Goal: Task Accomplishment & Management: Complete application form

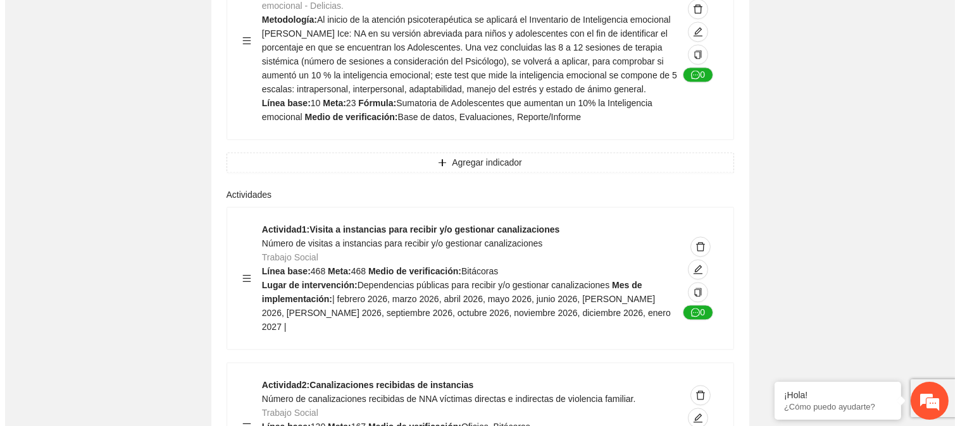
scroll to position [4849, 0]
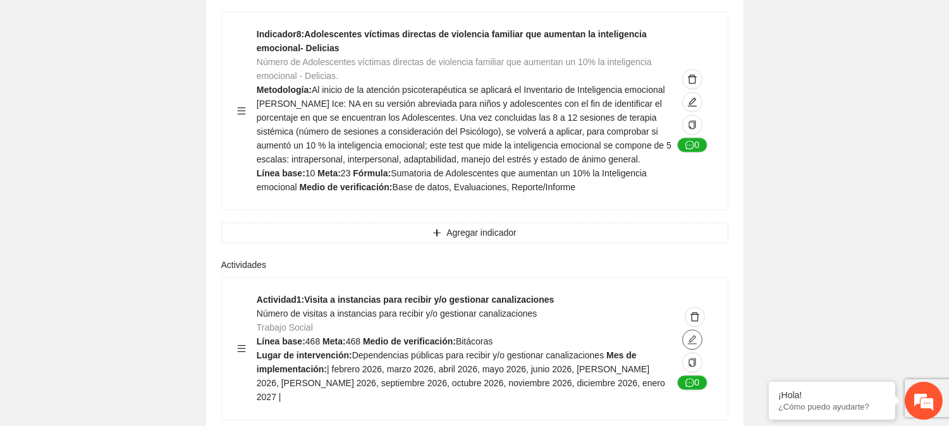
click at [688, 335] on icon "edit" at bounding box center [693, 340] width 10 height 10
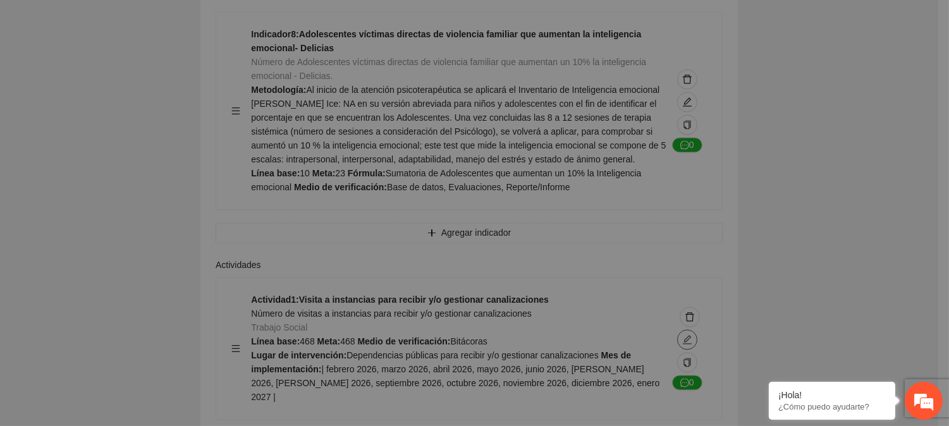
type textarea "**********"
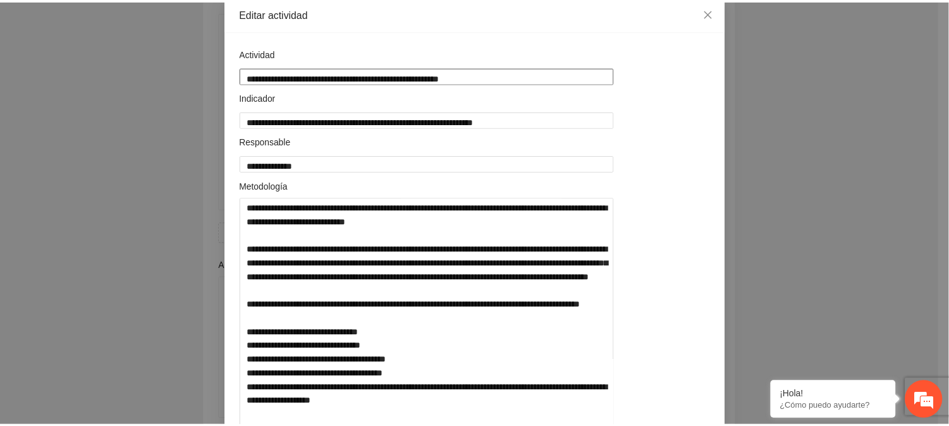
scroll to position [0, 0]
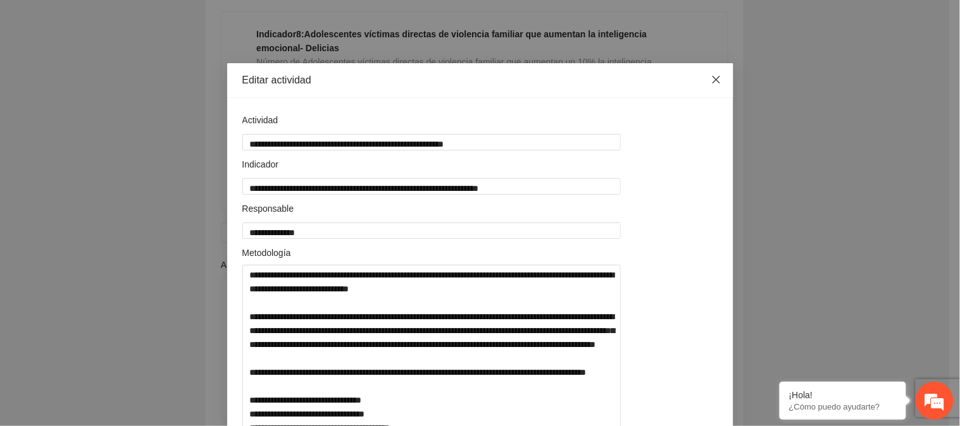
click at [711, 81] on icon "close" at bounding box center [716, 80] width 10 height 10
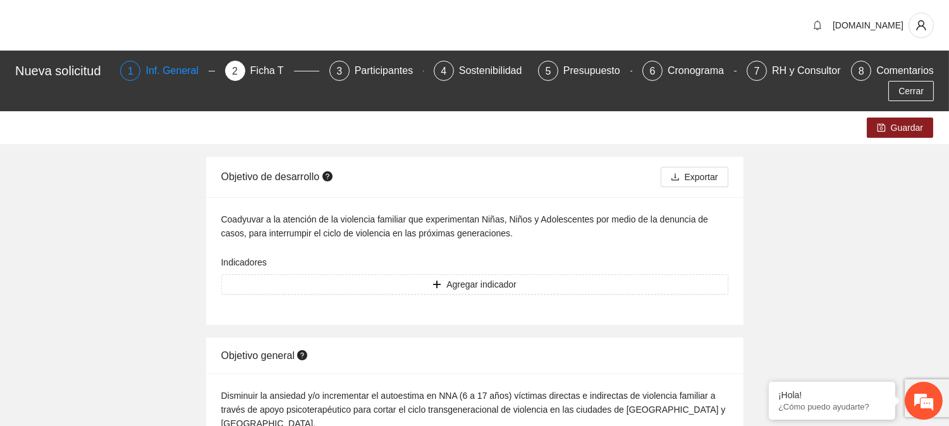
click at [157, 71] on div "Inf. General" at bounding box center [176, 71] width 63 height 20
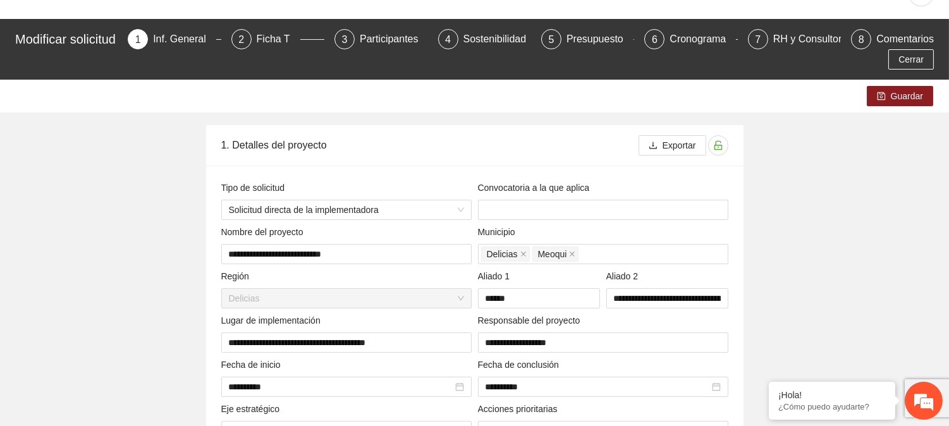
scroll to position [509, 0]
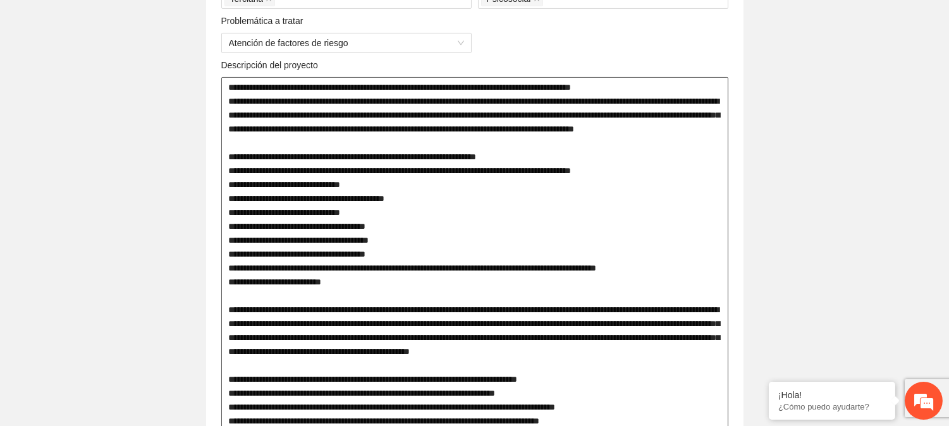
drag, startPoint x: 226, startPoint y: 202, endPoint x: 681, endPoint y: 301, distance: 465.4
click at [681, 301] on textarea at bounding box center [474, 393] width 507 height 633
click at [662, 149] on textarea at bounding box center [474, 393] width 507 height 633
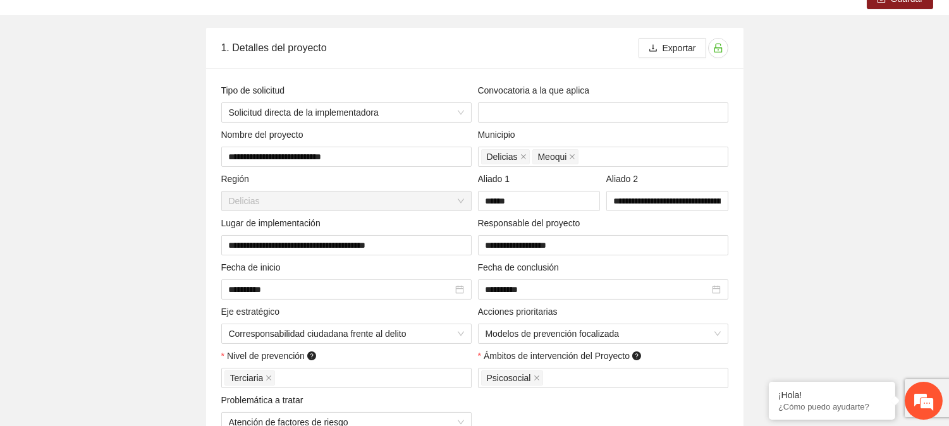
scroll to position [0, 0]
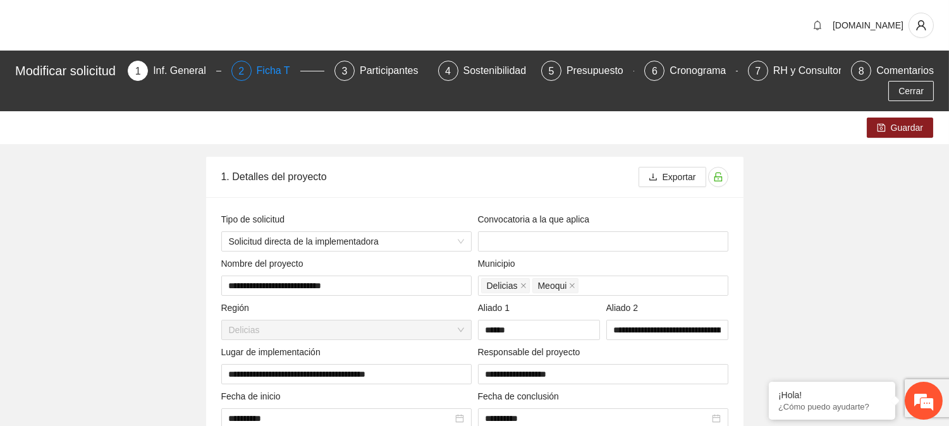
click at [257, 65] on div "2 Ficha T" at bounding box center [278, 71] width 93 height 20
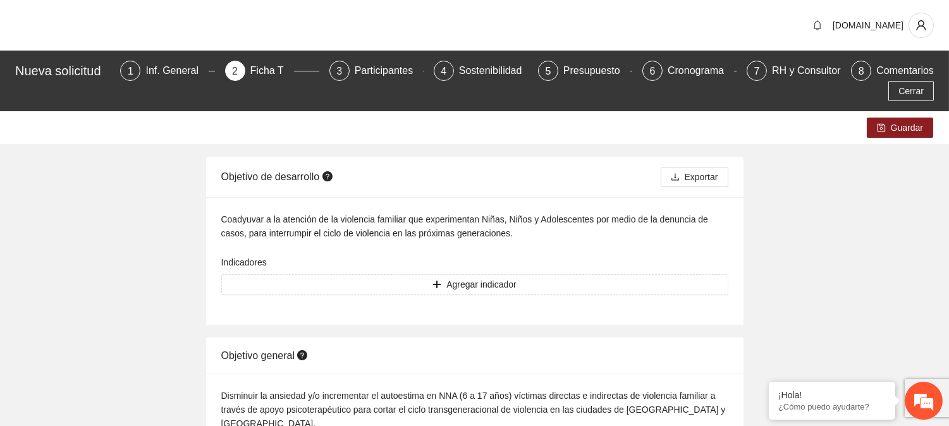
drag, startPoint x: 935, startPoint y: 254, endPoint x: 958, endPoint y: 279, distance: 34.0
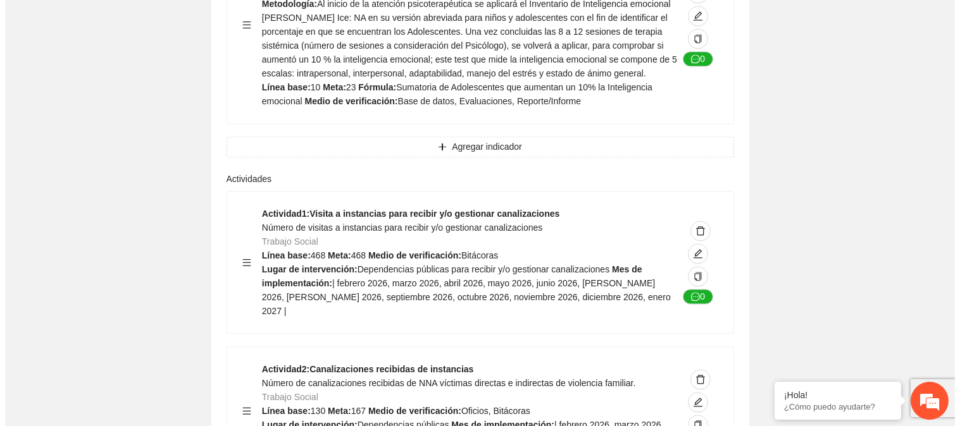
scroll to position [4856, 0]
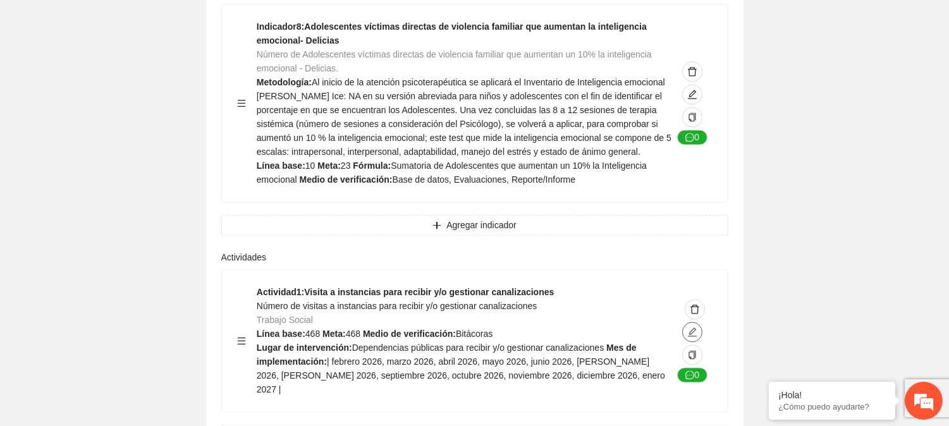
click at [693, 328] on icon "edit" at bounding box center [692, 332] width 9 height 9
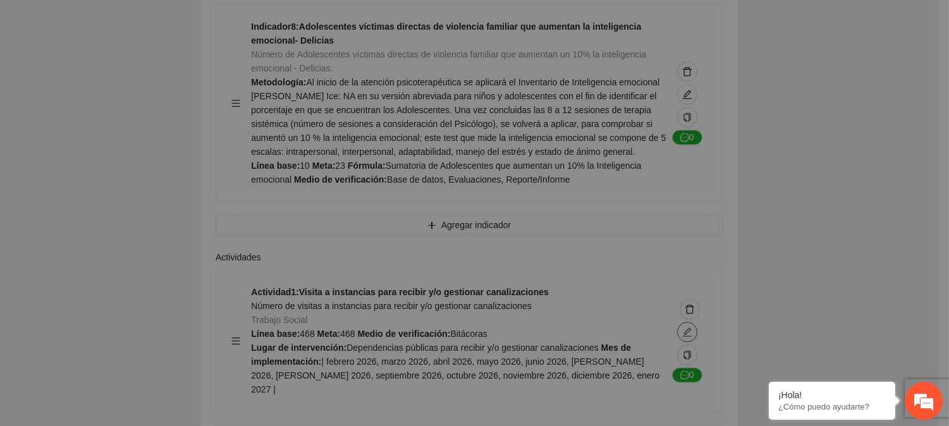
type textarea "**********"
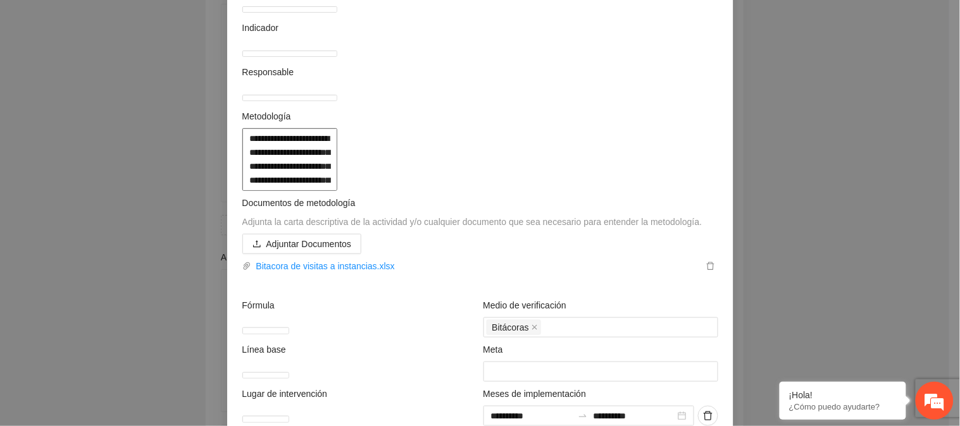
scroll to position [140, 0]
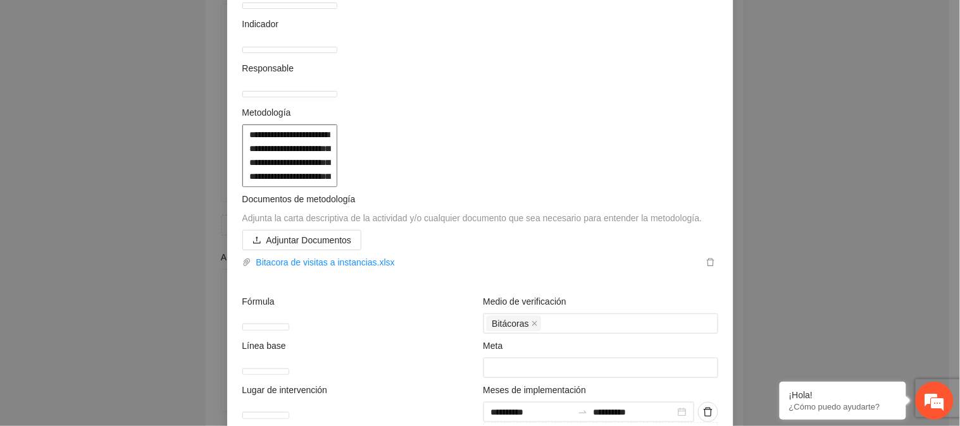
click at [252, 187] on textarea at bounding box center [289, 156] width 95 height 63
paste textarea "**********"
type textarea "**********"
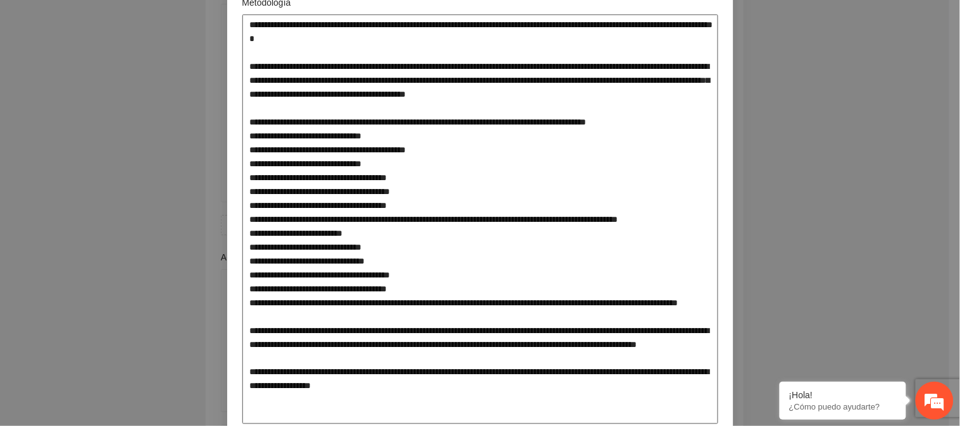
scroll to position [281, 0]
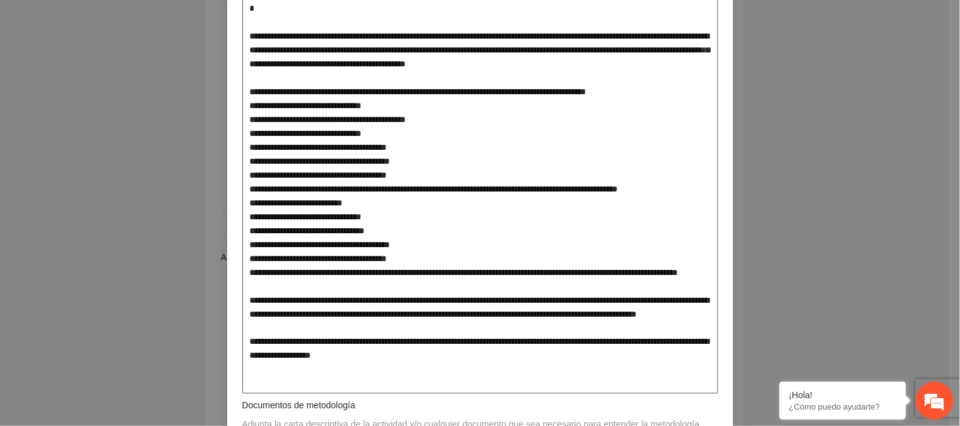
drag, startPoint x: 324, startPoint y: 288, endPoint x: 219, endPoint y: 223, distance: 123.6
click at [219, 223] on div "**********" at bounding box center [480, 213] width 960 height 426
type textarea "**********"
click at [219, 223] on div "**********" at bounding box center [480, 213] width 960 height 426
drag, startPoint x: 340, startPoint y: 292, endPoint x: 274, endPoint y: 275, distance: 68.0
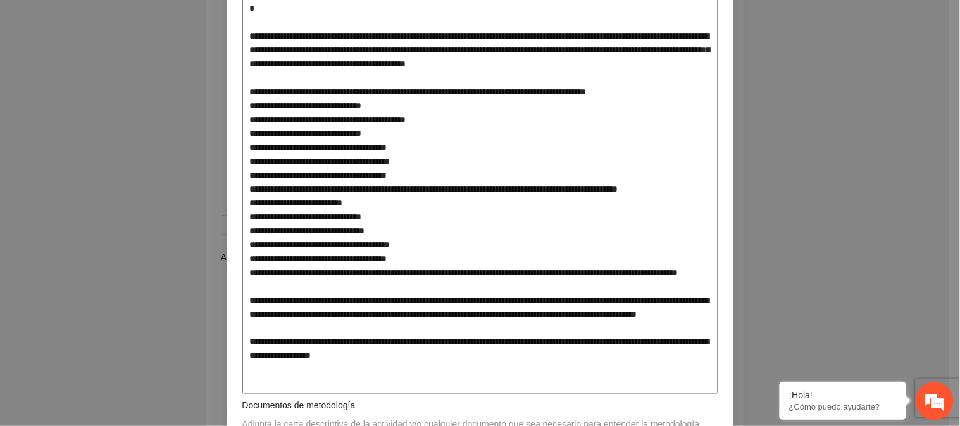
click at [274, 275] on textarea at bounding box center [480, 189] width 476 height 410
click at [357, 299] on textarea at bounding box center [480, 189] width 476 height 410
click at [688, 185] on textarea at bounding box center [480, 189] width 476 height 410
type textarea "**********"
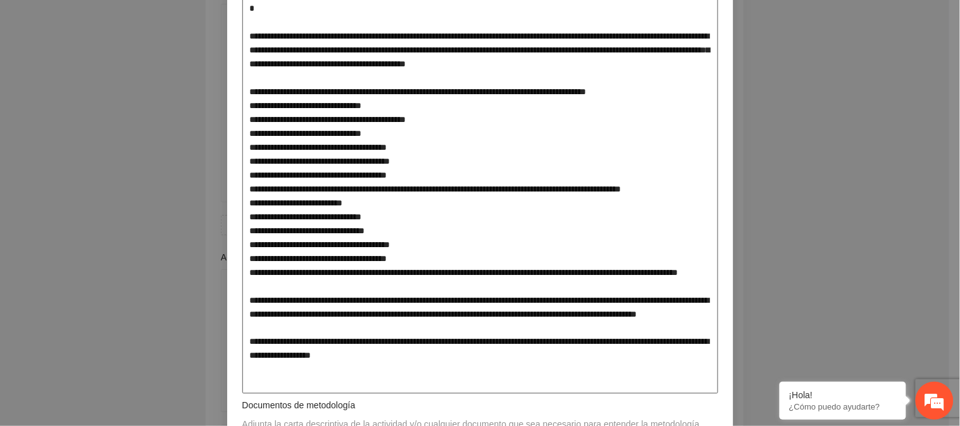
type textarea "**********"
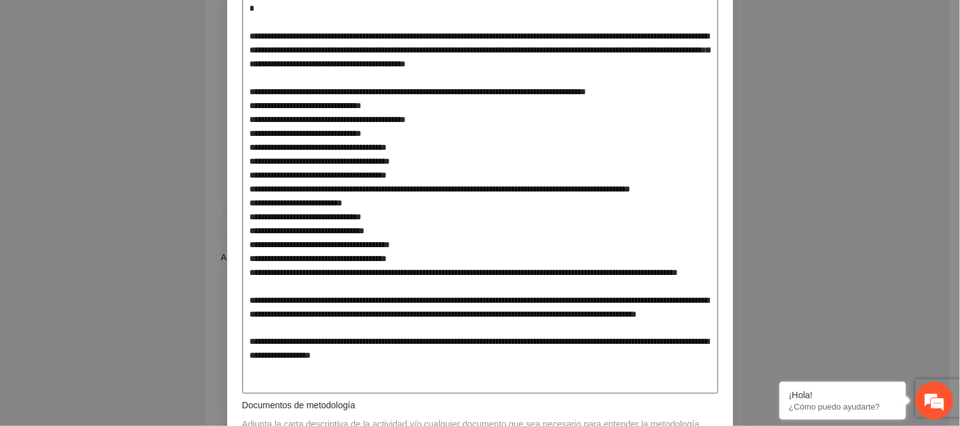
type textarea "**********"
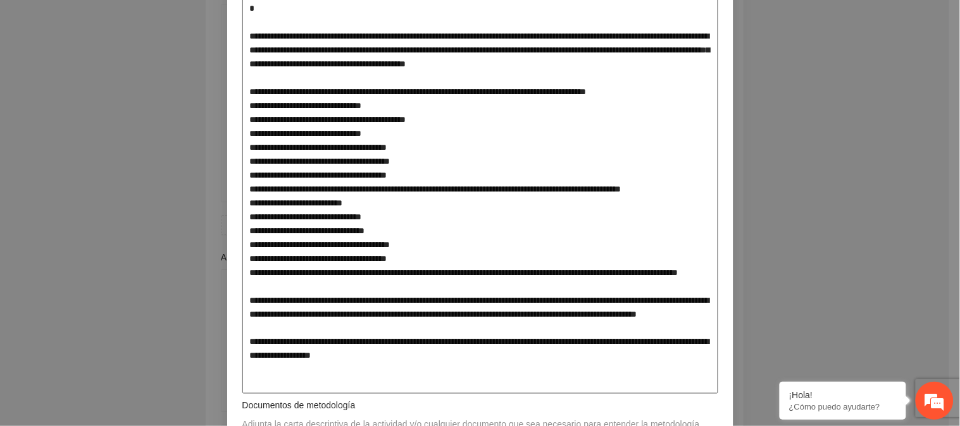
type textarea "**********"
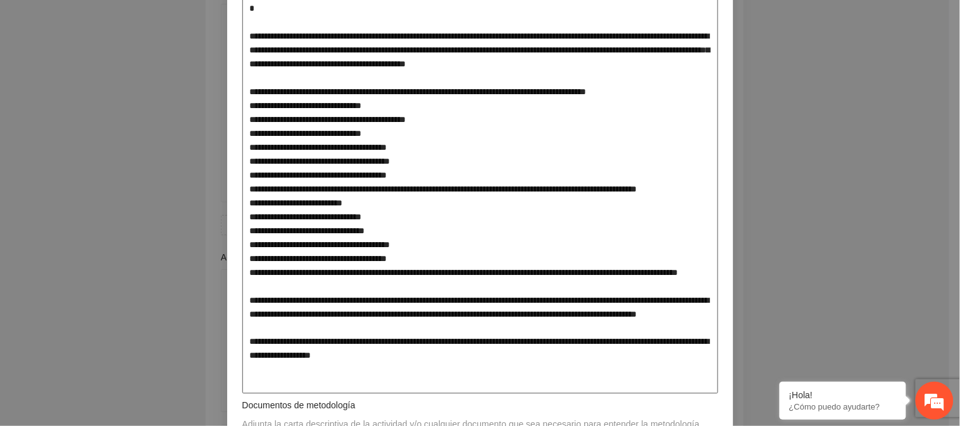
type textarea "**********"
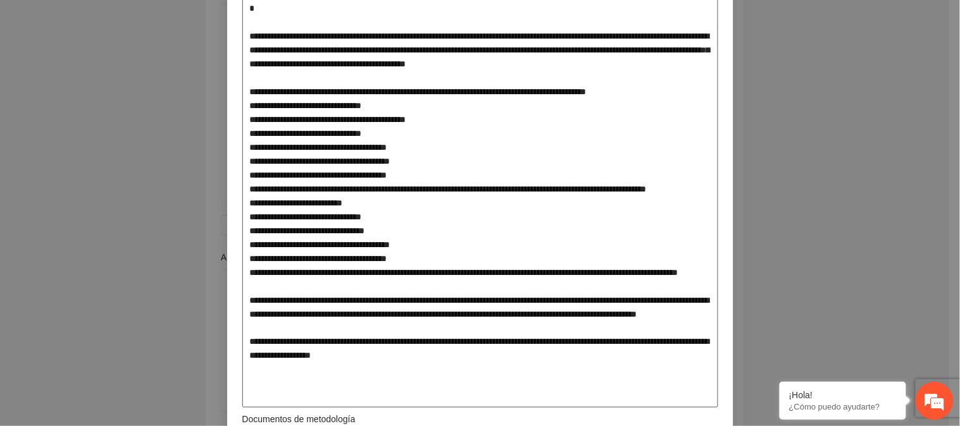
type textarea "**********"
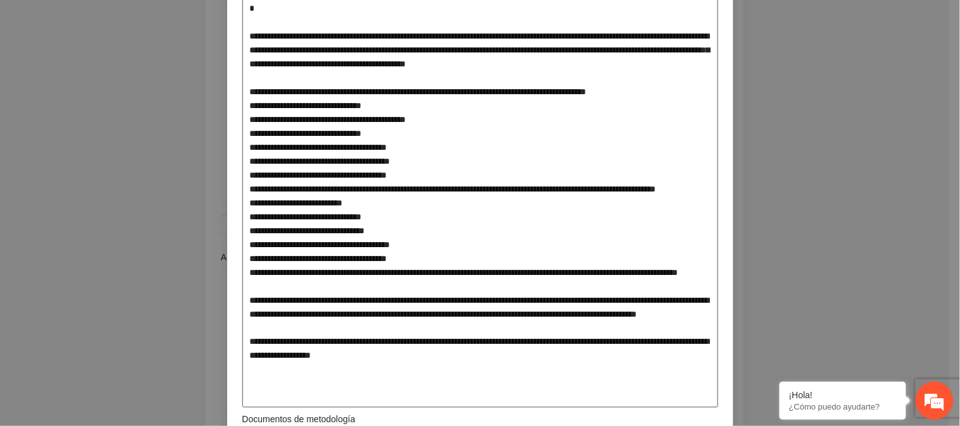
type textarea "**********"
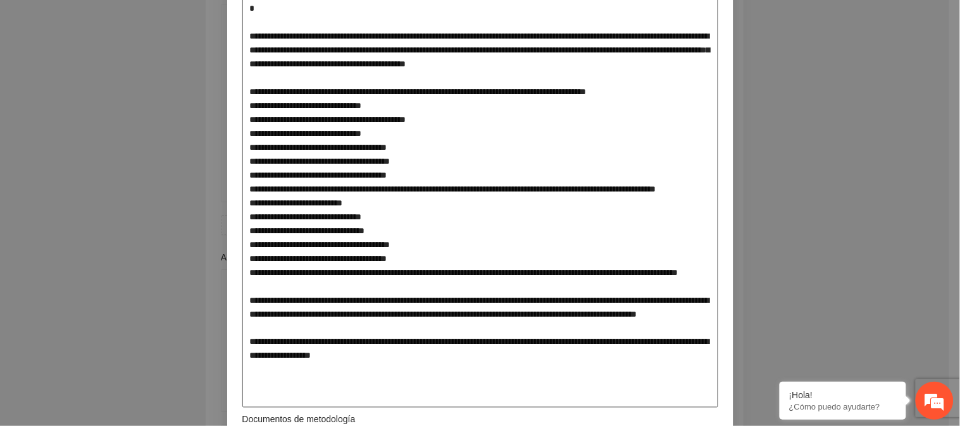
type textarea "**********"
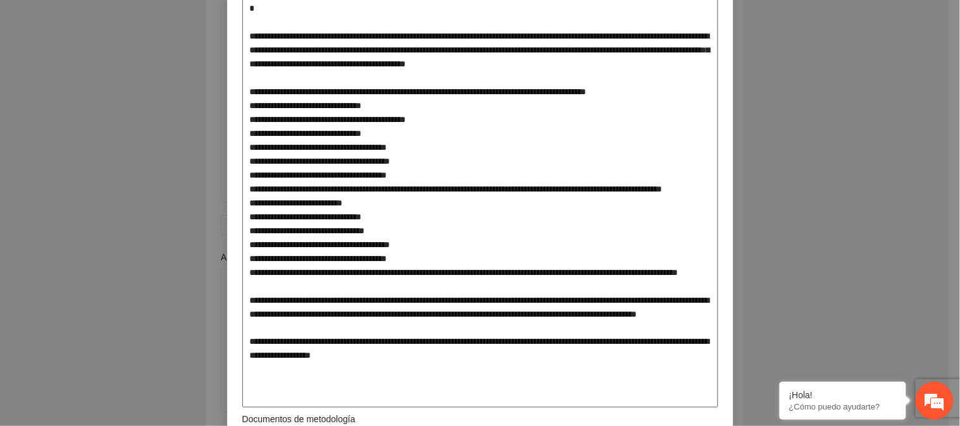
type textarea "**********"
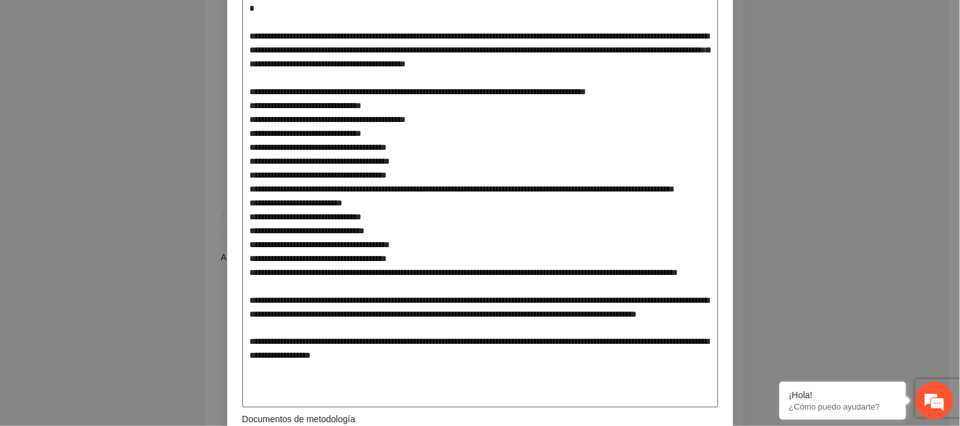
type textarea "**********"
drag, startPoint x: 395, startPoint y: 247, endPoint x: 242, endPoint y: 236, distance: 153.4
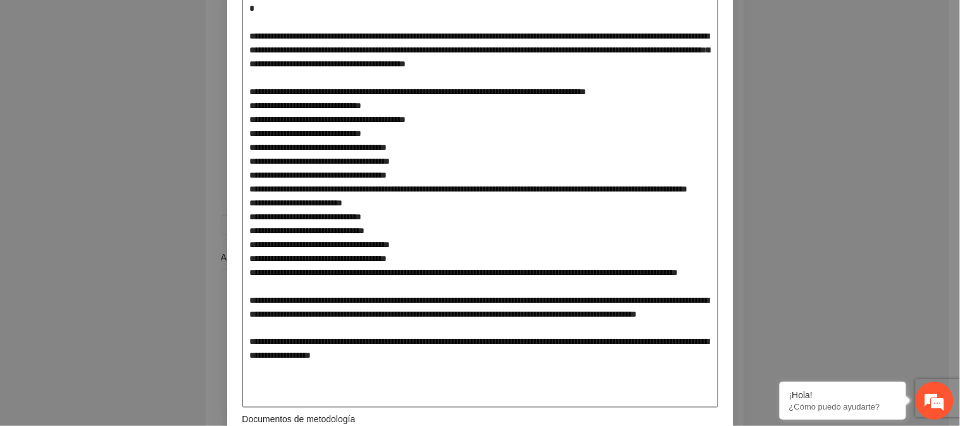
click at [242, 236] on textarea at bounding box center [480, 196] width 476 height 424
type textarea "**********"
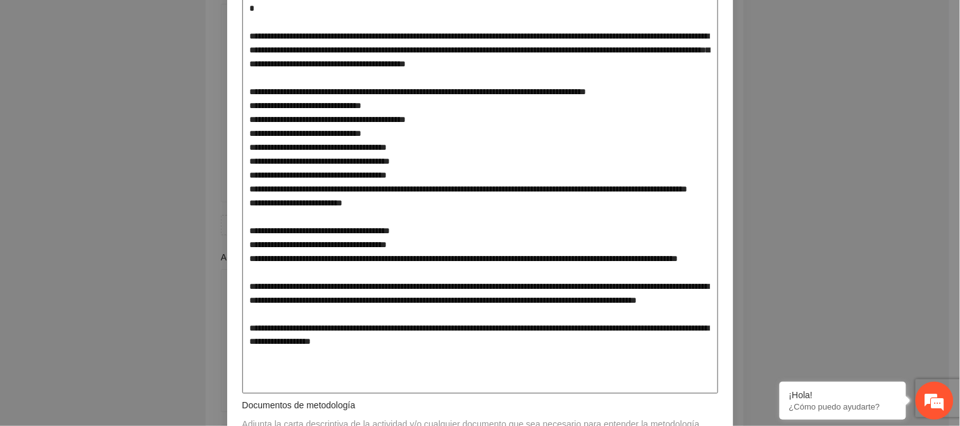
drag, startPoint x: 441, startPoint y: 247, endPoint x: 231, endPoint y: 245, distance: 210.0
click at [230, 245] on div "**********" at bounding box center [480, 426] width 506 height 1219
type textarea "**********"
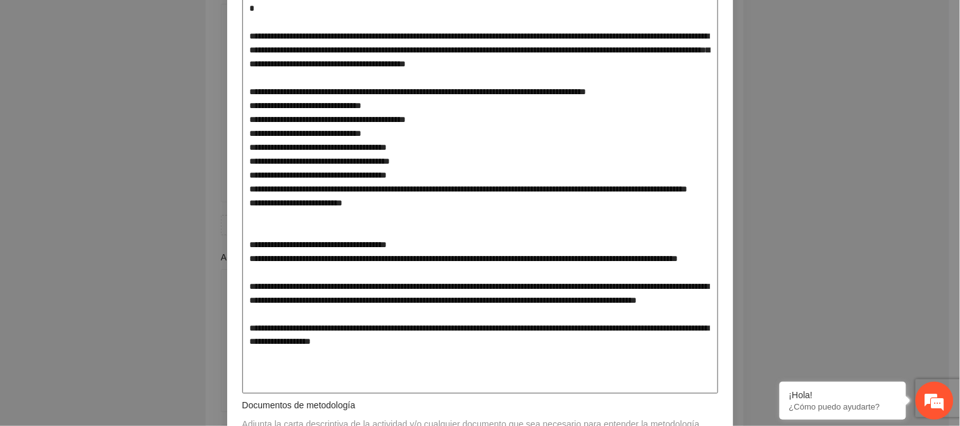
type textarea "**********"
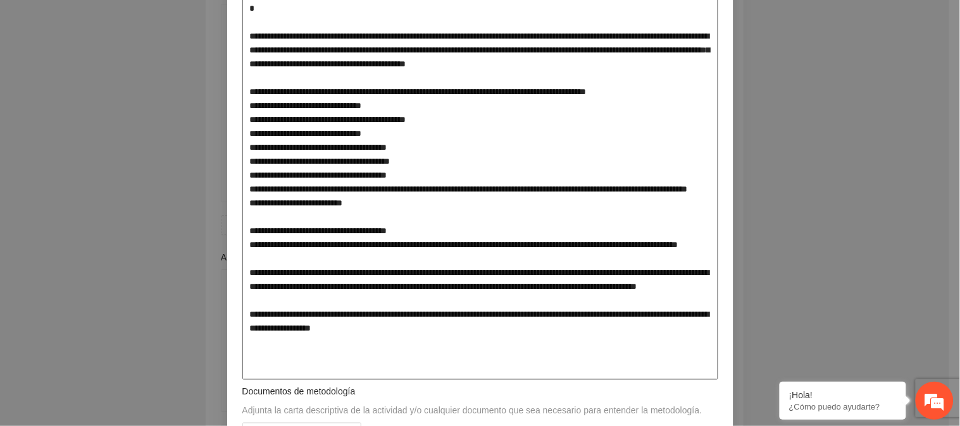
click at [331, 172] on textarea at bounding box center [480, 182] width 476 height 396
type textarea "**********"
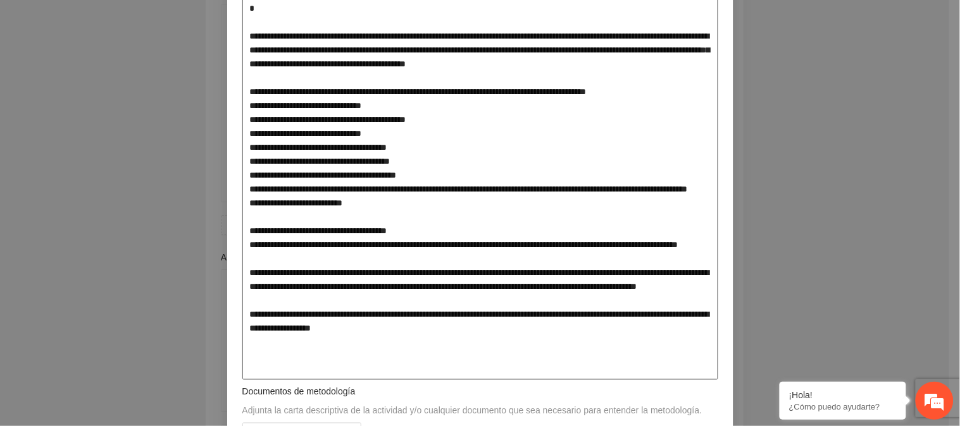
type textarea "**********"
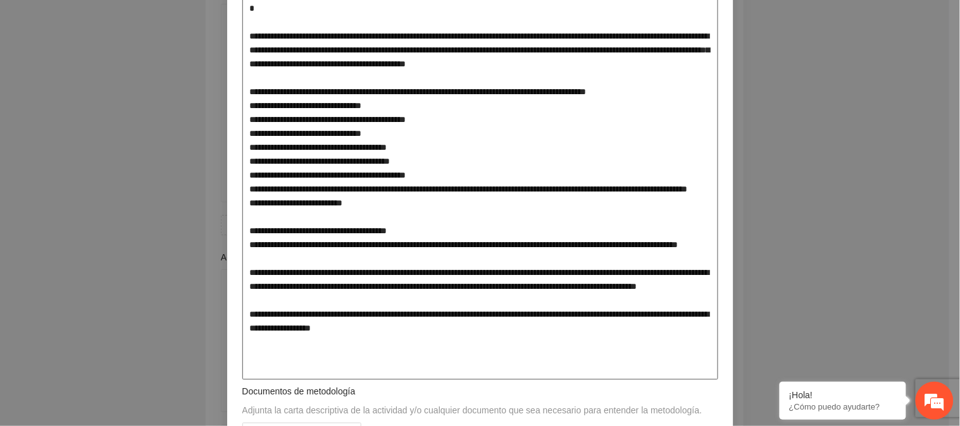
type textarea "**********"
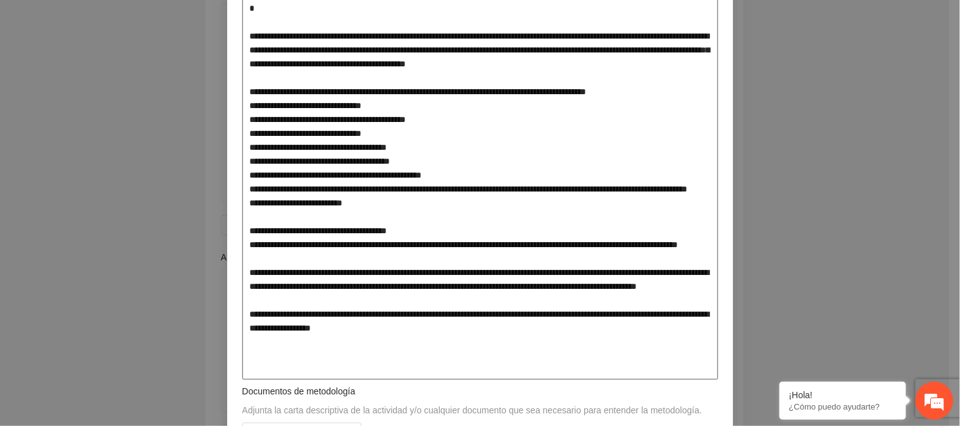
type textarea "**********"
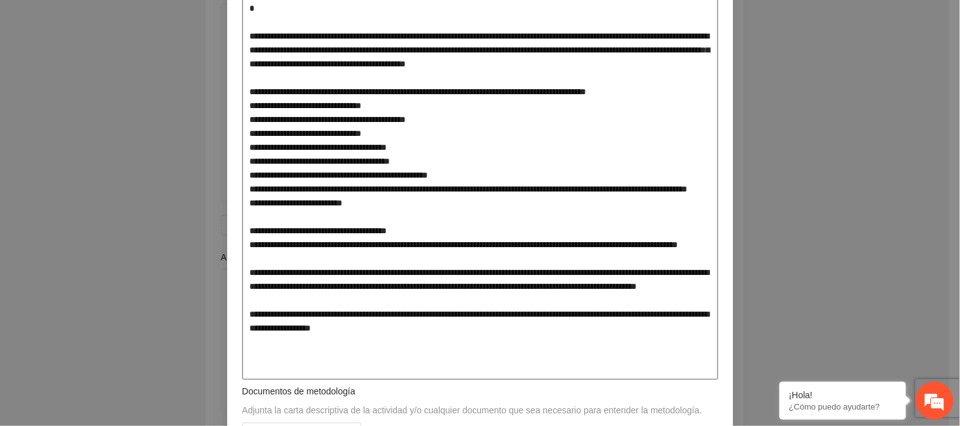
type textarea "**********"
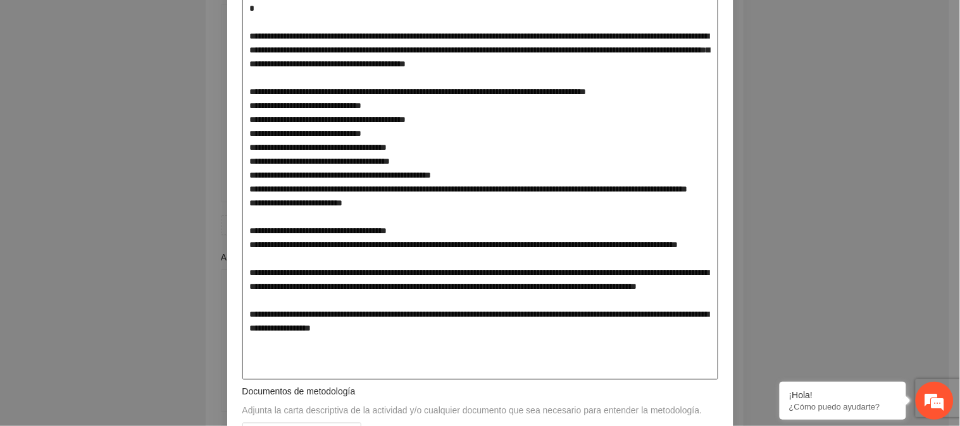
type textarea "**********"
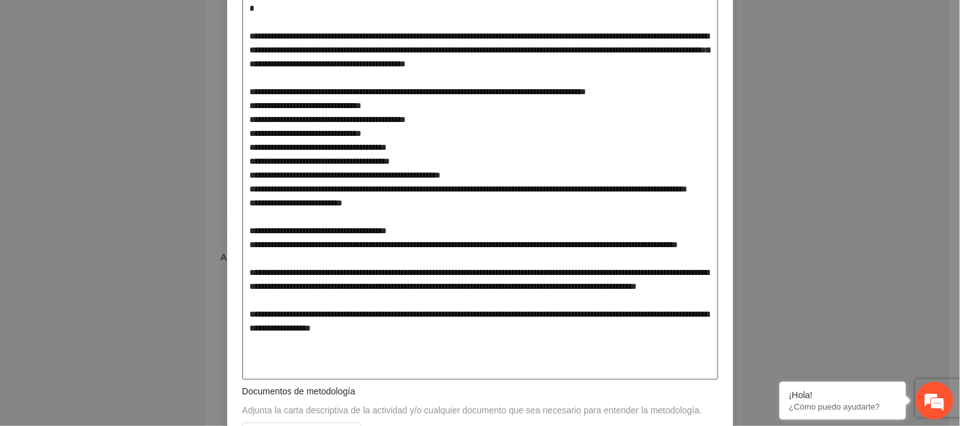
type textarea "**********"
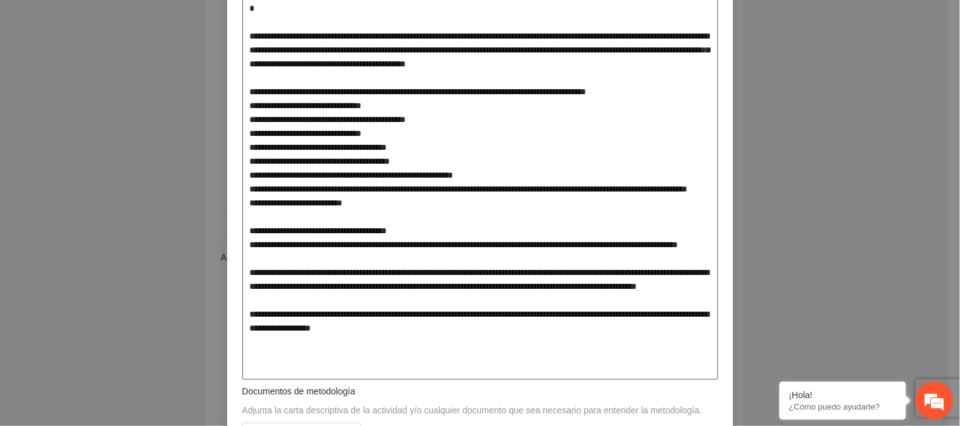
type textarea "**********"
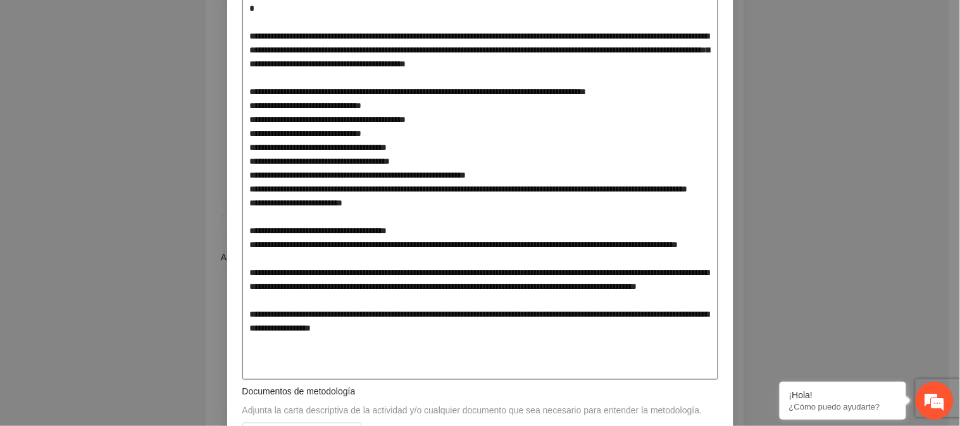
type textarea "**********"
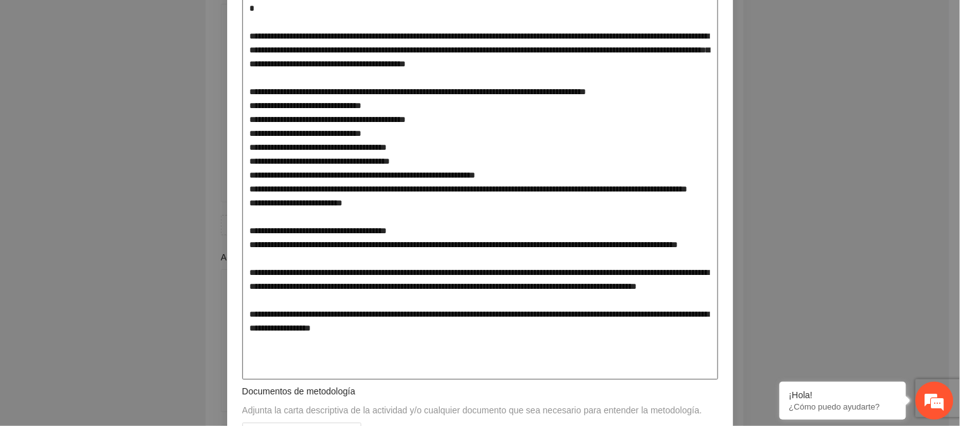
type textarea "**********"
drag, startPoint x: 320, startPoint y: 277, endPoint x: 237, endPoint y: 242, distance: 89.9
click at [242, 242] on textarea at bounding box center [480, 182] width 476 height 396
type textarea "**********"
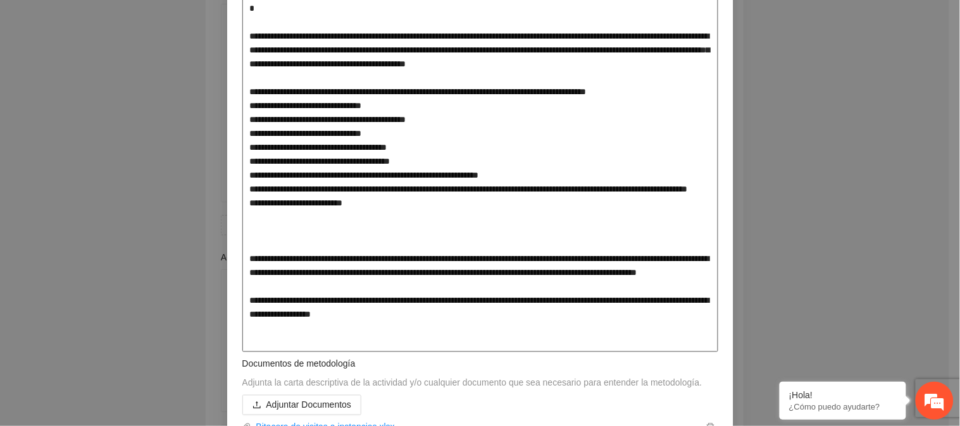
type textarea "**********"
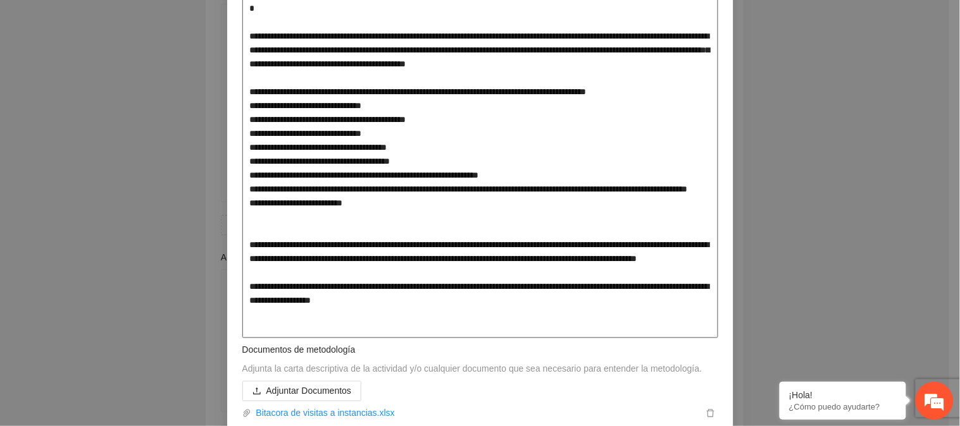
click at [405, 127] on textarea at bounding box center [480, 161] width 476 height 354
click at [641, 92] on textarea at bounding box center [480, 161] width 476 height 354
type textarea "**********"
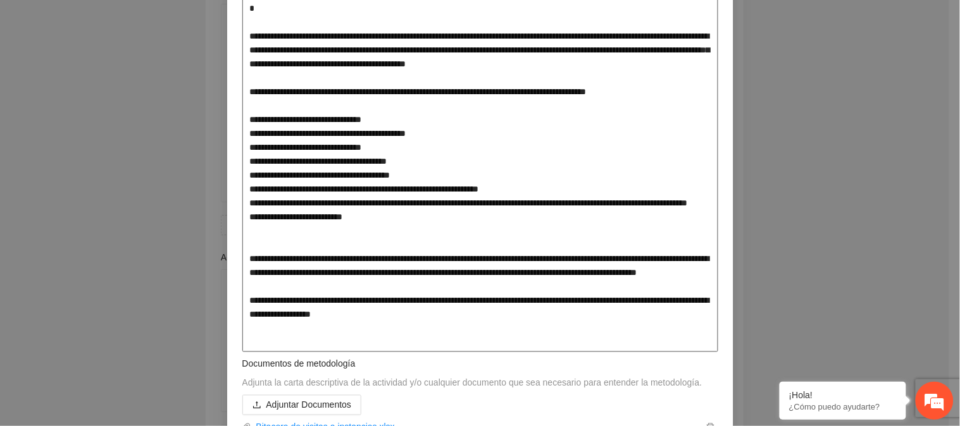
drag, startPoint x: 553, startPoint y: 186, endPoint x: 446, endPoint y: 188, distance: 107.6
click at [446, 188] on textarea at bounding box center [480, 168] width 476 height 368
type textarea "**********"
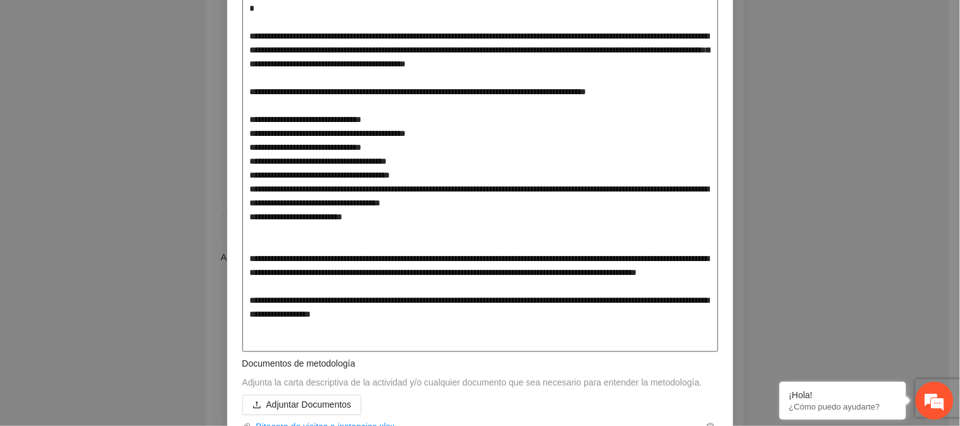
type textarea "**********"
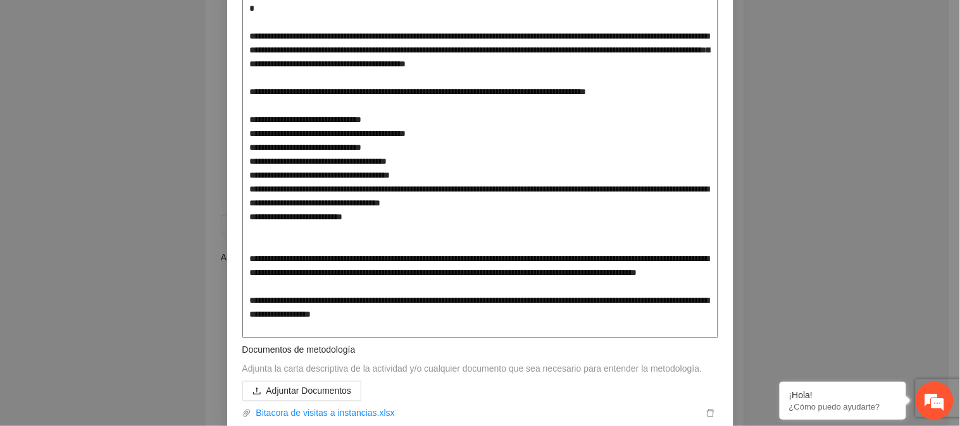
type textarea "**********"
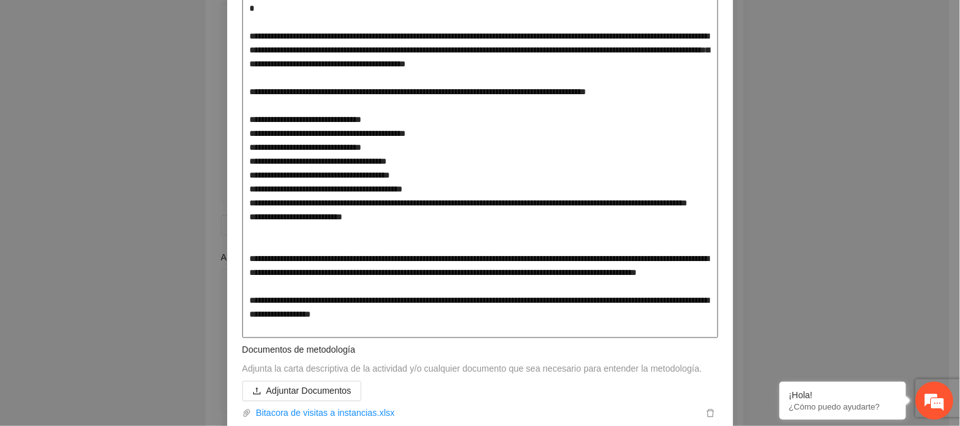
type textarea "**********"
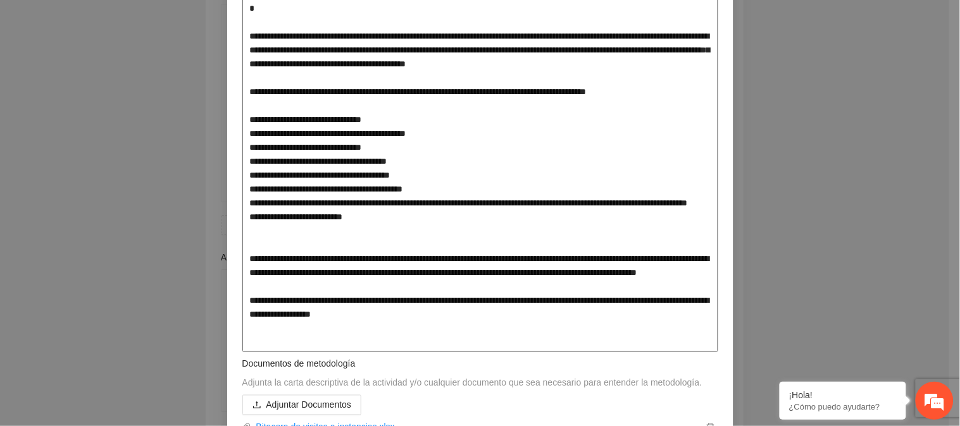
drag, startPoint x: 450, startPoint y: 190, endPoint x: 419, endPoint y: 190, distance: 31.0
click at [419, 190] on textarea at bounding box center [480, 168] width 476 height 368
type textarea "**********"
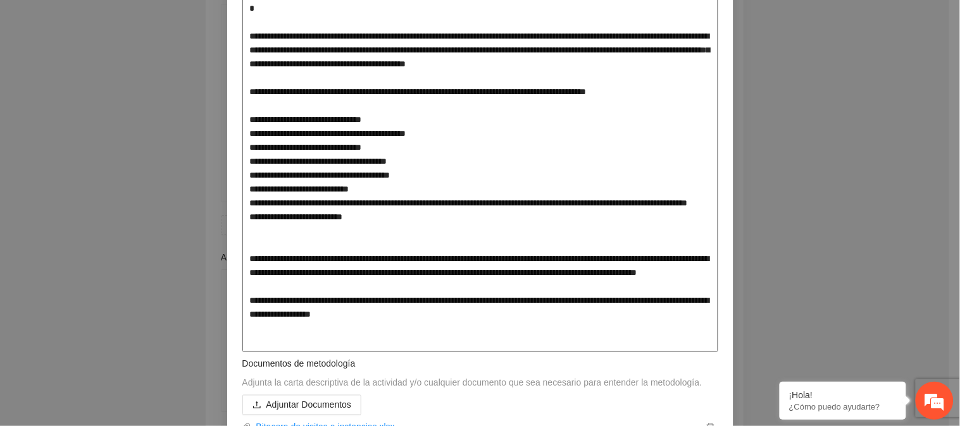
type textarea "**********"
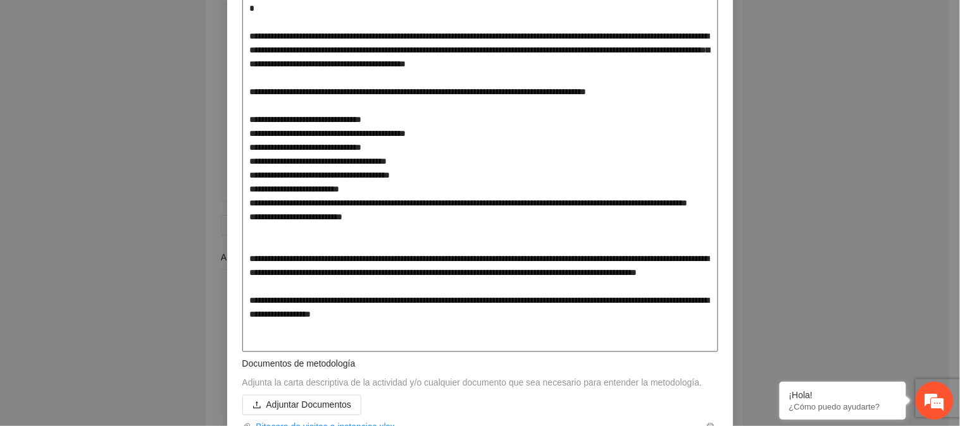
type textarea "**********"
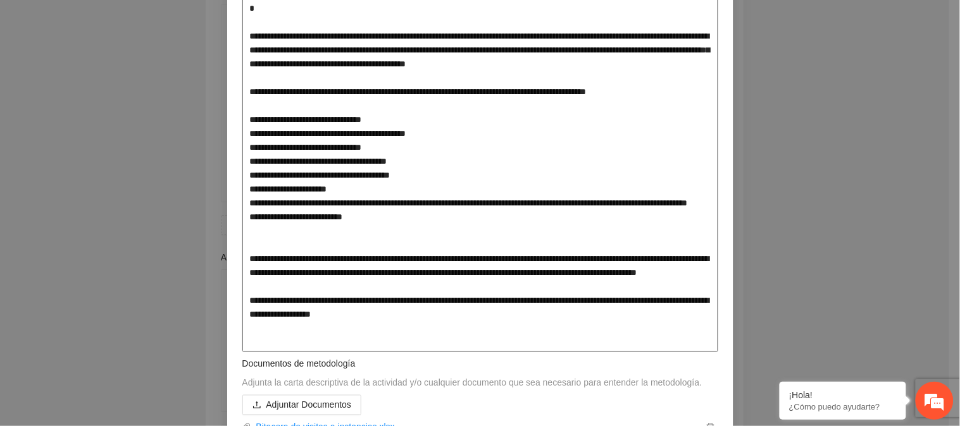
type textarea "**********"
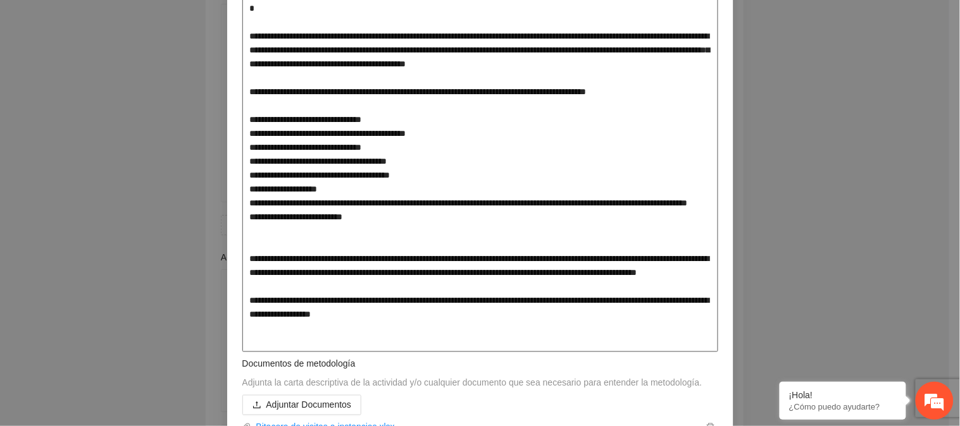
type textarea "**********"
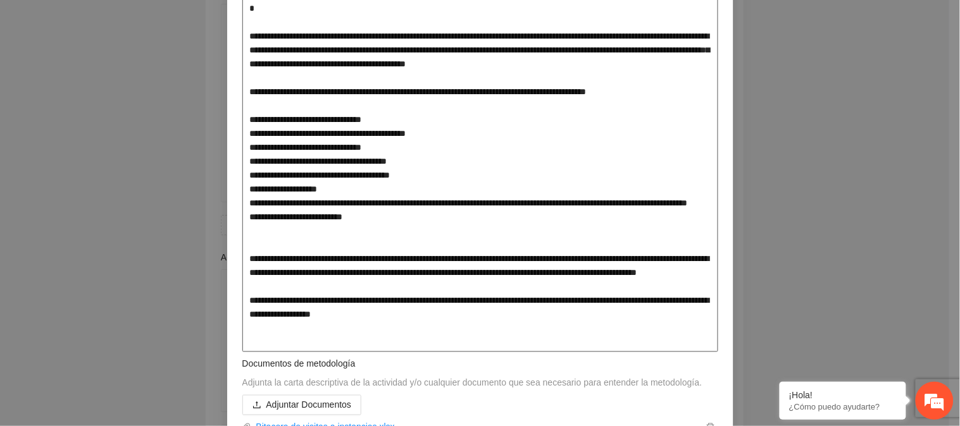
type textarea "**********"
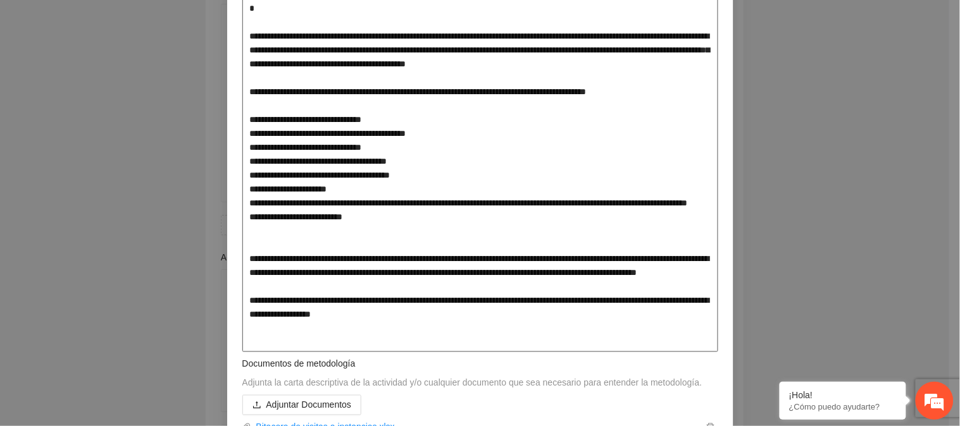
type textarea "**********"
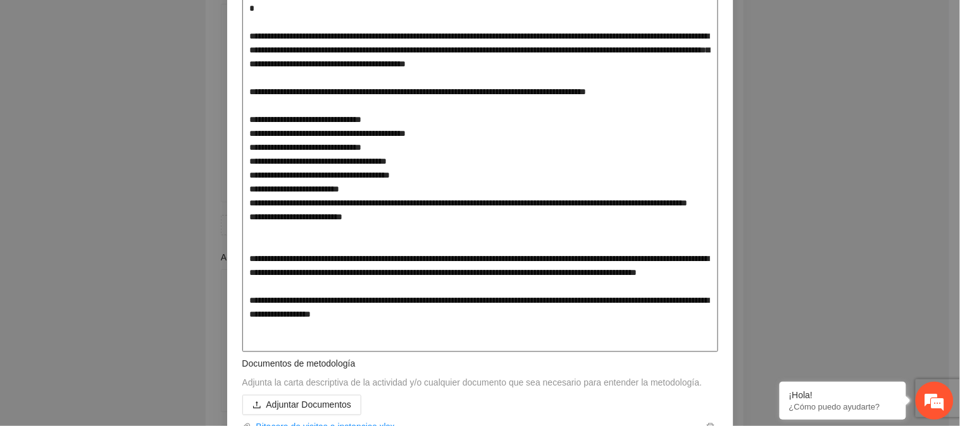
type textarea "**********"
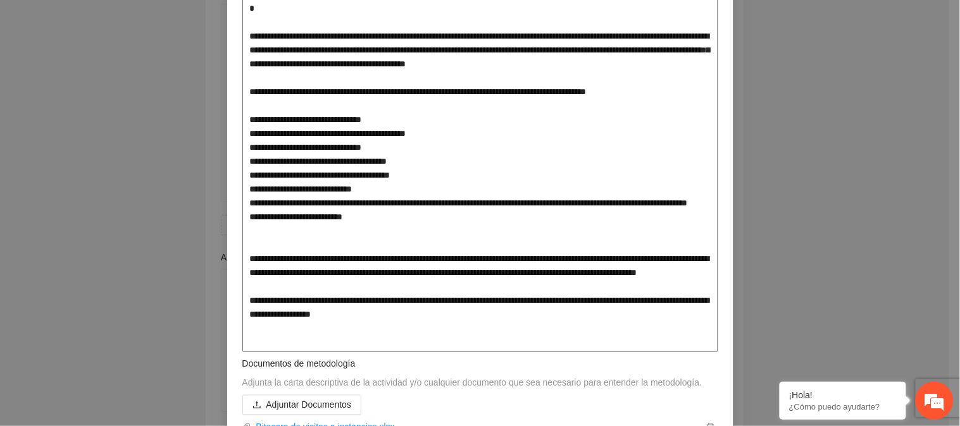
type textarea "**********"
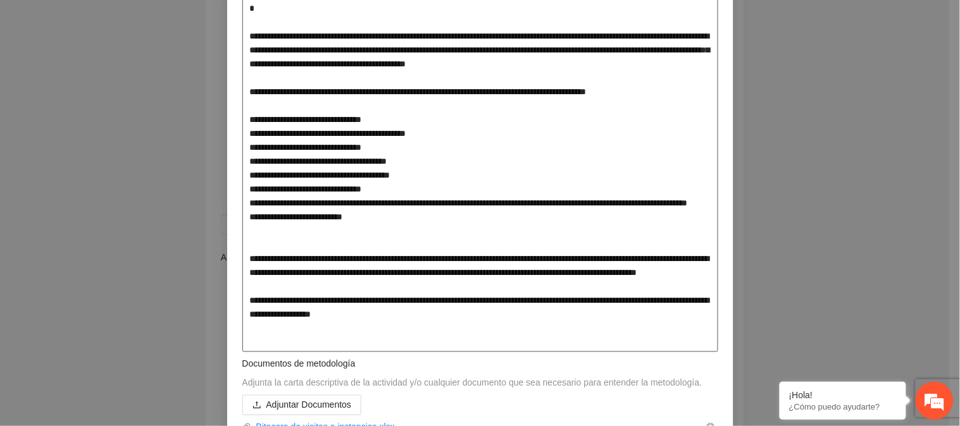
type textarea "**********"
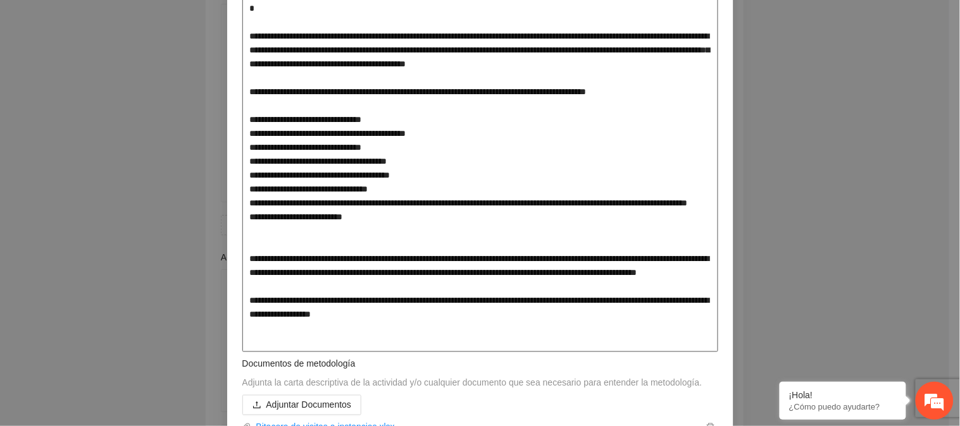
type textarea "**********"
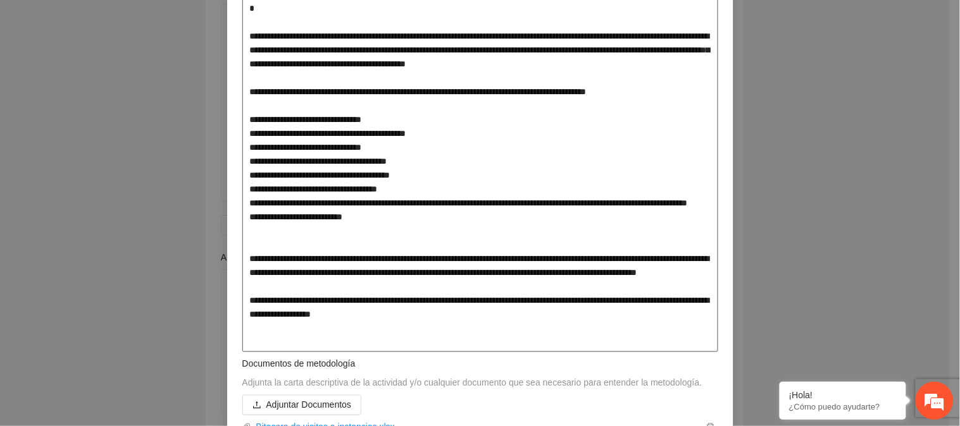
type textarea "**********"
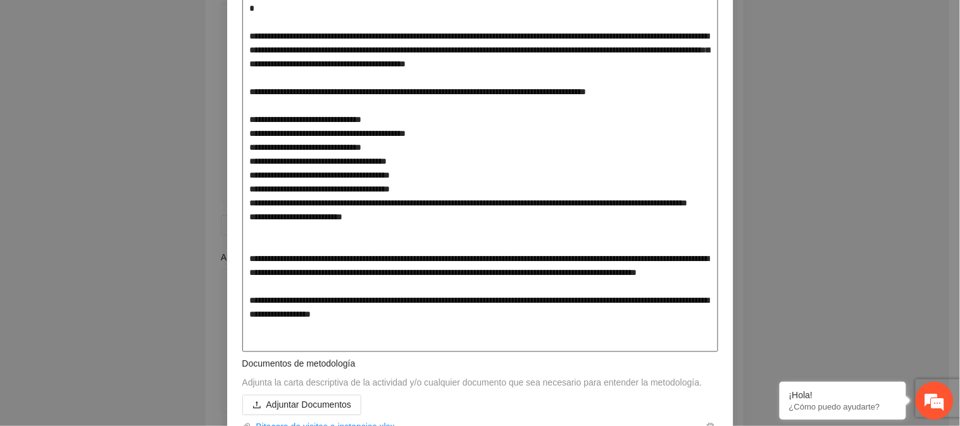
type textarea "**********"
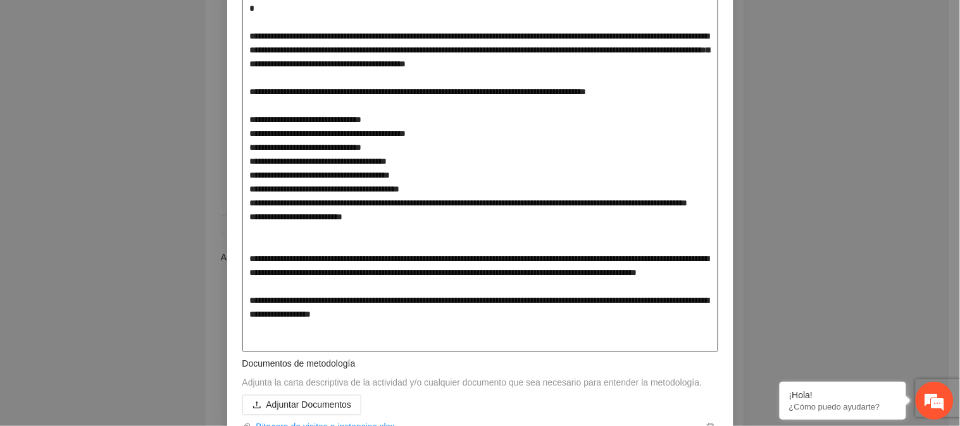
type textarea "**********"
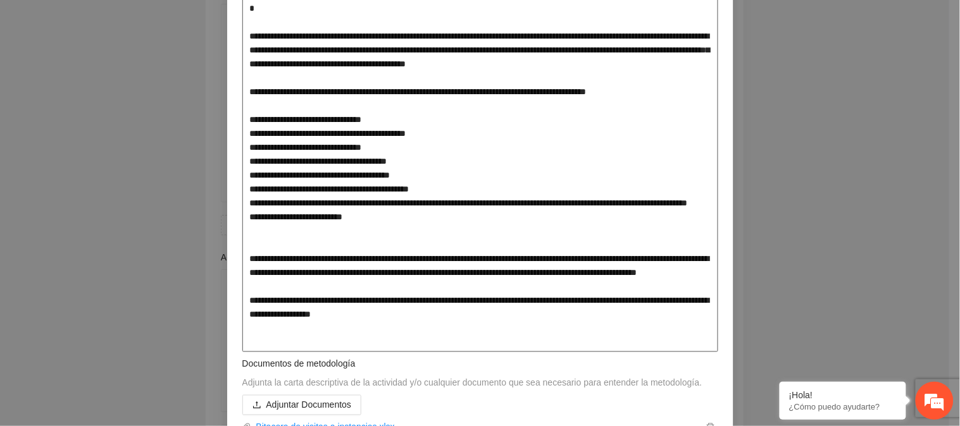
type textarea "**********"
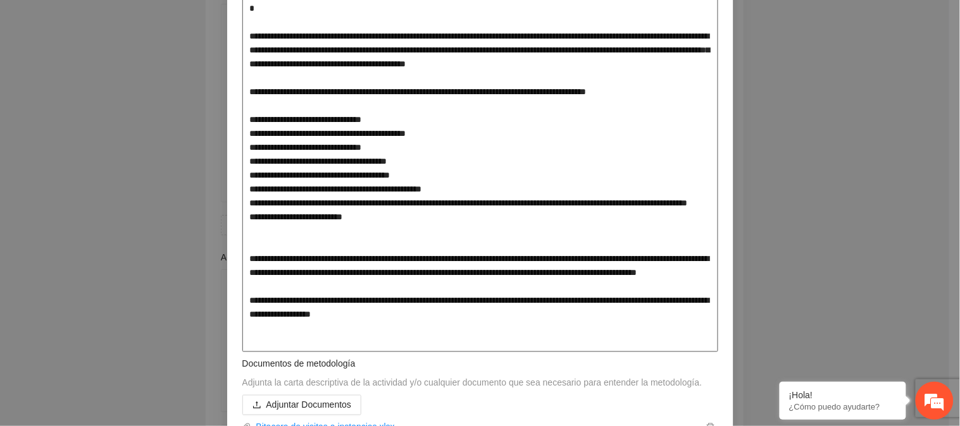
type textarea "**********"
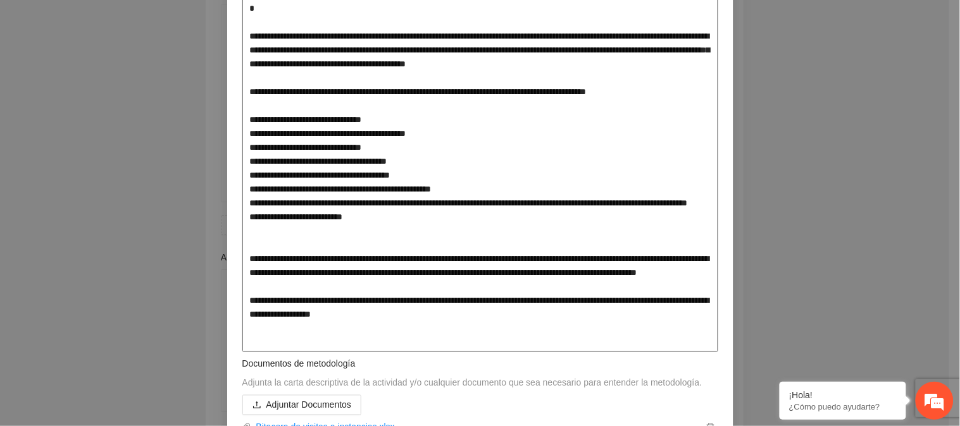
type textarea "**********"
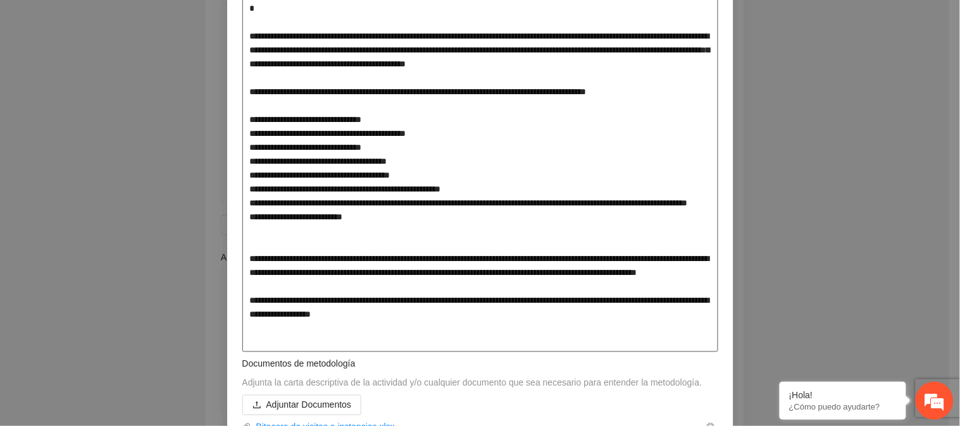
type textarea "**********"
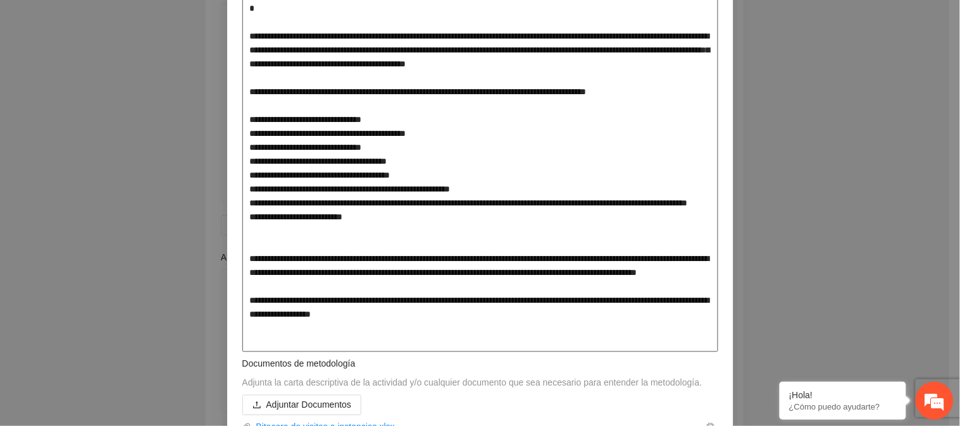
type textarea "**********"
click at [595, 249] on textarea at bounding box center [480, 168] width 476 height 368
click at [591, 188] on textarea at bounding box center [480, 168] width 476 height 368
click at [589, 191] on textarea at bounding box center [480, 168] width 476 height 368
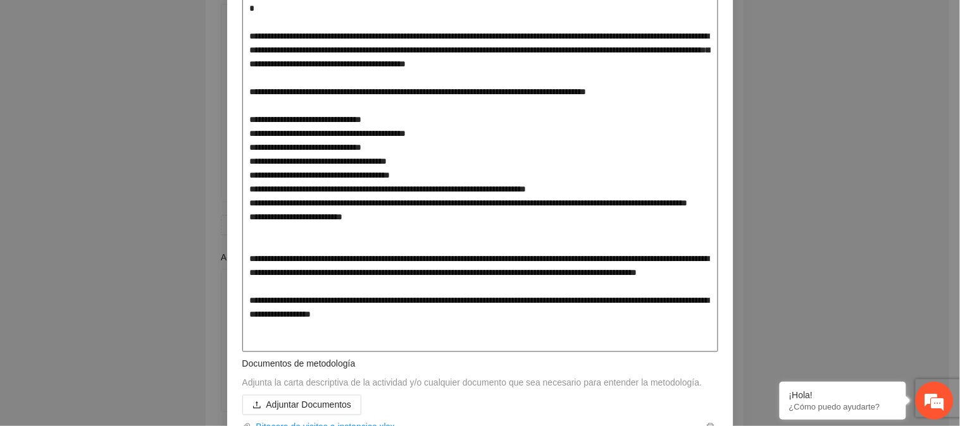
click at [380, 190] on textarea at bounding box center [480, 168] width 476 height 368
click at [295, 260] on textarea at bounding box center [480, 168] width 476 height 368
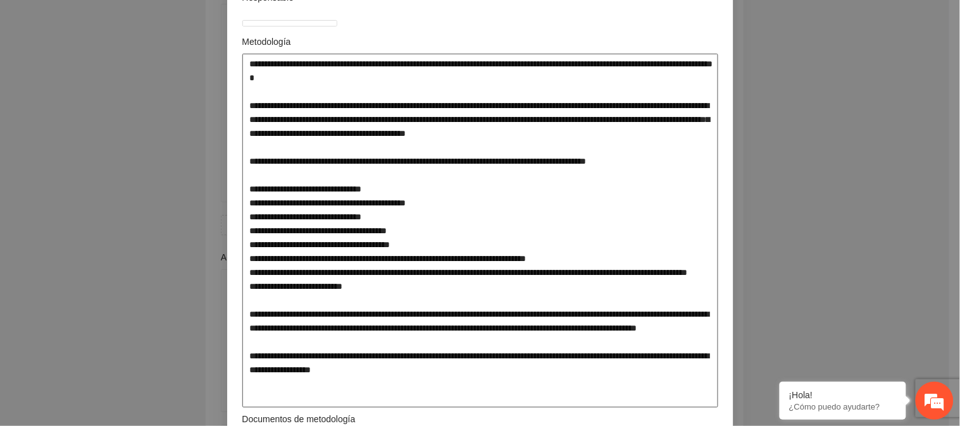
scroll to position [211, 0]
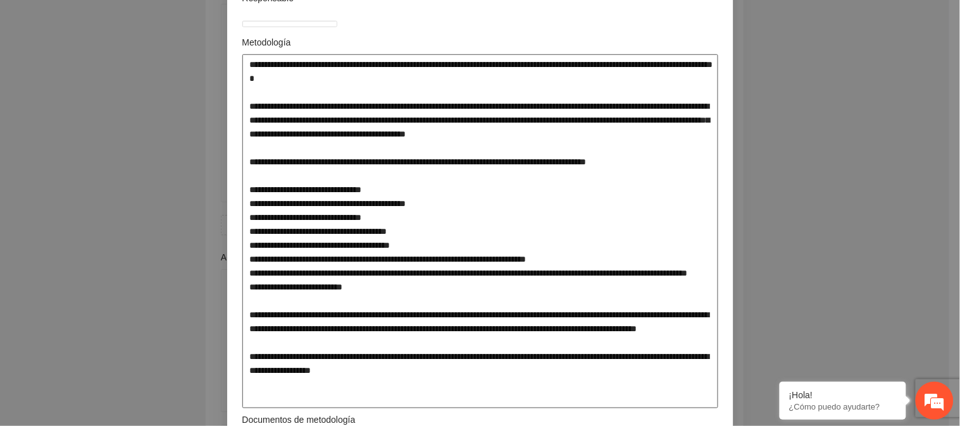
drag, startPoint x: 357, startPoint y: 302, endPoint x: 218, endPoint y: 188, distance: 179.8
click at [218, 188] on div "**********" at bounding box center [480, 213] width 960 height 426
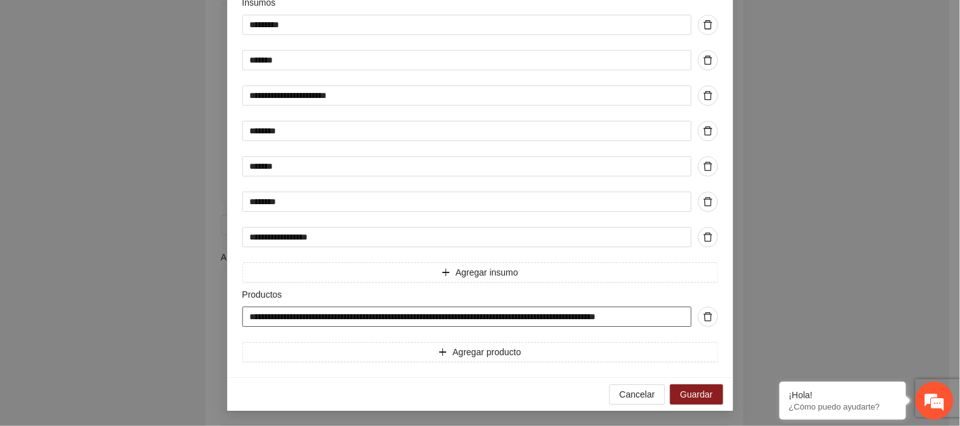
scroll to position [899, 0]
click at [683, 390] on span "Guardar" at bounding box center [696, 395] width 32 height 14
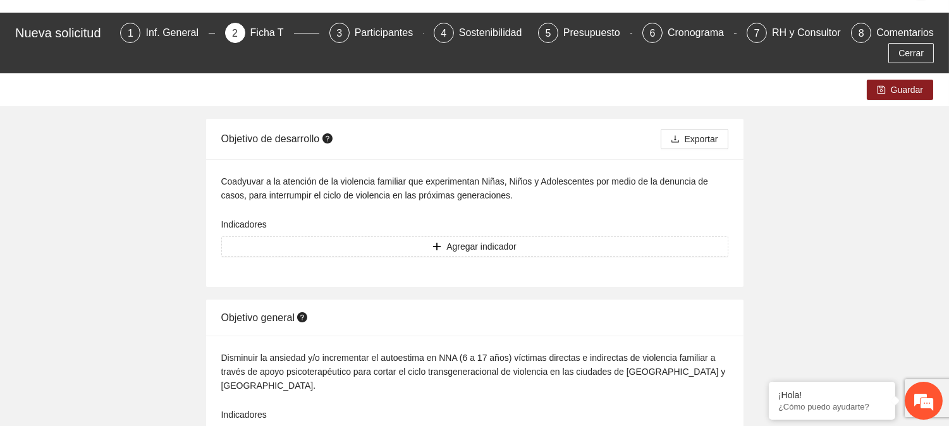
scroll to position [0, 0]
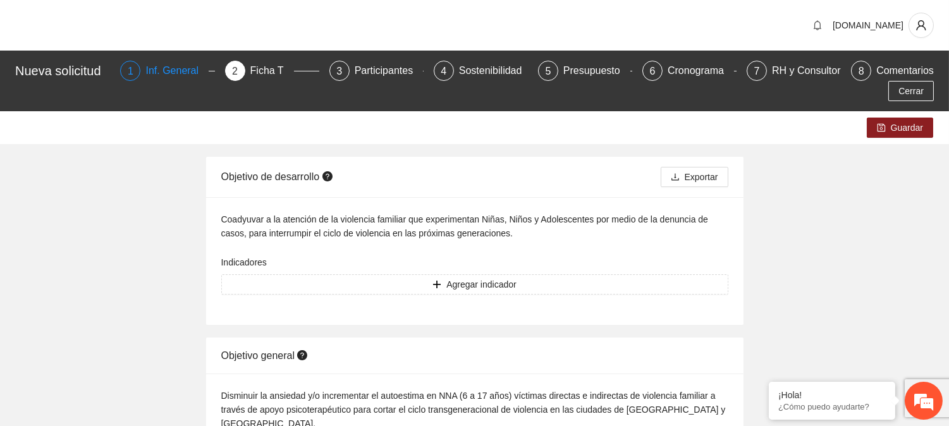
click at [154, 77] on div "Inf. General" at bounding box center [176, 71] width 63 height 20
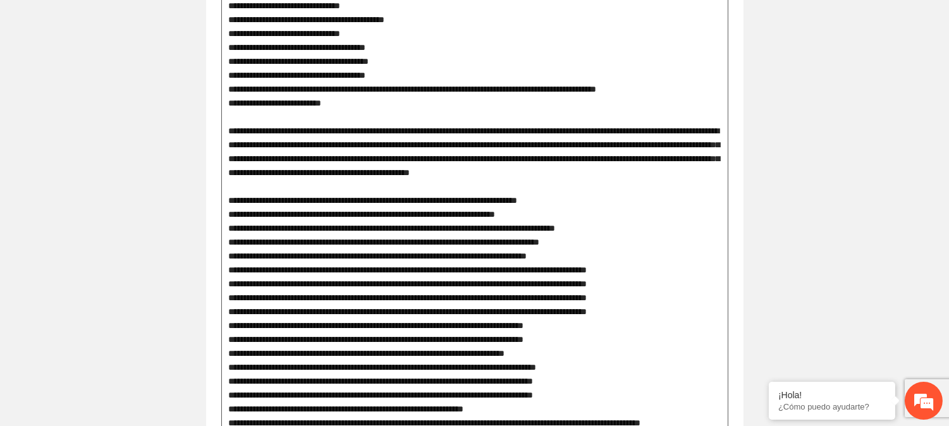
scroll to position [633, 0]
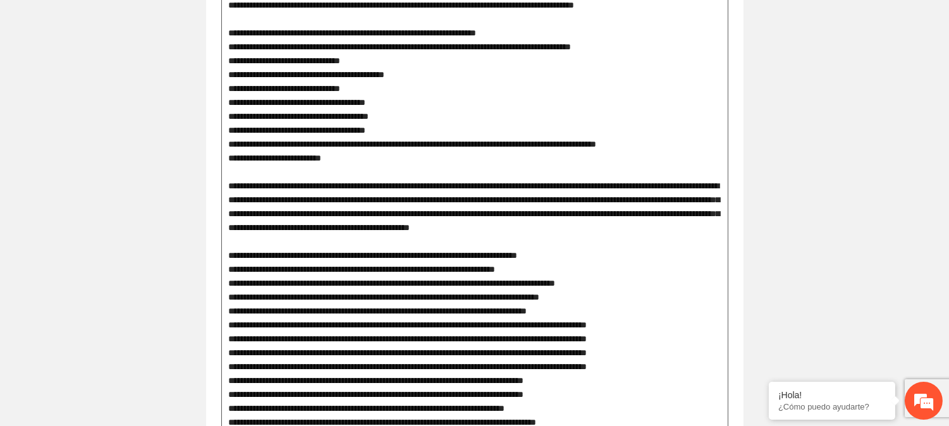
drag, startPoint x: 343, startPoint y: 170, endPoint x: 226, endPoint y: 70, distance: 154.0
click at [226, 70] on textarea at bounding box center [474, 269] width 507 height 633
paste textarea "**********"
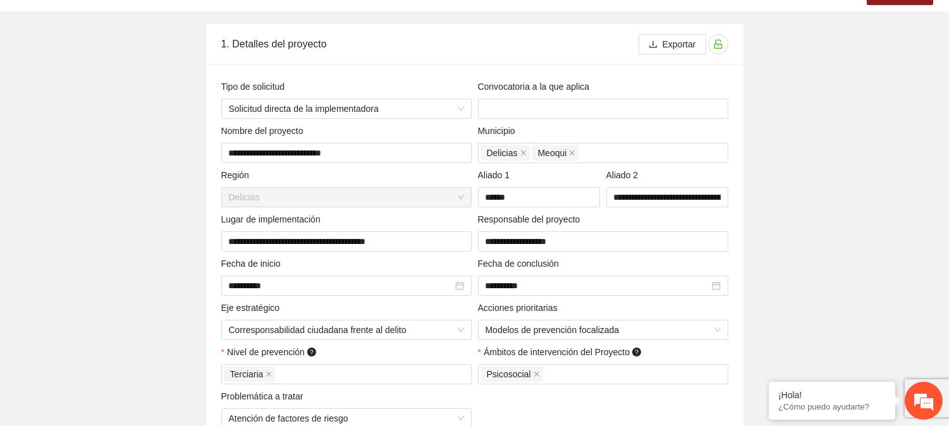
scroll to position [0, 0]
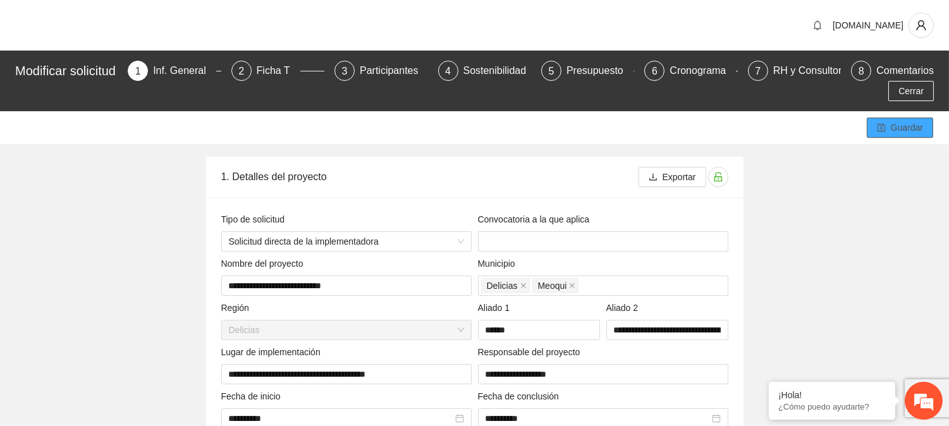
click at [900, 127] on span "Guardar" at bounding box center [907, 128] width 32 height 14
click at [251, 73] on div "2" at bounding box center [242, 71] width 20 height 20
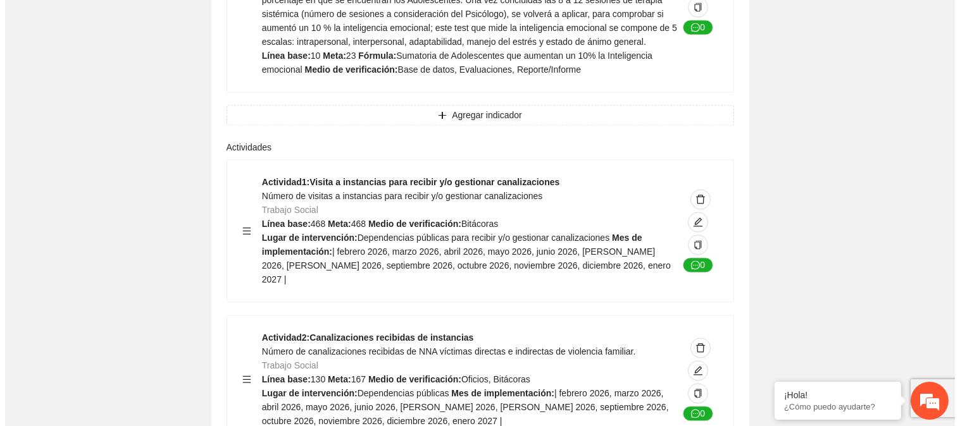
scroll to position [4903, 0]
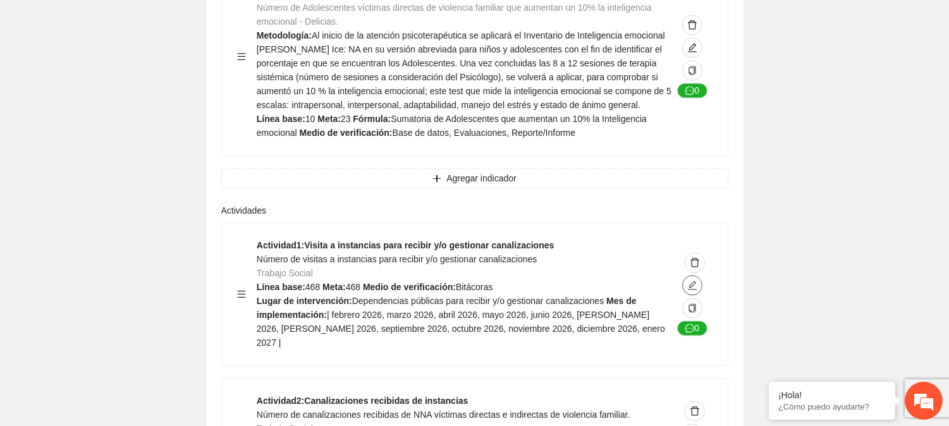
click at [694, 275] on button "button" at bounding box center [692, 285] width 20 height 20
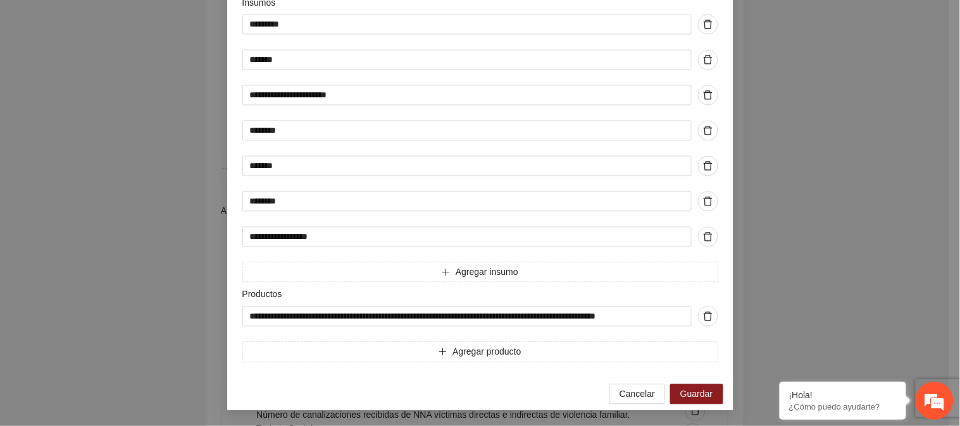
scroll to position [857, 0]
click at [705, 397] on span "Guardar" at bounding box center [696, 395] width 32 height 14
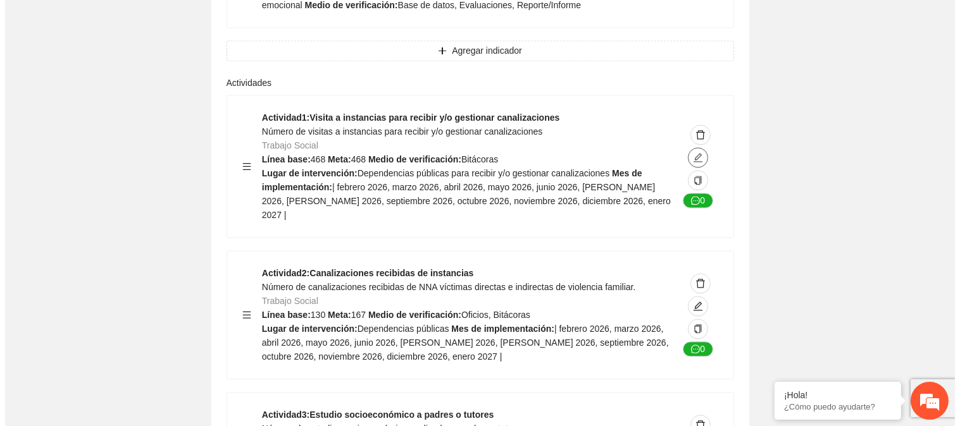
scroll to position [5044, 0]
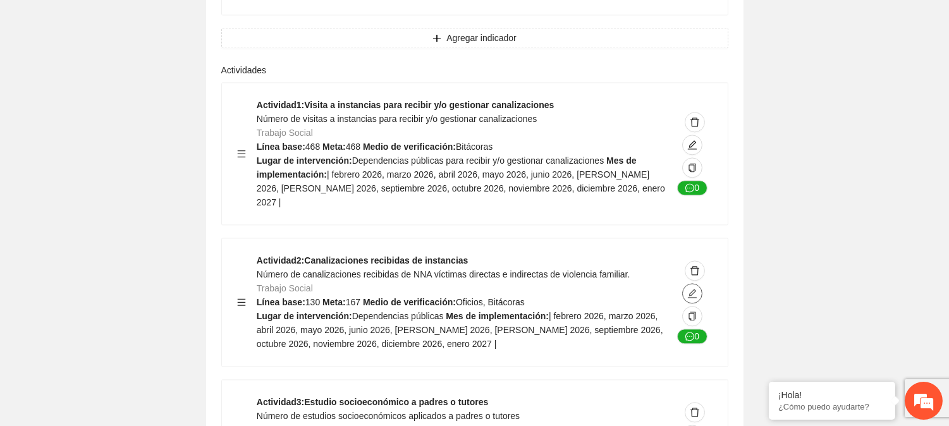
click at [692, 289] on icon "edit" at bounding box center [692, 293] width 9 height 9
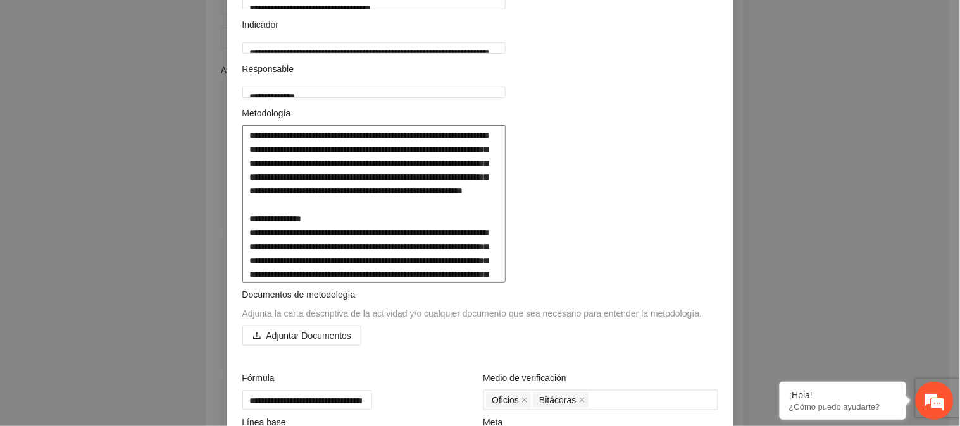
scroll to position [140, 0]
drag, startPoint x: 243, startPoint y: 295, endPoint x: 371, endPoint y: 402, distance: 167.0
click at [371, 282] on textarea at bounding box center [374, 203] width 264 height 157
click at [506, 135] on textarea at bounding box center [374, 203] width 264 height 157
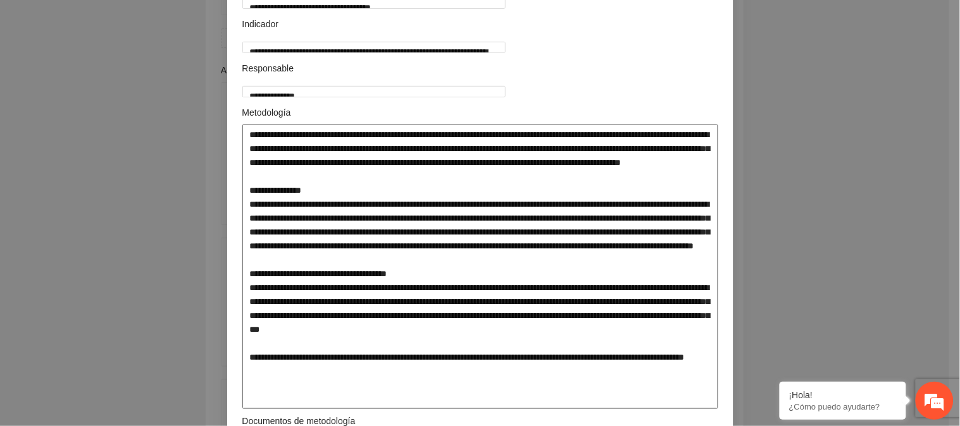
click at [321, 147] on textarea at bounding box center [480, 267] width 476 height 285
click at [323, 147] on textarea at bounding box center [480, 267] width 476 height 285
click at [387, 145] on textarea at bounding box center [480, 267] width 476 height 285
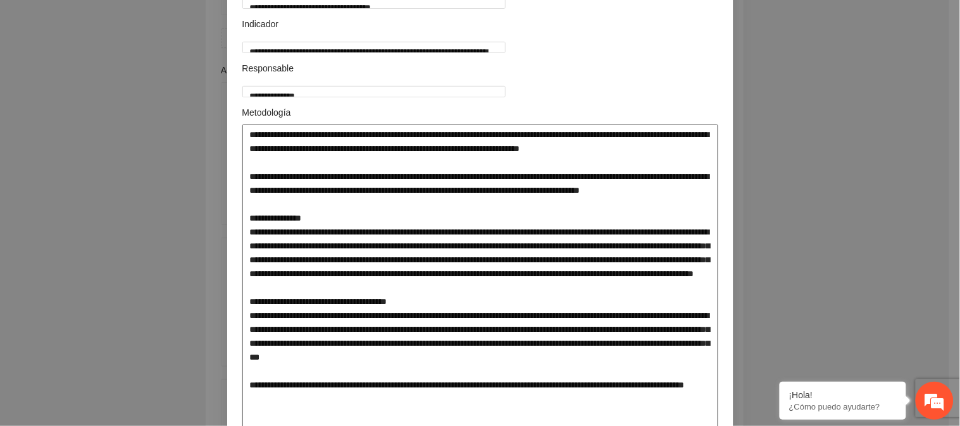
click at [319, 148] on textarea at bounding box center [480, 281] width 476 height 312
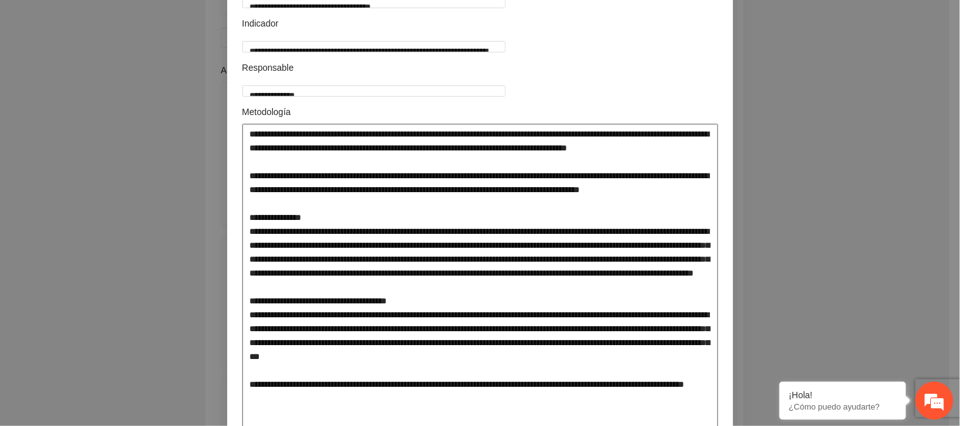
scroll to position [211, 0]
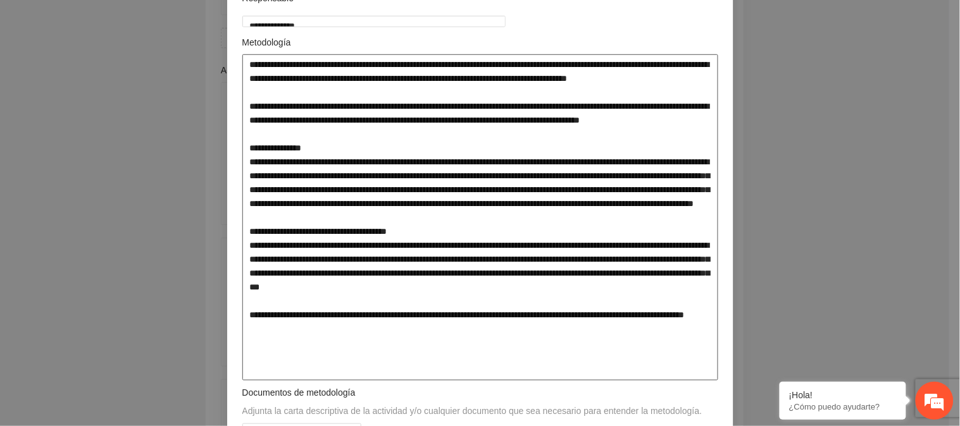
drag, startPoint x: 245, startPoint y: 118, endPoint x: 530, endPoint y: 395, distance: 397.7
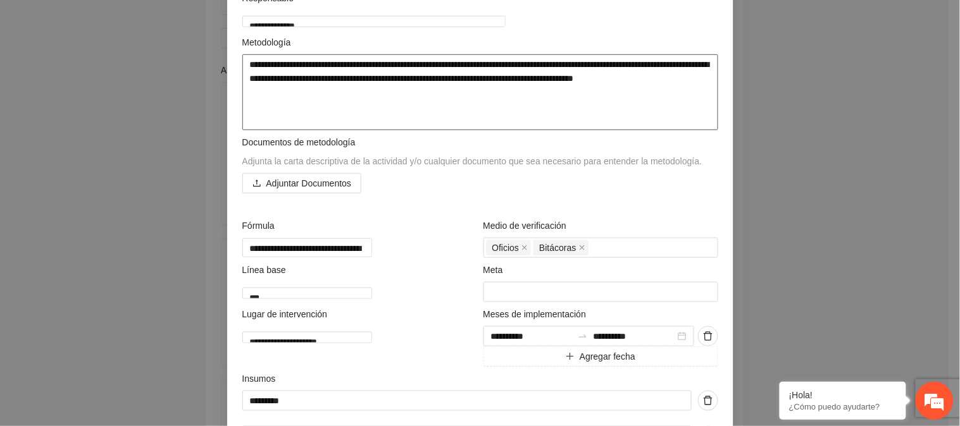
click at [571, 77] on textarea "**********" at bounding box center [480, 92] width 476 height 76
click at [319, 78] on textarea "**********" at bounding box center [480, 92] width 476 height 76
drag, startPoint x: 314, startPoint y: 96, endPoint x: 239, endPoint y: 66, distance: 81.2
click at [242, 66] on textarea "**********" at bounding box center [480, 92] width 476 height 76
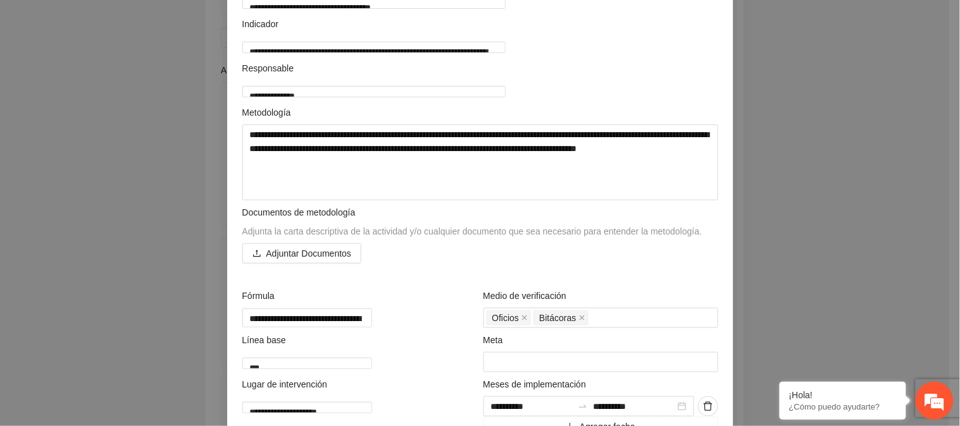
scroll to position [70, 0]
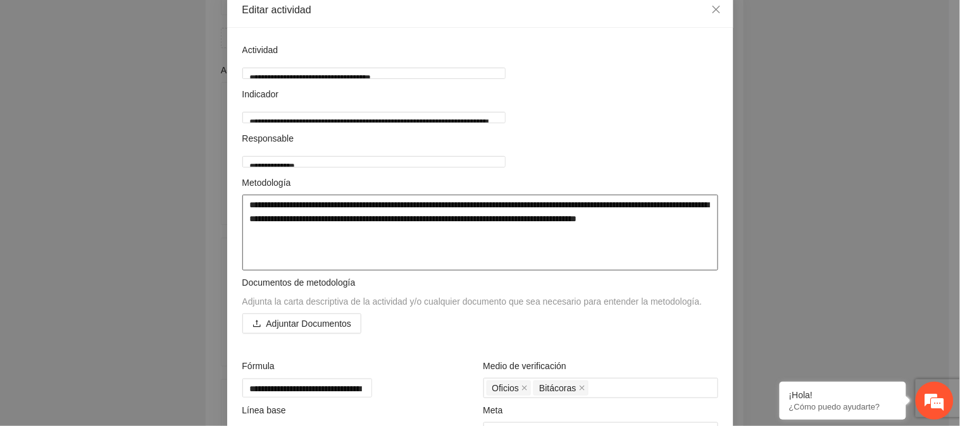
click at [311, 204] on textarea "**********" at bounding box center [480, 233] width 476 height 76
click at [315, 204] on textarea "**********" at bounding box center [480, 233] width 476 height 76
click at [305, 204] on textarea "**********" at bounding box center [480, 233] width 476 height 76
click at [307, 204] on textarea "**********" at bounding box center [480, 233] width 476 height 76
drag, startPoint x: 358, startPoint y: 238, endPoint x: 234, endPoint y: 200, distance: 129.8
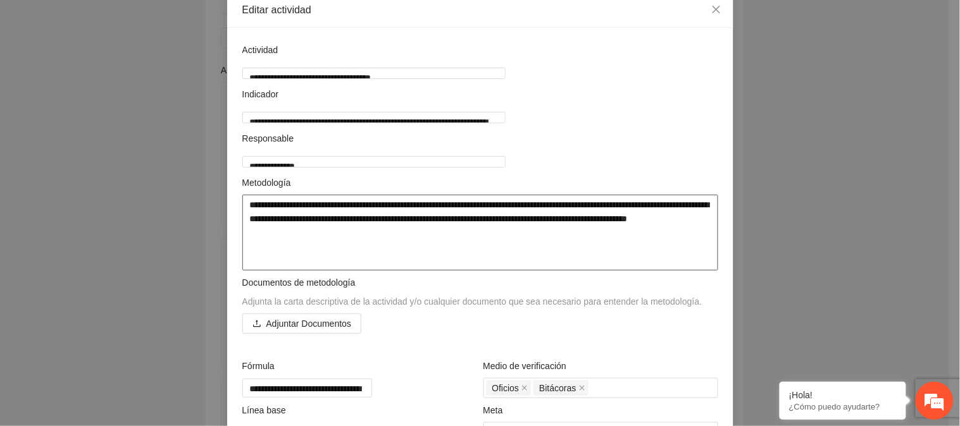
click at [239, 200] on div "**********" at bounding box center [480, 223] width 482 height 95
click at [382, 251] on textarea "**********" at bounding box center [480, 233] width 476 height 76
click at [376, 241] on textarea "**********" at bounding box center [480, 233] width 476 height 76
drag, startPoint x: 652, startPoint y: 219, endPoint x: 532, endPoint y: 222, distance: 120.2
click at [532, 222] on textarea "**********" at bounding box center [480, 233] width 476 height 76
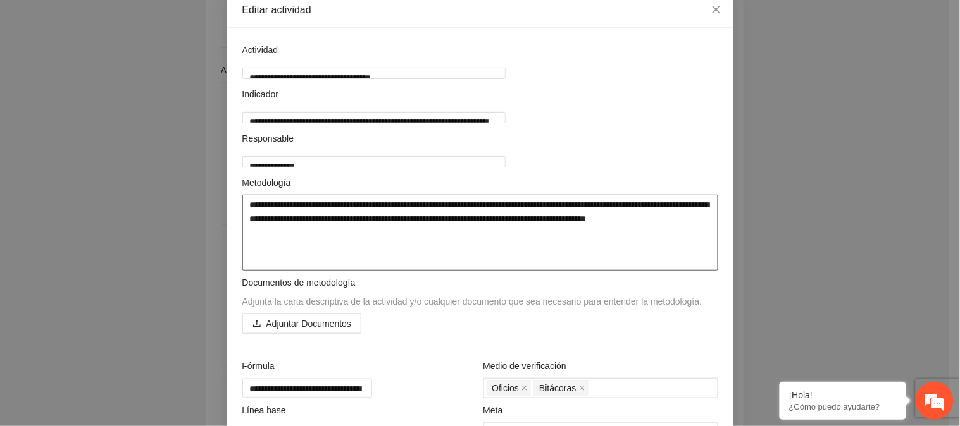
click at [319, 242] on textarea "**********" at bounding box center [480, 233] width 476 height 76
click at [331, 233] on textarea "**********" at bounding box center [480, 233] width 476 height 76
drag, startPoint x: 485, startPoint y: 237, endPoint x: 232, endPoint y: 199, distance: 255.2
click at [497, 204] on textarea "**********" at bounding box center [480, 233] width 476 height 76
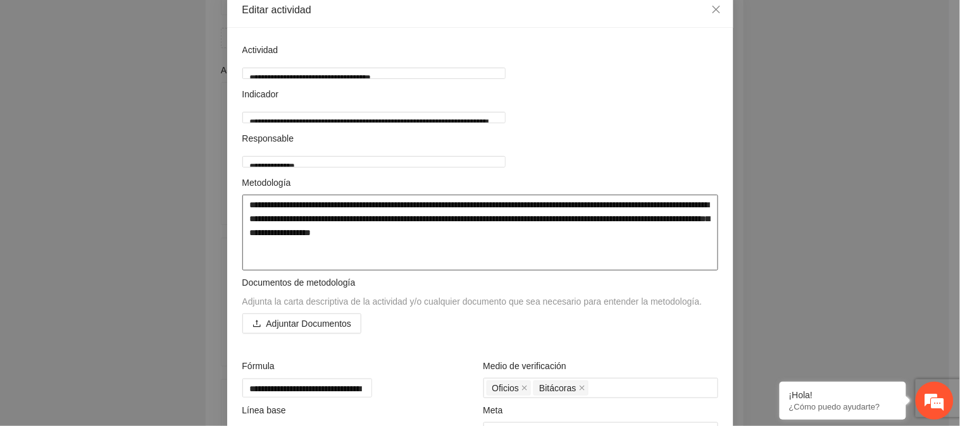
drag, startPoint x: 597, startPoint y: 202, endPoint x: 560, endPoint y: 207, distance: 37.7
click at [560, 207] on textarea "**********" at bounding box center [480, 233] width 476 height 76
drag, startPoint x: 639, startPoint y: 237, endPoint x: 200, endPoint y: 211, distance: 440.4
click at [200, 211] on div "**********" at bounding box center [480, 213] width 960 height 426
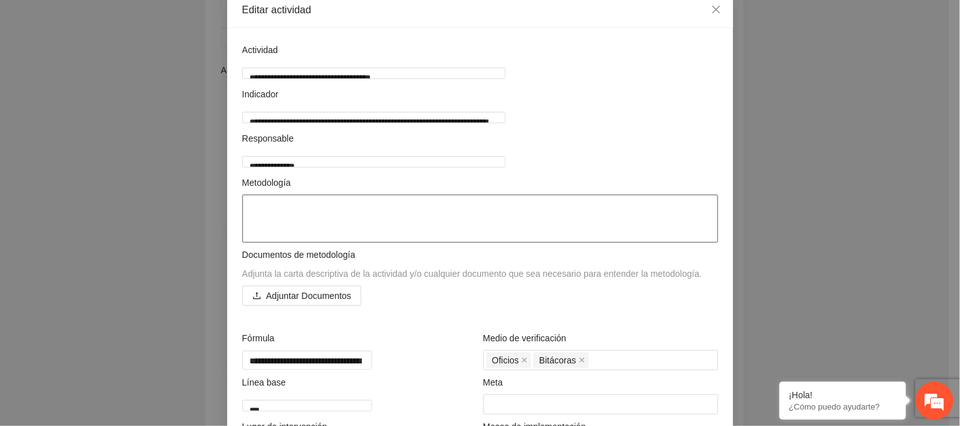
paste textarea "**********"
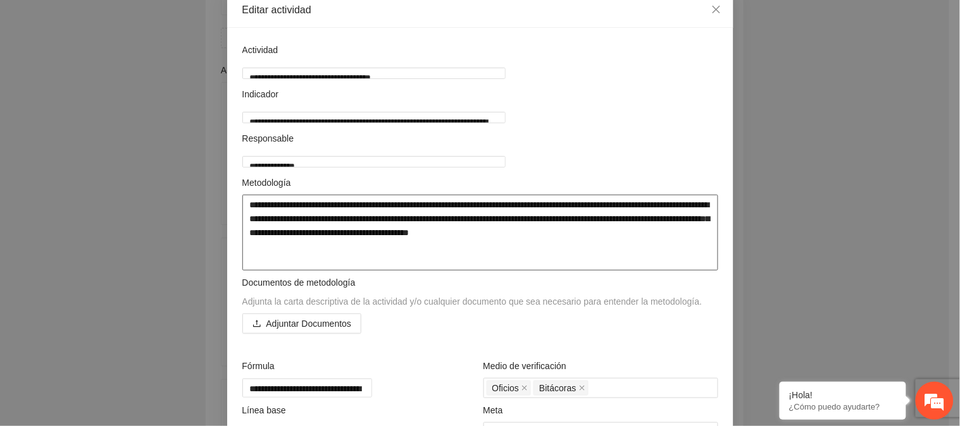
click at [321, 263] on textarea "**********" at bounding box center [480, 233] width 476 height 76
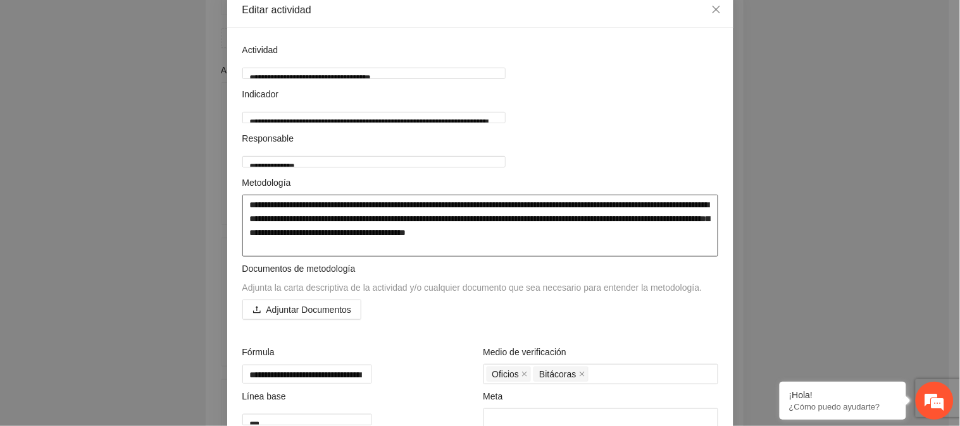
click at [685, 231] on textarea "**********" at bounding box center [480, 226] width 476 height 62
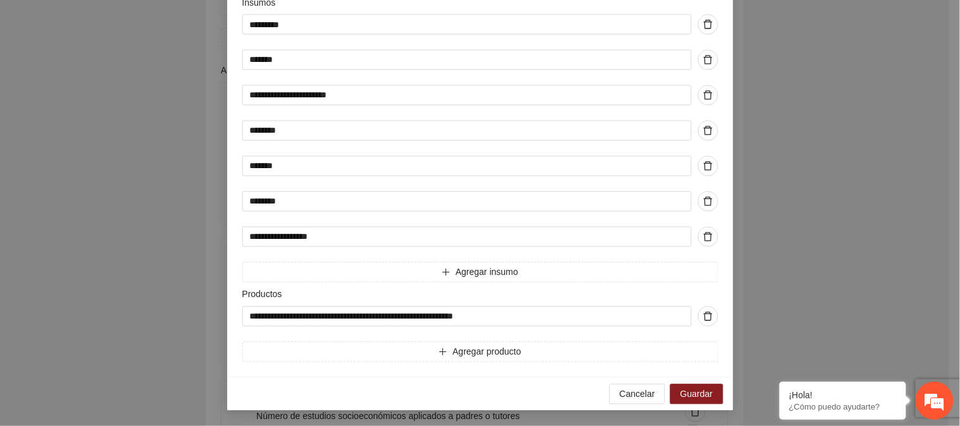
scroll to position [602, 0]
click at [701, 395] on span "Guardar" at bounding box center [696, 395] width 32 height 14
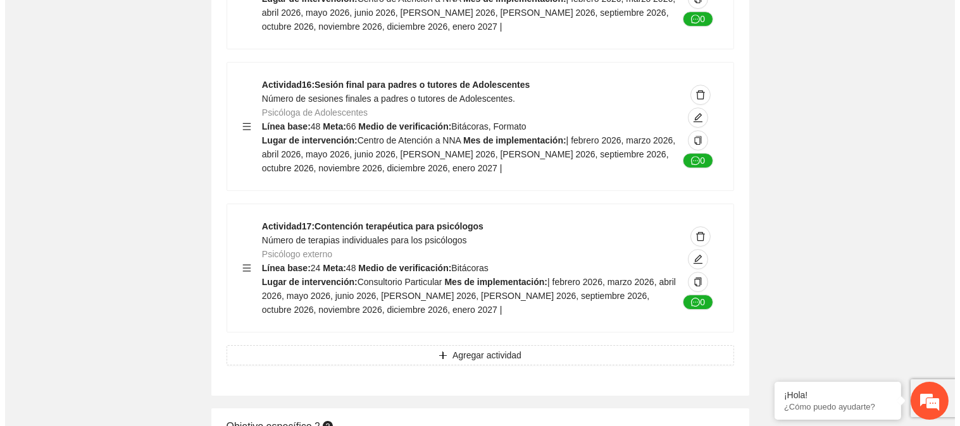
scroll to position [7082, 0]
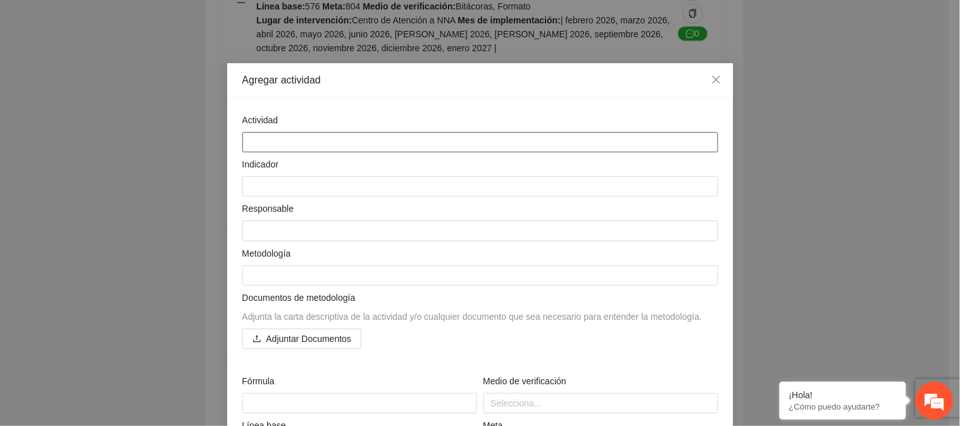
click at [273, 146] on textarea at bounding box center [480, 142] width 476 height 20
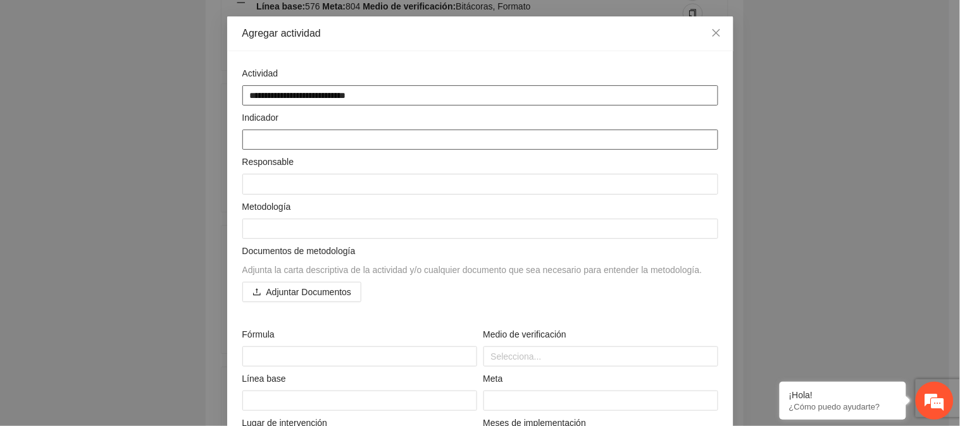
scroll to position [70, 0]
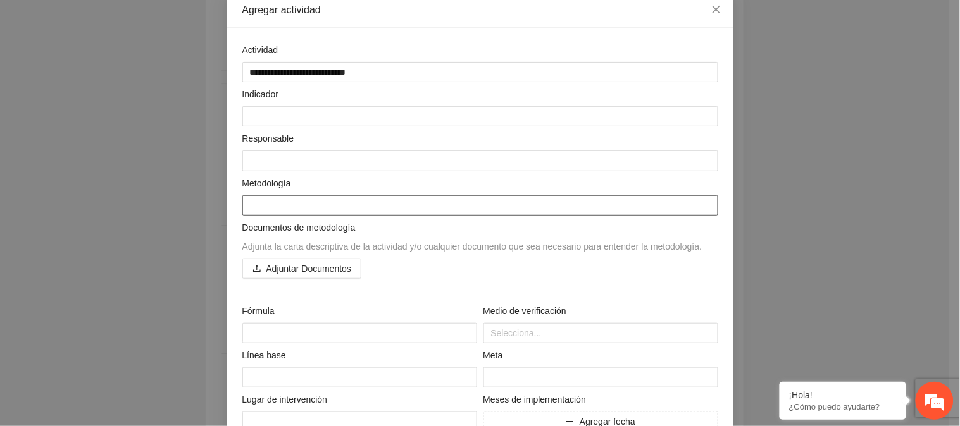
click at [300, 201] on textarea at bounding box center [480, 205] width 476 height 20
click at [282, 201] on textarea at bounding box center [480, 205] width 476 height 20
paste textarea "**********"
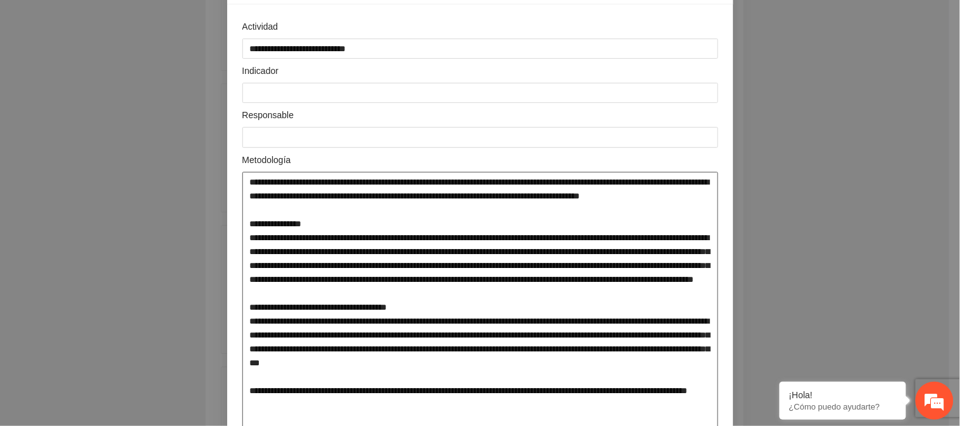
scroll to position [52, 0]
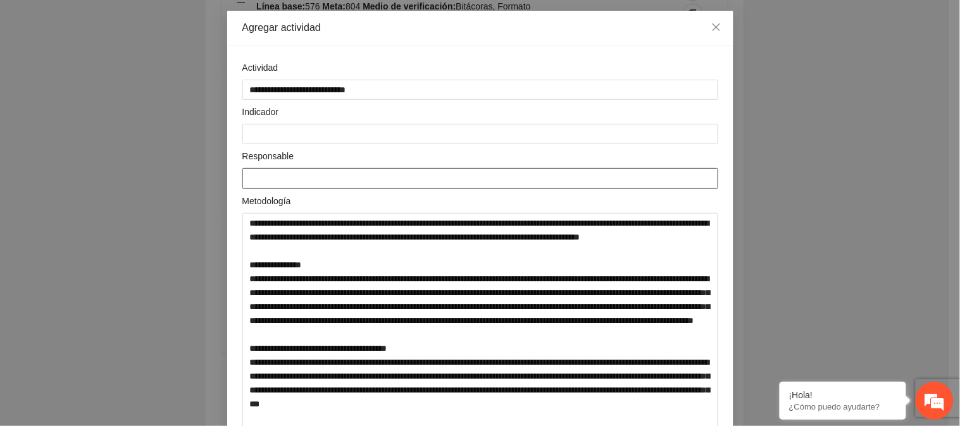
click at [296, 185] on textarea at bounding box center [480, 178] width 476 height 20
click at [295, 129] on textarea at bounding box center [480, 134] width 476 height 20
click at [359, 274] on textarea at bounding box center [480, 355] width 476 height 285
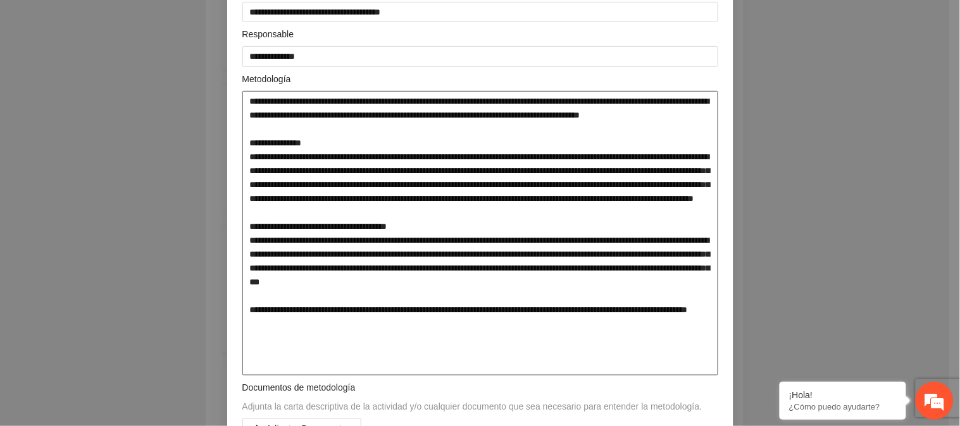
scroll to position [193, 0]
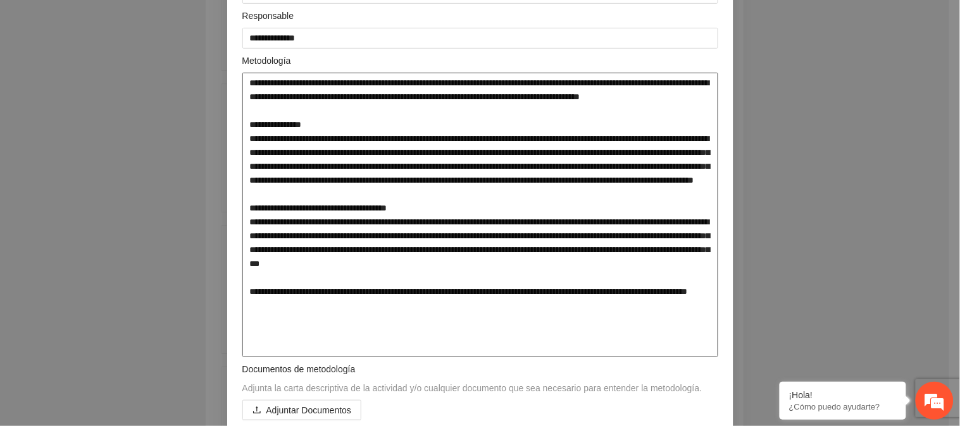
drag, startPoint x: 588, startPoint y: 206, endPoint x: 635, endPoint y: 206, distance: 46.8
click at [635, 206] on textarea at bounding box center [480, 215] width 476 height 285
drag, startPoint x: 347, startPoint y: 237, endPoint x: 188, endPoint y: 232, distance: 158.8
click at [188, 232] on div "**********" at bounding box center [480, 213] width 960 height 426
click at [312, 228] on textarea at bounding box center [480, 215] width 476 height 285
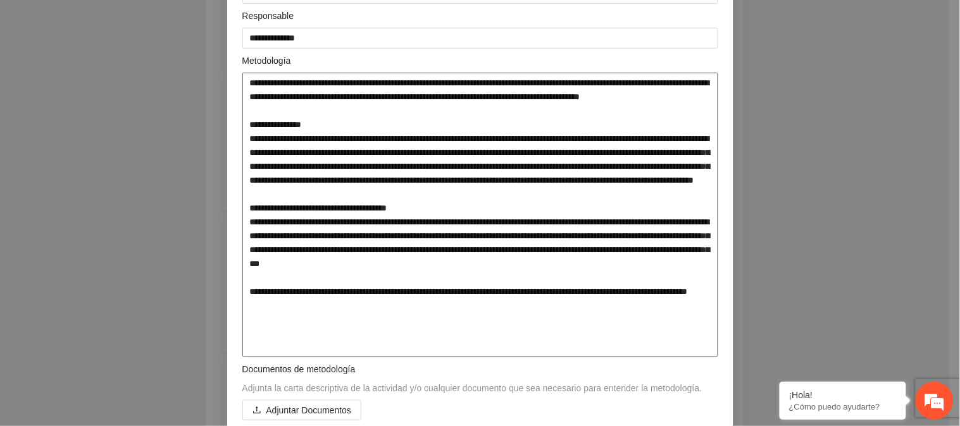
drag, startPoint x: 345, startPoint y: 238, endPoint x: 239, endPoint y: 238, distance: 106.3
click at [242, 238] on textarea at bounding box center [480, 215] width 476 height 285
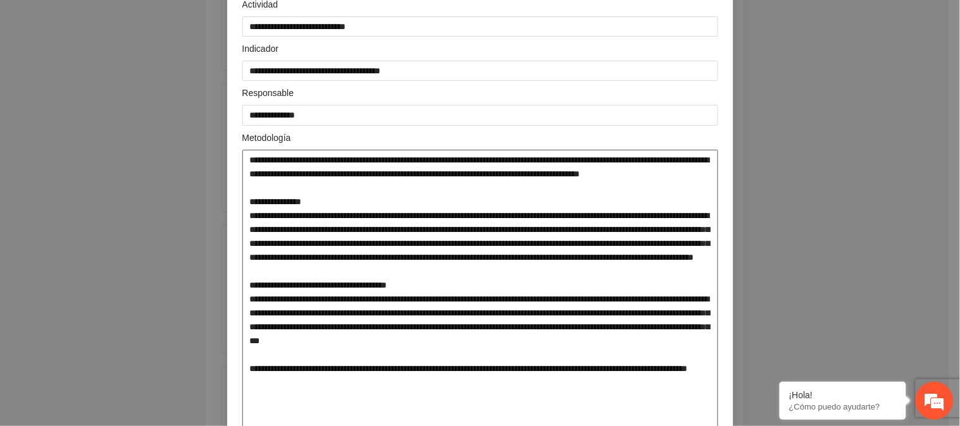
scroll to position [140, 0]
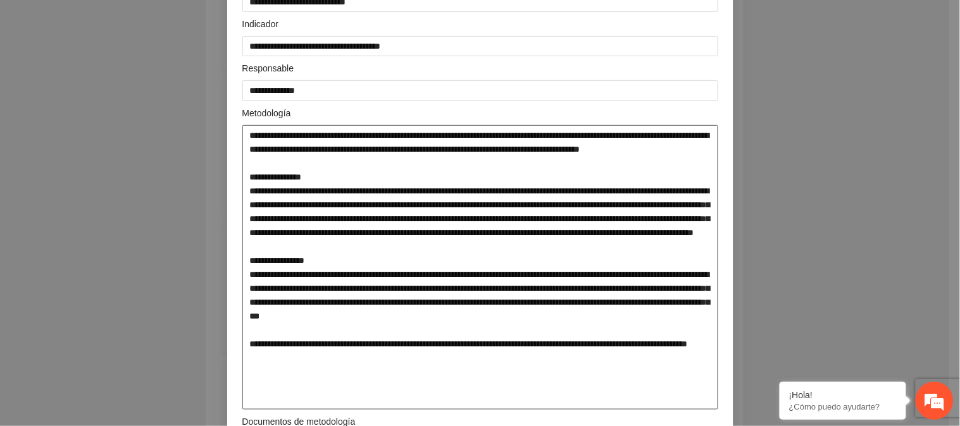
click at [343, 290] on textarea at bounding box center [480, 267] width 476 height 285
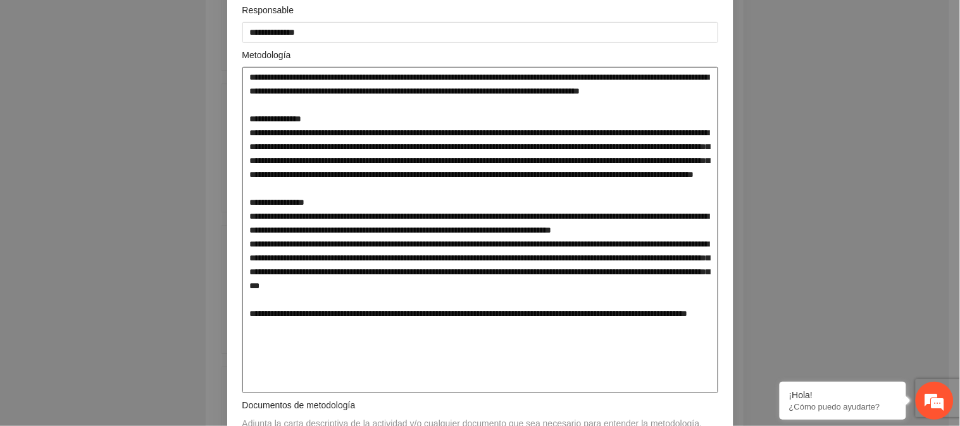
scroll to position [211, 0]
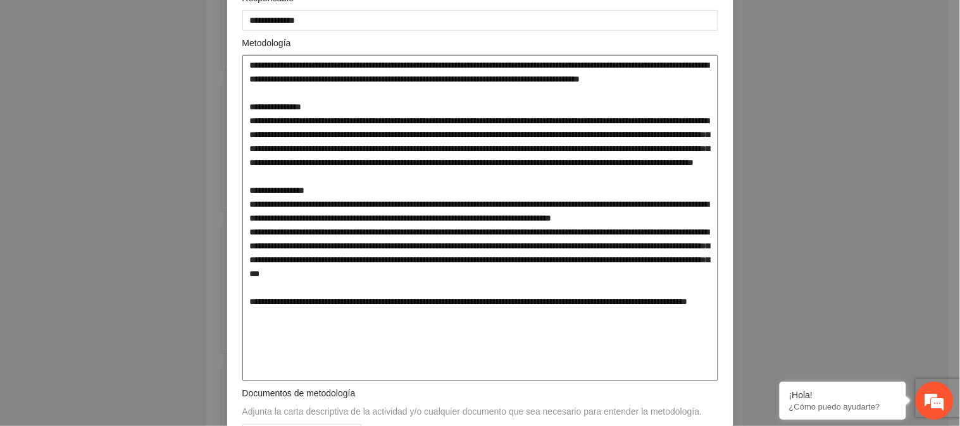
click at [494, 233] on textarea at bounding box center [480, 218] width 476 height 326
click at [479, 234] on textarea at bounding box center [480, 218] width 476 height 326
click at [481, 234] on textarea at bounding box center [480, 218] width 476 height 326
click at [481, 232] on textarea at bounding box center [480, 218] width 476 height 326
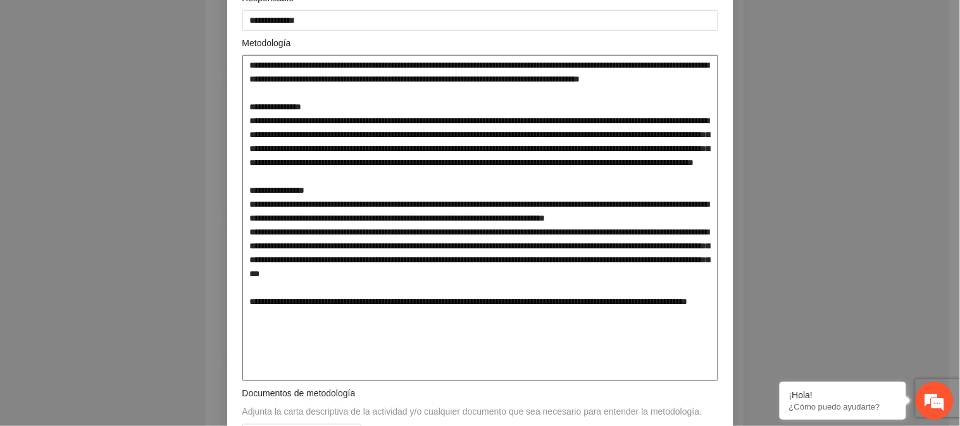
click at [483, 233] on textarea at bounding box center [480, 218] width 476 height 326
click at [481, 233] on textarea at bounding box center [480, 218] width 476 height 326
click at [481, 232] on textarea at bounding box center [480, 218] width 476 height 326
click at [483, 231] on textarea at bounding box center [480, 218] width 476 height 326
drag, startPoint x: 397, startPoint y: 233, endPoint x: 444, endPoint y: 235, distance: 46.8
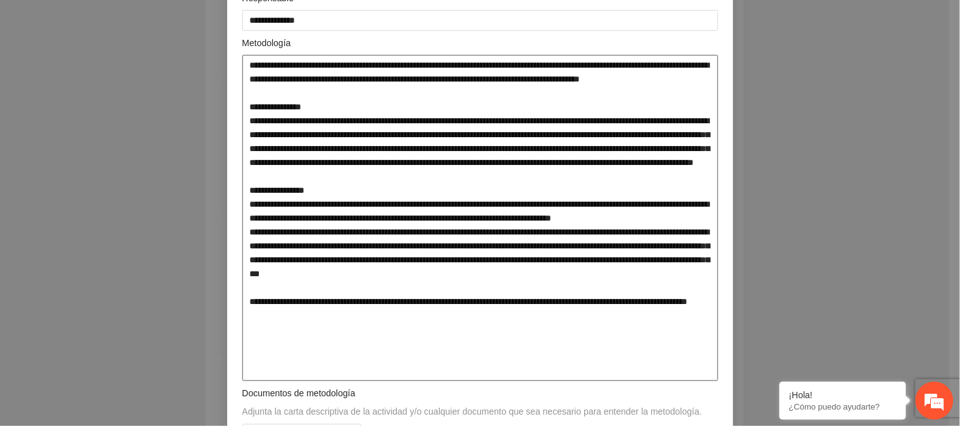
click at [444, 235] on textarea at bounding box center [480, 218] width 476 height 326
drag, startPoint x: 516, startPoint y: 230, endPoint x: 497, endPoint y: 213, distance: 25.1
click at [497, 213] on textarea at bounding box center [480, 218] width 476 height 326
click at [621, 232] on textarea at bounding box center [480, 218] width 476 height 326
click at [674, 247] on textarea at bounding box center [480, 218] width 476 height 326
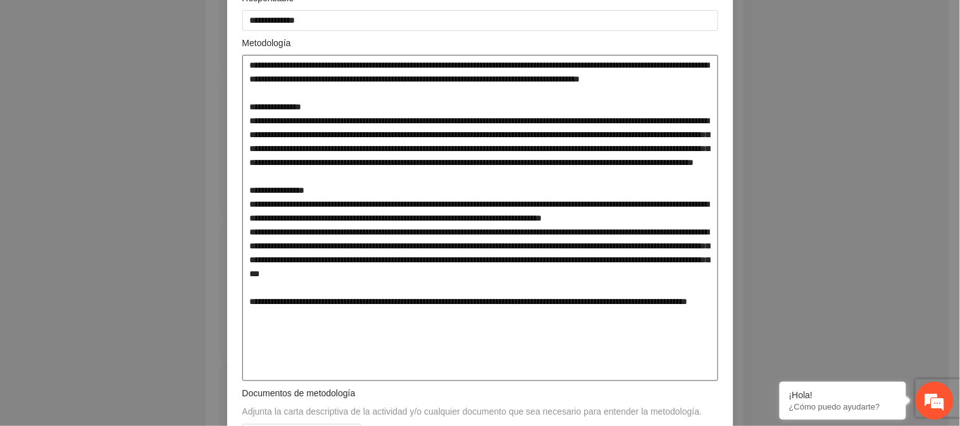
click at [358, 261] on textarea at bounding box center [480, 218] width 476 height 326
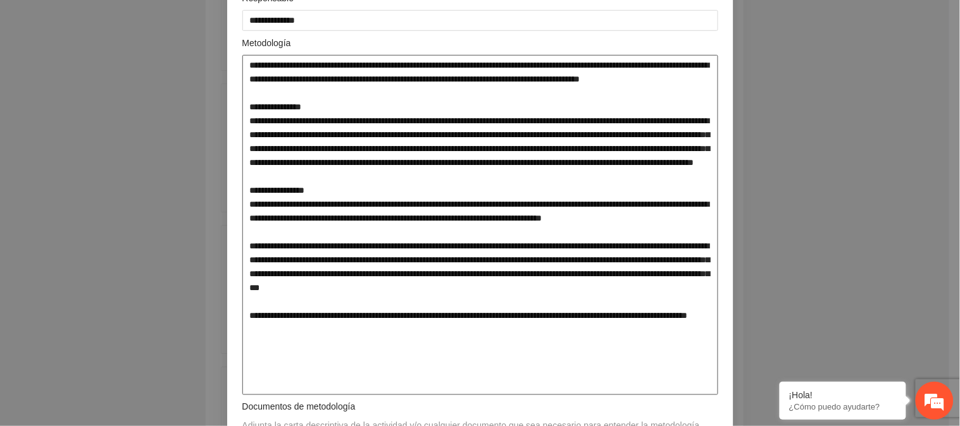
drag, startPoint x: 361, startPoint y: 369, endPoint x: 235, endPoint y: 49, distance: 343.3
click at [239, 49] on div "Metodología" at bounding box center [480, 215] width 482 height 359
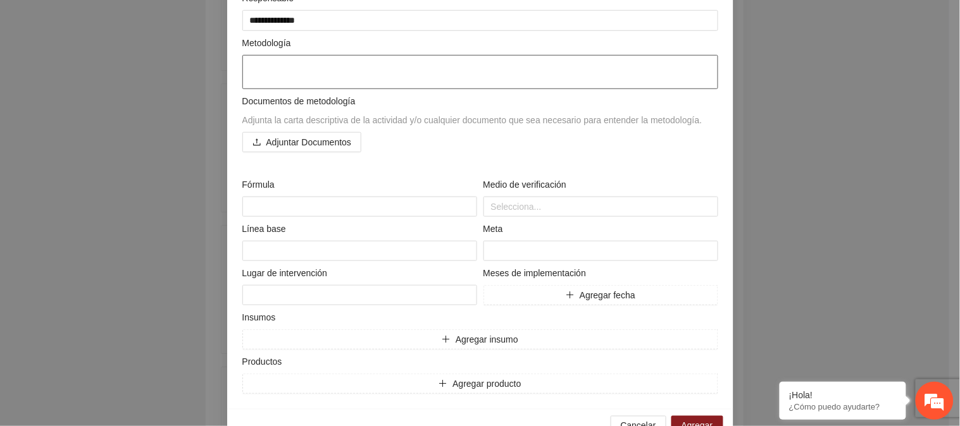
paste textarea "**********"
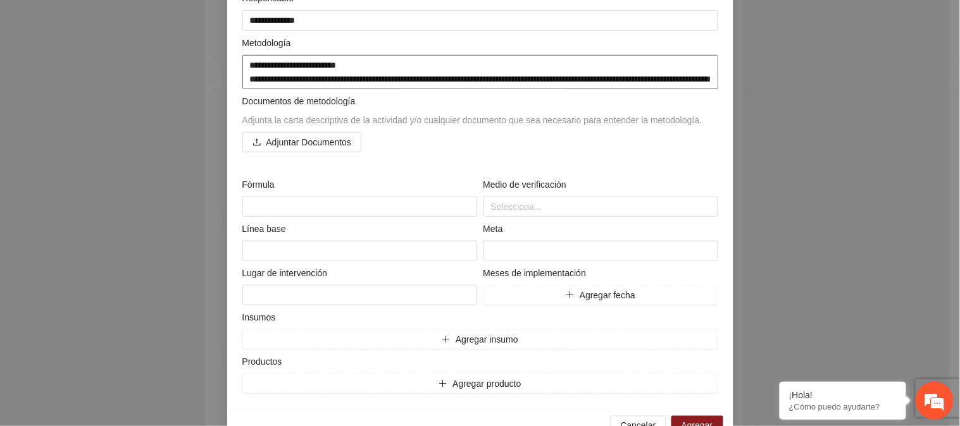
scroll to position [257, 0]
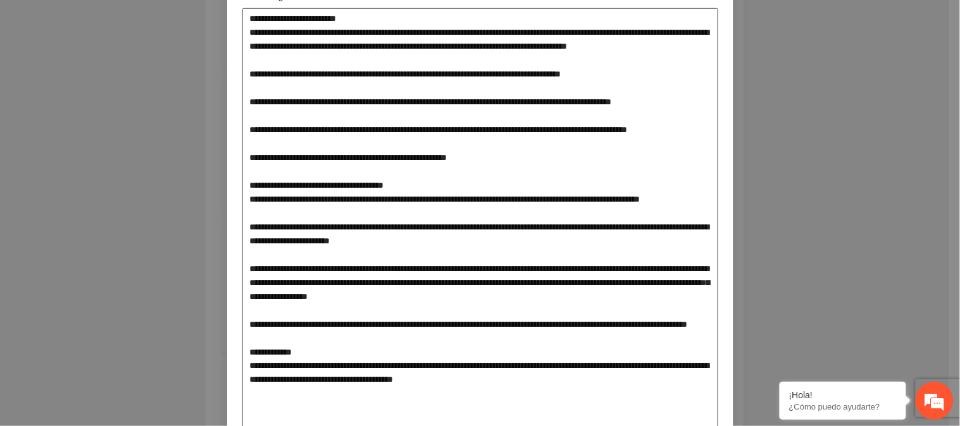
click at [254, 78] on textarea at bounding box center [480, 227] width 476 height 438
click at [245, 83] on textarea at bounding box center [480, 227] width 476 height 438
click at [243, 114] on textarea at bounding box center [480, 227] width 476 height 438
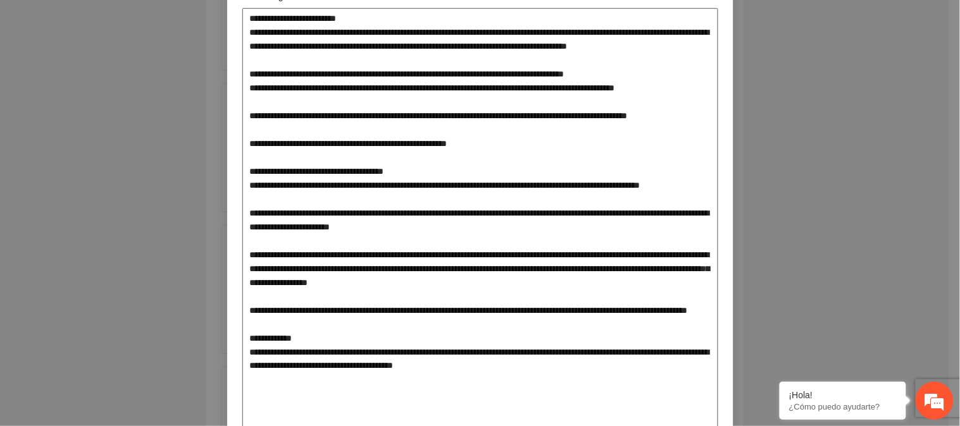
click at [244, 132] on textarea at bounding box center [480, 220] width 476 height 424
click at [307, 116] on textarea at bounding box center [480, 220] width 476 height 424
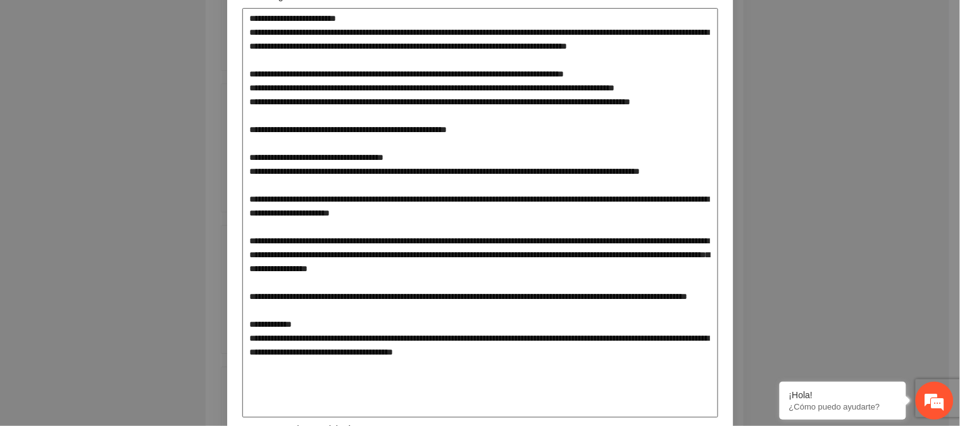
scroll to position [187, 0]
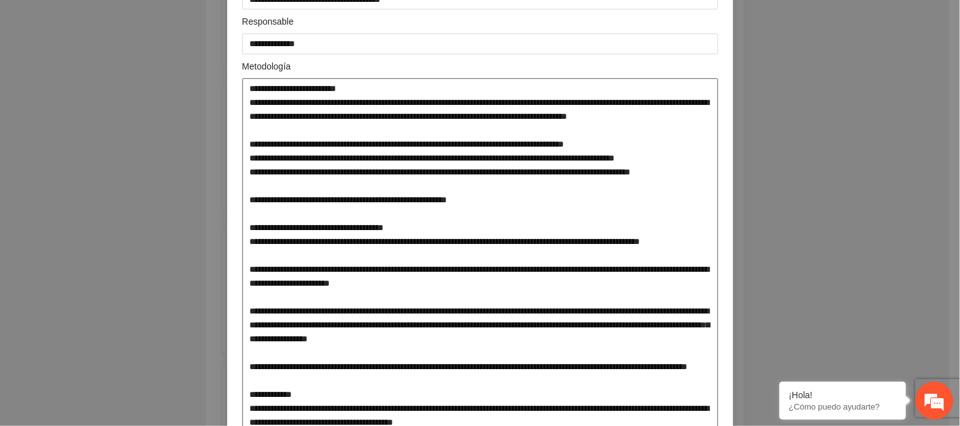
click at [449, 210] on textarea at bounding box center [480, 283] width 476 height 410
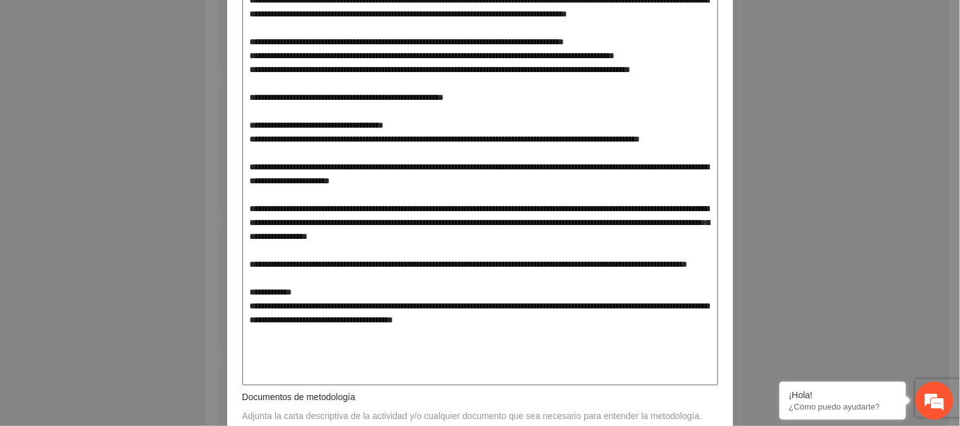
scroll to position [266, 0]
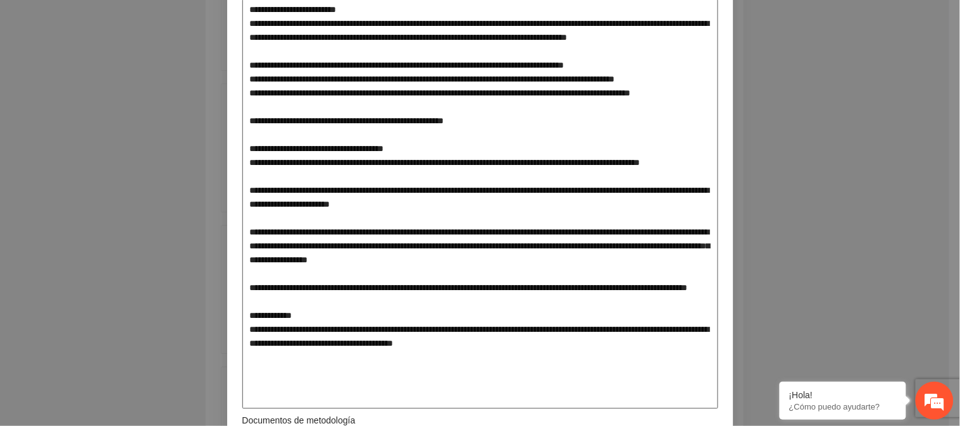
click at [443, 131] on textarea at bounding box center [480, 204] width 476 height 410
click at [446, 131] on textarea at bounding box center [480, 204] width 476 height 410
click at [445, 135] on textarea at bounding box center [480, 204] width 476 height 410
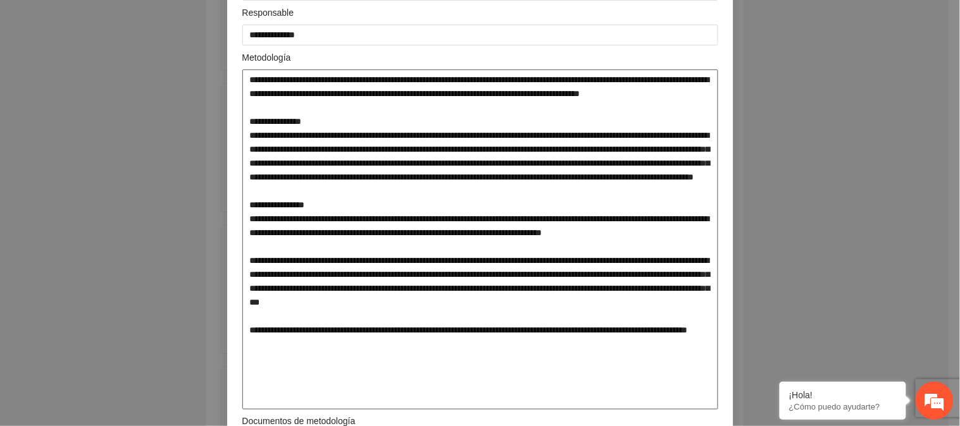
click at [491, 131] on textarea at bounding box center [480, 240] width 476 height 340
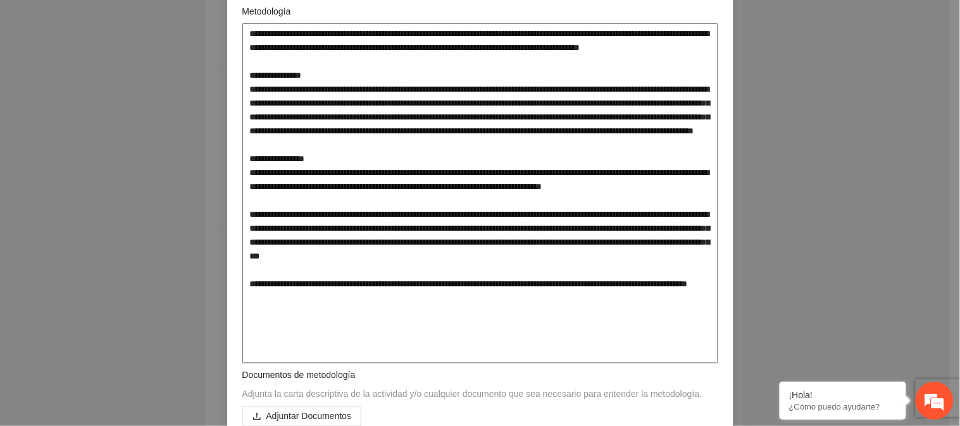
scroll to position [266, 0]
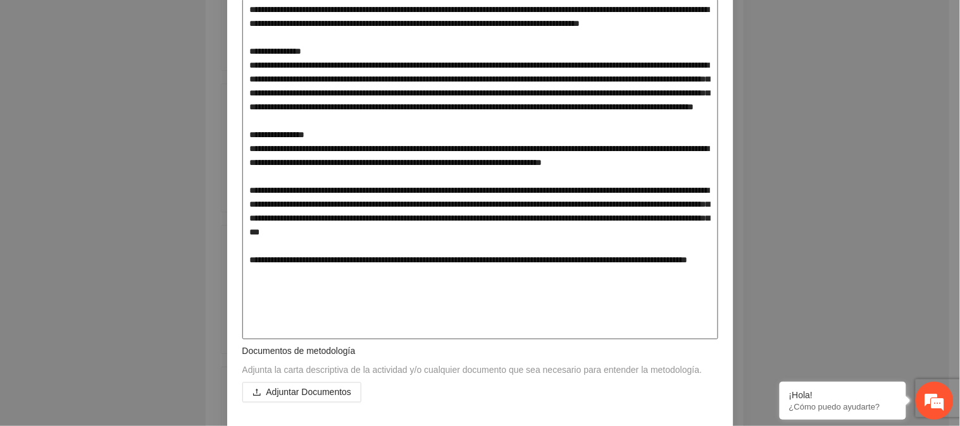
click at [406, 216] on textarea at bounding box center [480, 169] width 476 height 340
drag, startPoint x: 659, startPoint y: 192, endPoint x: 631, endPoint y: 193, distance: 27.9
click at [631, 192] on textarea at bounding box center [480, 169] width 476 height 340
click at [657, 185] on textarea at bounding box center [480, 169] width 476 height 340
click at [276, 204] on textarea at bounding box center [480, 169] width 476 height 340
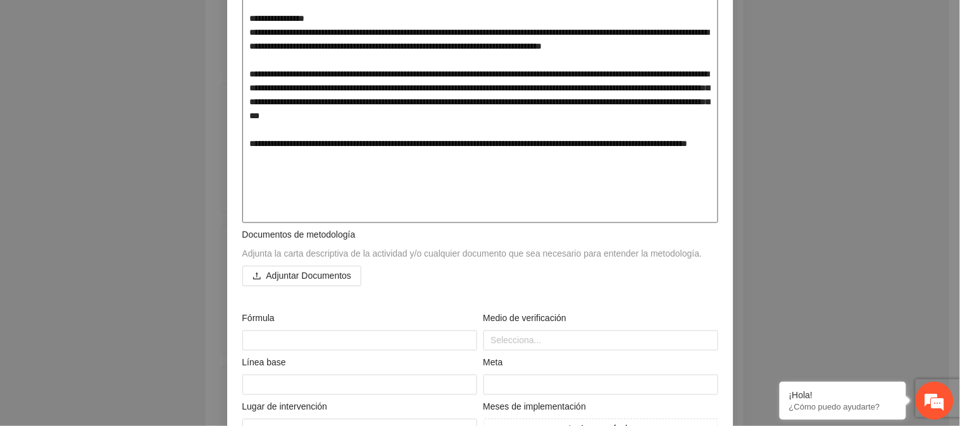
scroll to position [407, 0]
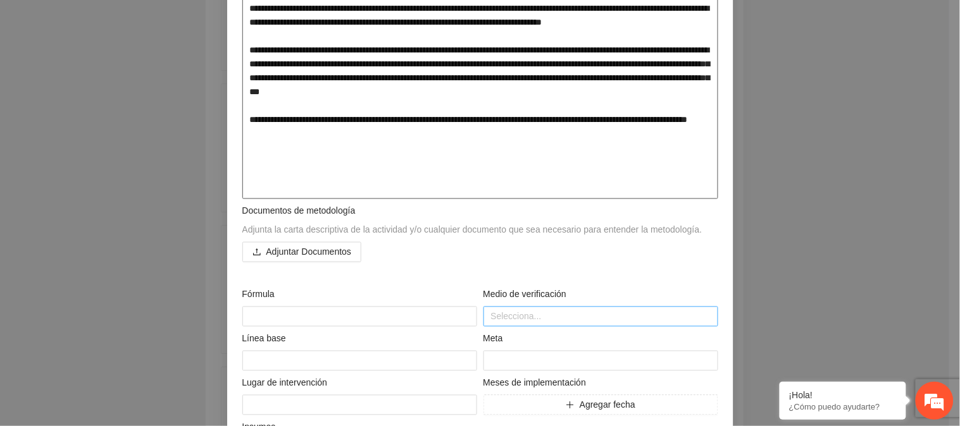
click at [604, 318] on div at bounding box center [600, 316] width 228 height 15
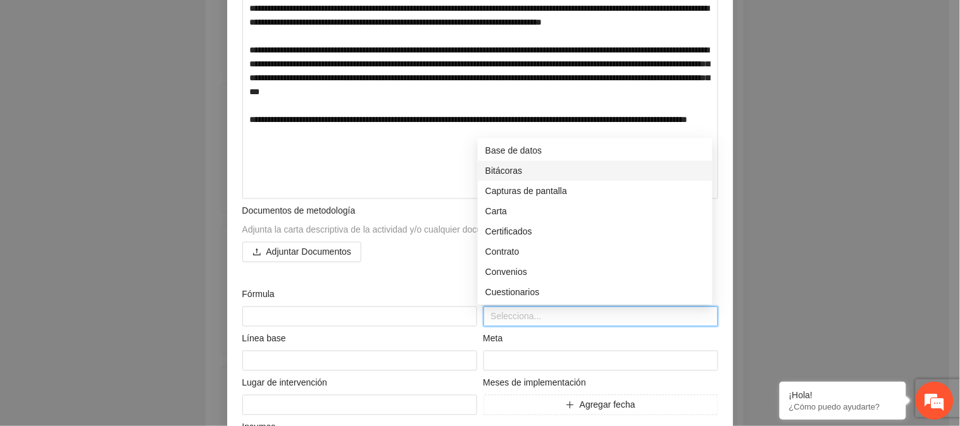
click at [545, 168] on div "Bitácoras" at bounding box center [594, 171] width 219 height 14
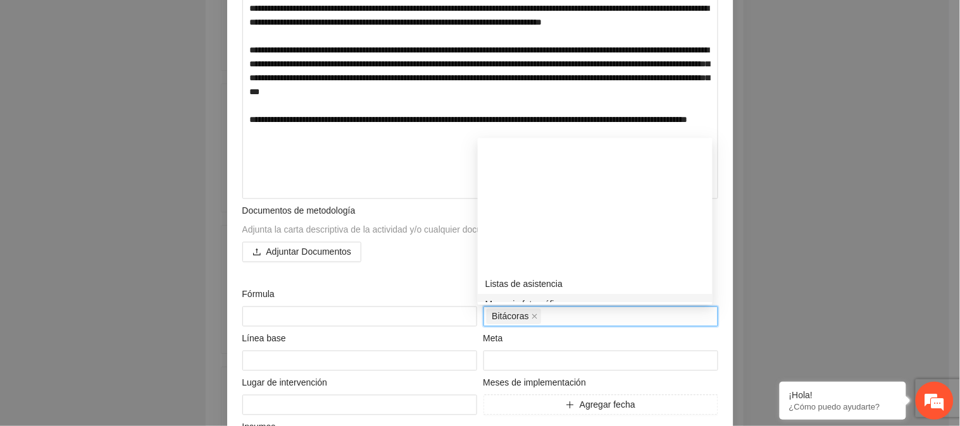
scroll to position [351, 0]
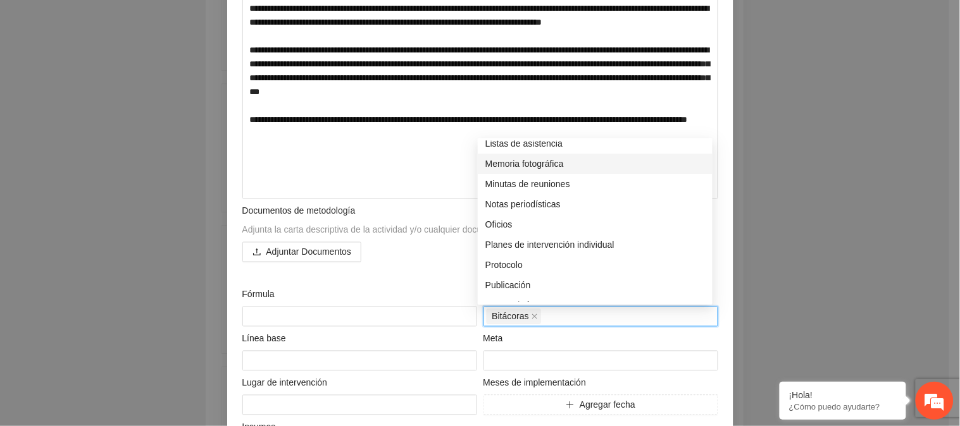
click at [534, 154] on div "Memoria fotográfica" at bounding box center [595, 164] width 235 height 20
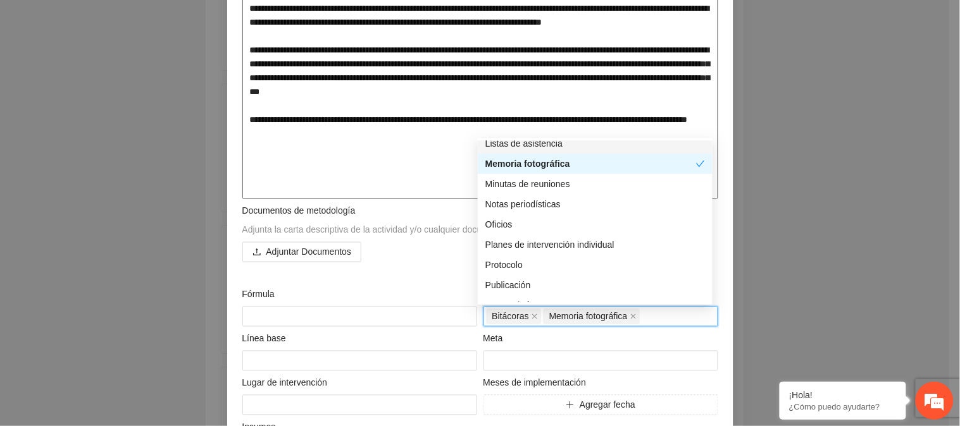
click at [364, 192] on textarea at bounding box center [480, 29] width 476 height 340
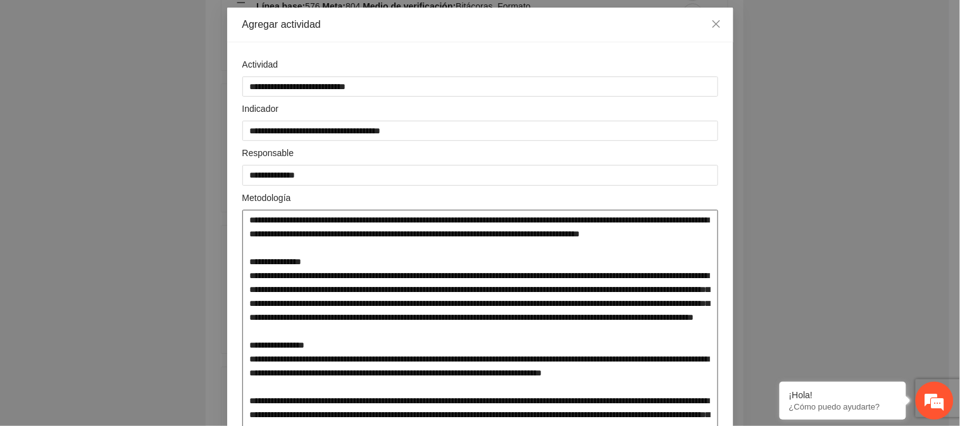
scroll to position [70, 0]
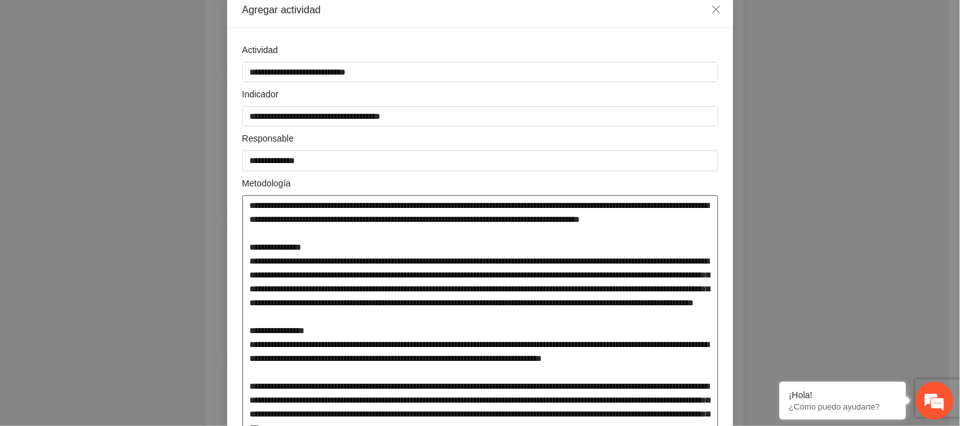
drag, startPoint x: 636, startPoint y: 333, endPoint x: 375, endPoint y: 333, distance: 260.6
click at [375, 333] on textarea at bounding box center [480, 365] width 476 height 340
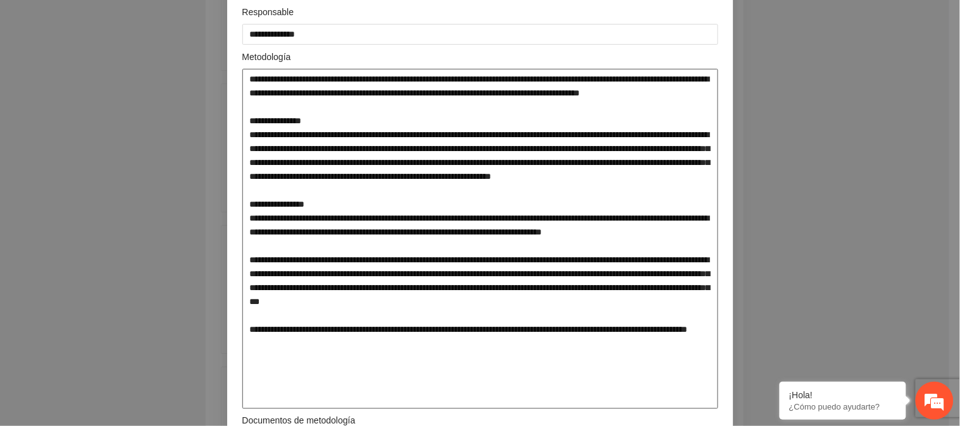
scroll to position [211, 0]
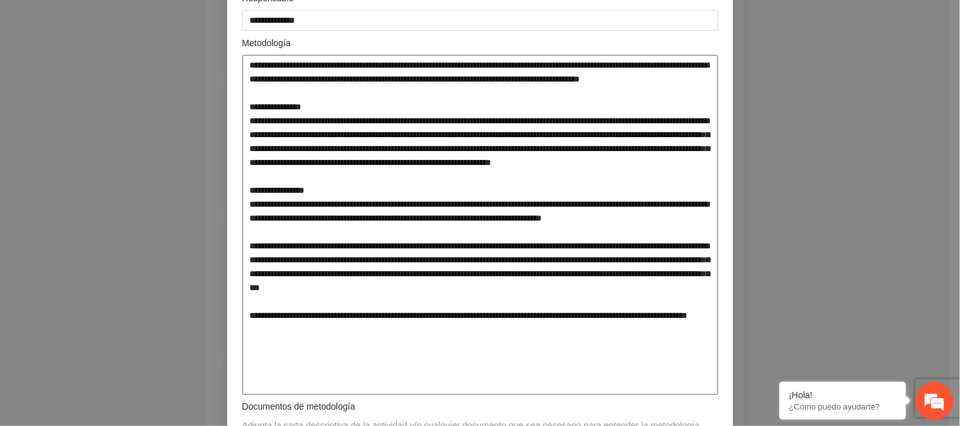
click at [606, 357] on textarea at bounding box center [480, 225] width 476 height 340
click at [634, 355] on textarea at bounding box center [480, 225] width 476 height 340
click at [650, 353] on textarea at bounding box center [480, 225] width 476 height 340
click at [292, 367] on textarea at bounding box center [480, 225] width 476 height 340
click at [614, 369] on textarea at bounding box center [480, 225] width 476 height 340
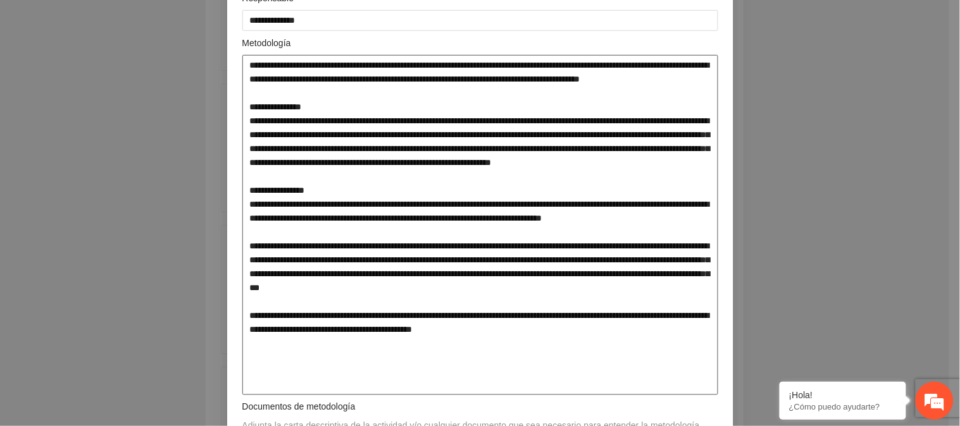
scroll to position [281, 0]
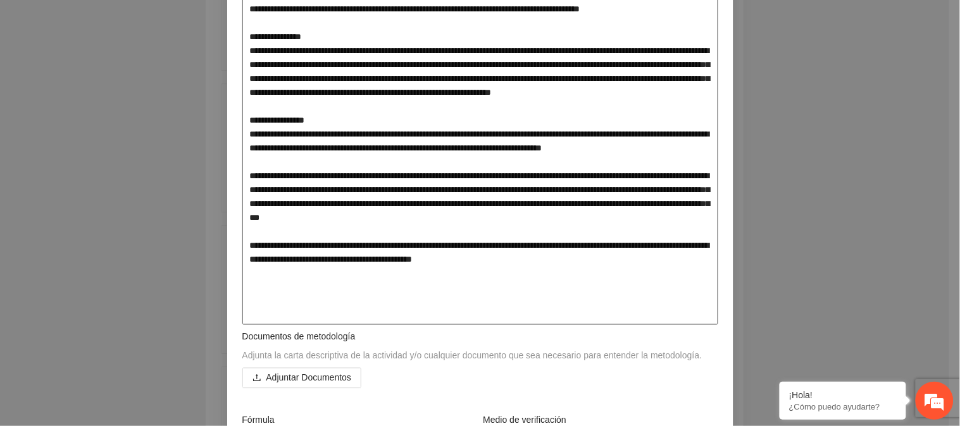
click at [600, 176] on textarea at bounding box center [480, 155] width 476 height 340
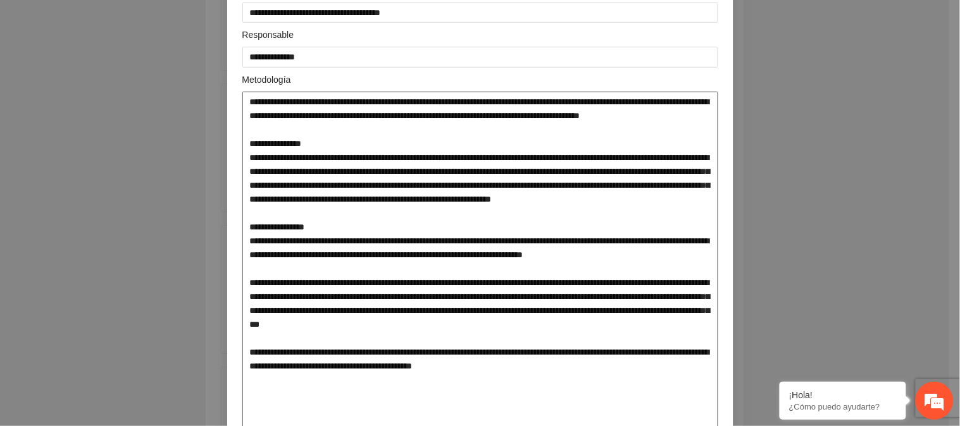
scroll to position [211, 0]
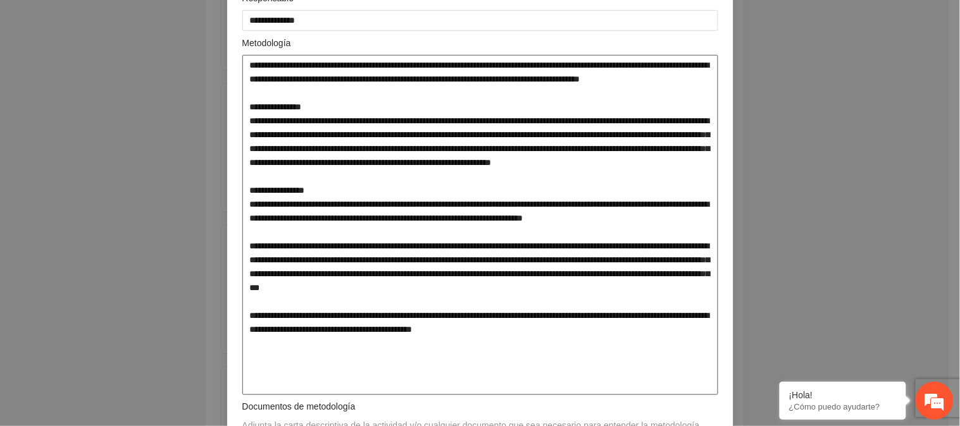
click at [598, 373] on textarea at bounding box center [480, 225] width 476 height 340
click at [402, 194] on textarea at bounding box center [480, 225] width 476 height 340
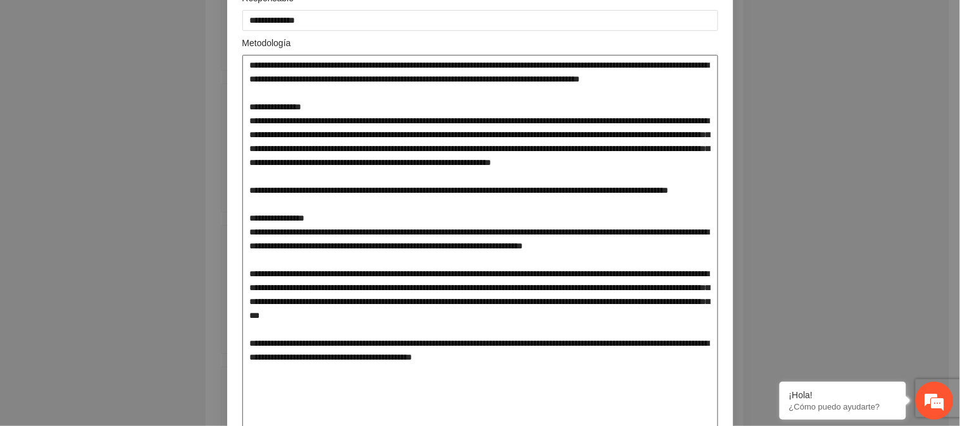
click at [614, 217] on textarea at bounding box center [480, 246] width 476 height 382
click at [617, 216] on textarea at bounding box center [480, 246] width 476 height 382
click at [283, 216] on textarea at bounding box center [480, 246] width 476 height 382
click at [281, 228] on textarea at bounding box center [480, 246] width 476 height 382
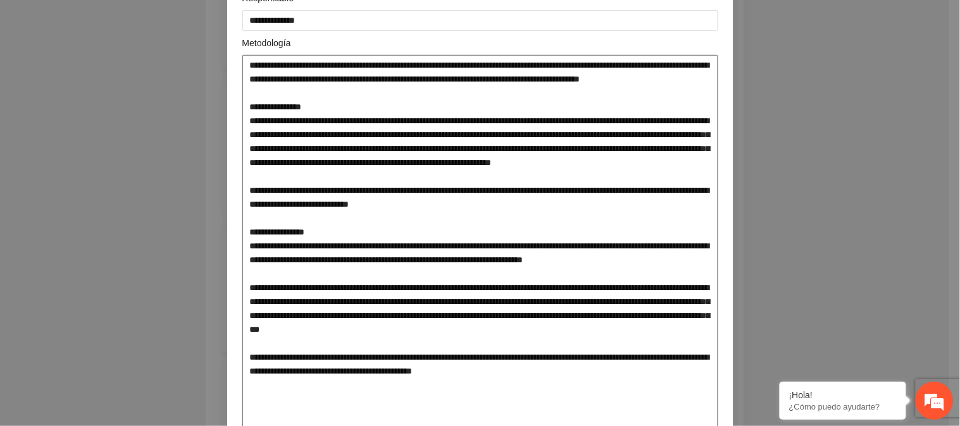
scroll to position [281, 0]
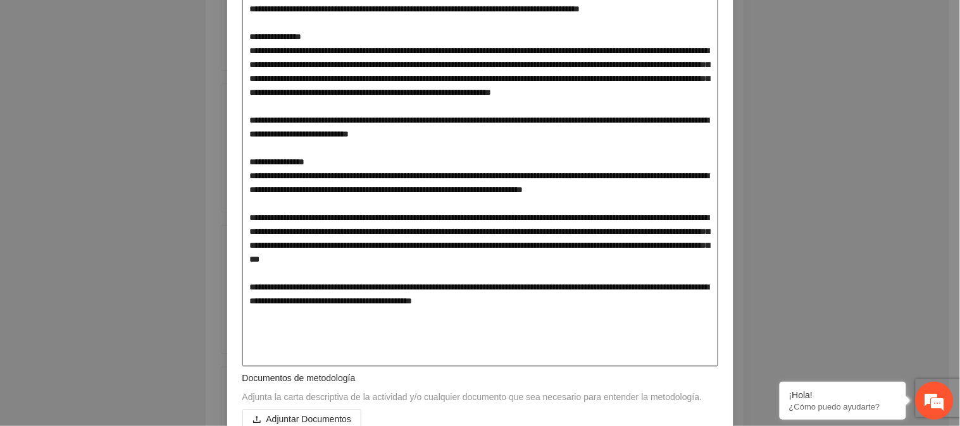
click at [407, 119] on textarea at bounding box center [480, 176] width 476 height 382
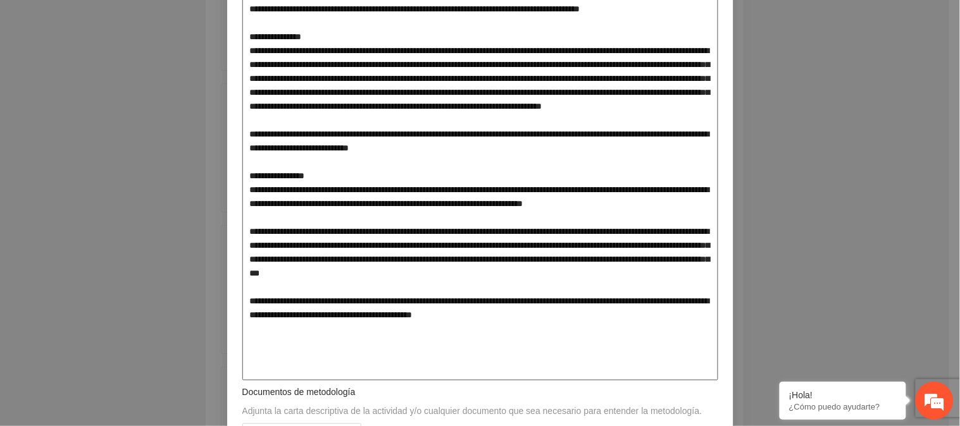
click at [327, 134] on textarea at bounding box center [480, 183] width 476 height 396
click at [460, 134] on textarea at bounding box center [480, 183] width 476 height 396
click at [463, 133] on textarea at bounding box center [480, 183] width 476 height 396
click at [557, 134] on textarea at bounding box center [480, 183] width 476 height 396
drag, startPoint x: 472, startPoint y: 179, endPoint x: 218, endPoint y: 152, distance: 255.7
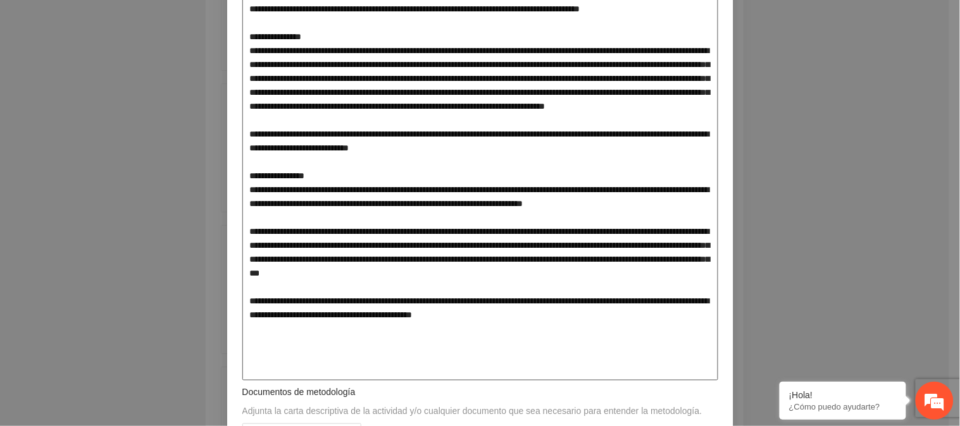
click at [218, 152] on div "**********" at bounding box center [480, 213] width 960 height 426
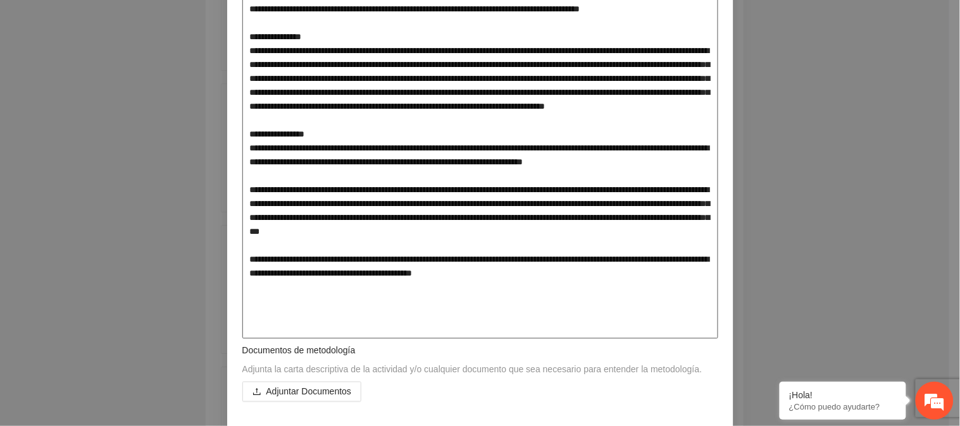
click at [586, 174] on textarea at bounding box center [480, 162] width 476 height 354
click at [400, 186] on textarea at bounding box center [480, 162] width 476 height 354
click at [458, 190] on textarea at bounding box center [480, 162] width 476 height 354
click at [475, 205] on textarea at bounding box center [480, 162] width 476 height 354
drag, startPoint x: 557, startPoint y: 275, endPoint x: 239, endPoint y: 236, distance: 319.9
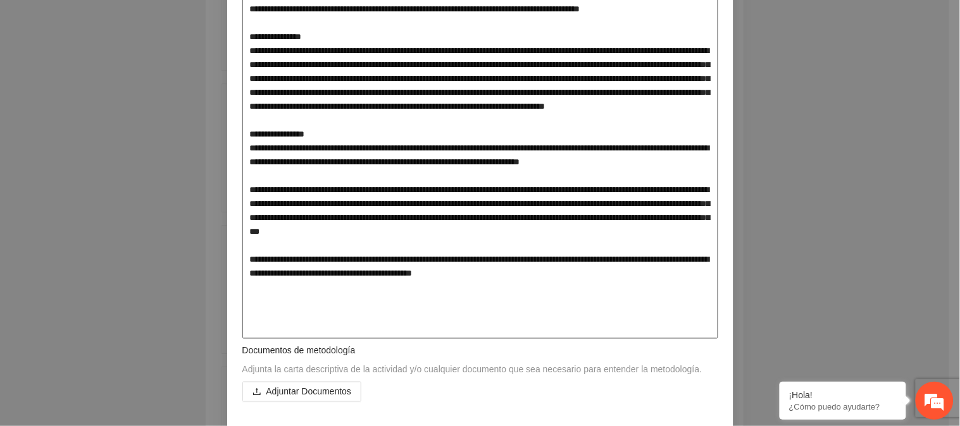
click at [242, 236] on textarea at bounding box center [480, 162] width 476 height 354
click at [572, 140] on textarea at bounding box center [480, 162] width 476 height 354
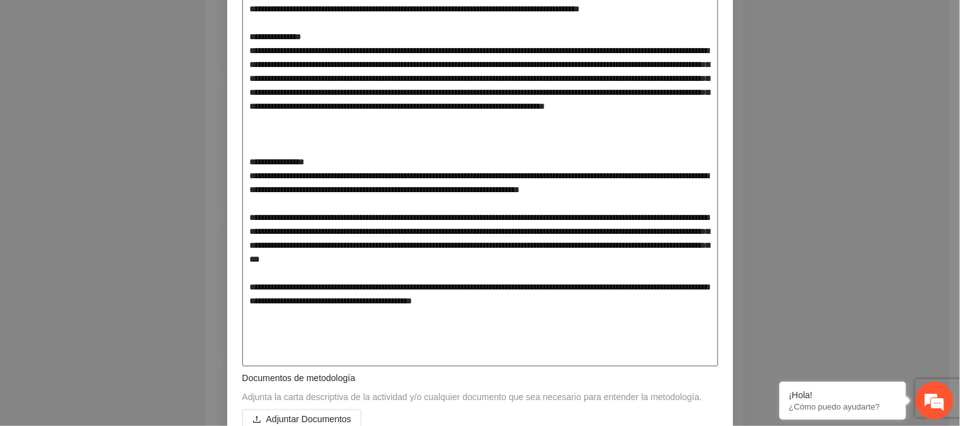
paste textarea "**********"
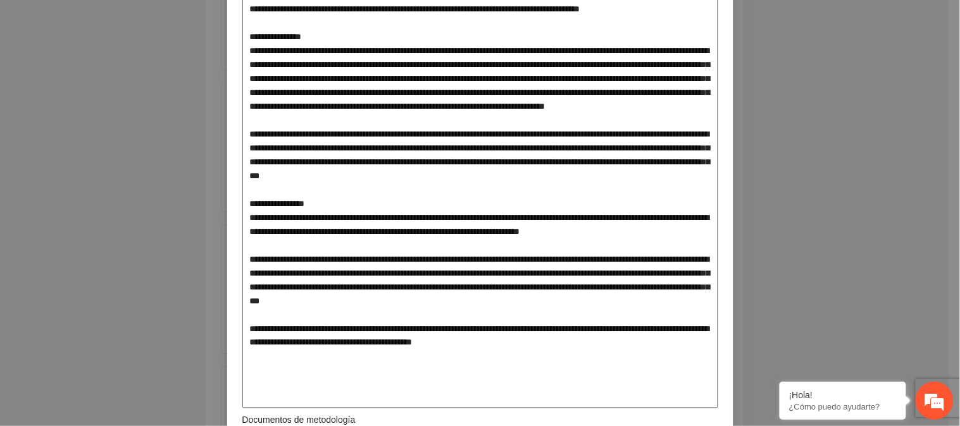
drag, startPoint x: 381, startPoint y: 323, endPoint x: 209, endPoint y: 301, distance: 173.4
click at [209, 301] on div "**********" at bounding box center [480, 213] width 960 height 426
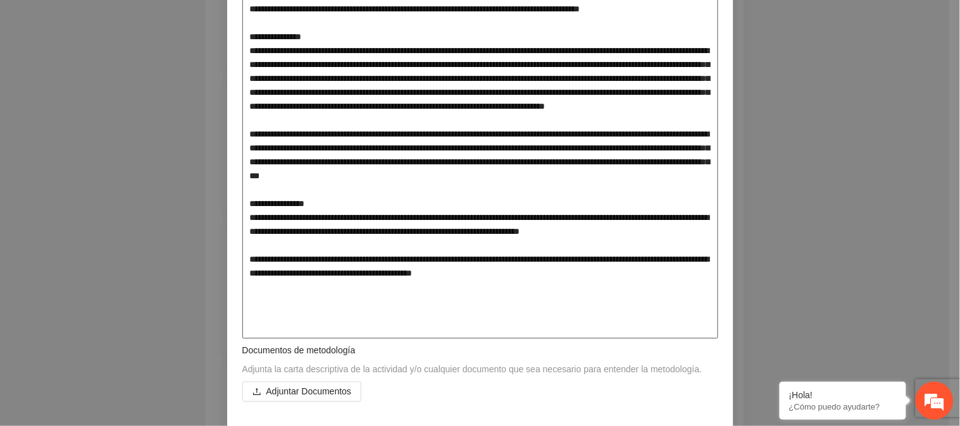
click at [549, 142] on textarea at bounding box center [480, 162] width 476 height 354
click at [552, 134] on textarea at bounding box center [480, 162] width 476 height 354
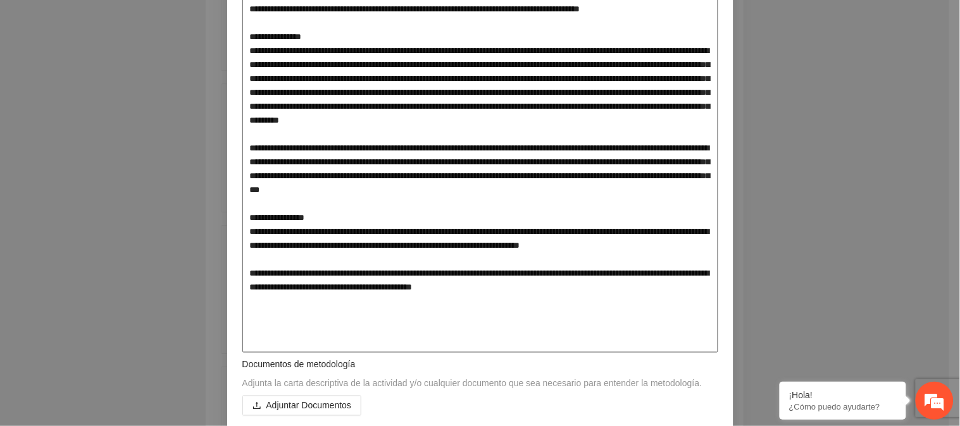
click at [361, 145] on textarea at bounding box center [480, 169] width 476 height 368
click at [498, 250] on textarea at bounding box center [480, 169] width 476 height 368
drag, startPoint x: 646, startPoint y: 176, endPoint x: 237, endPoint y: 177, distance: 409.2
click at [242, 177] on textarea at bounding box center [480, 169] width 476 height 368
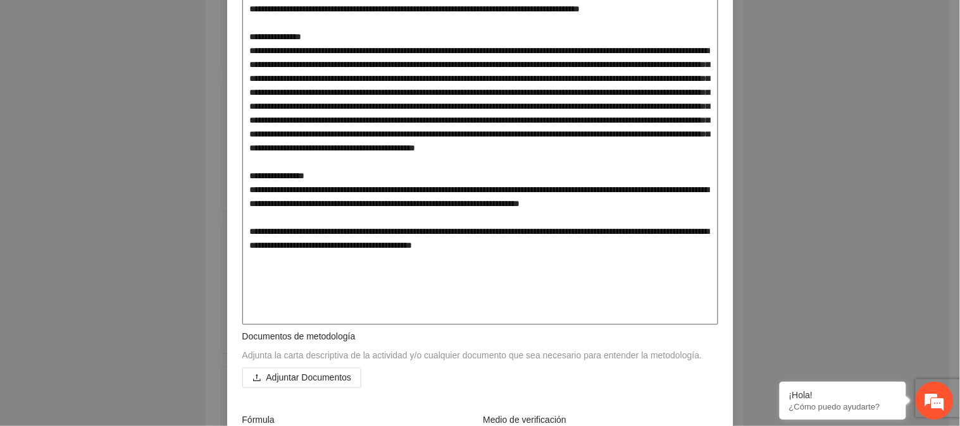
click at [577, 306] on textarea at bounding box center [480, 155] width 476 height 340
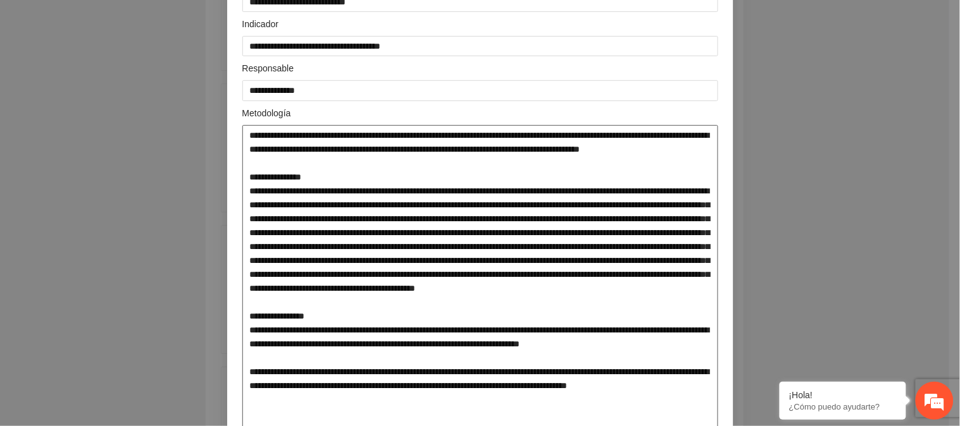
scroll to position [211, 0]
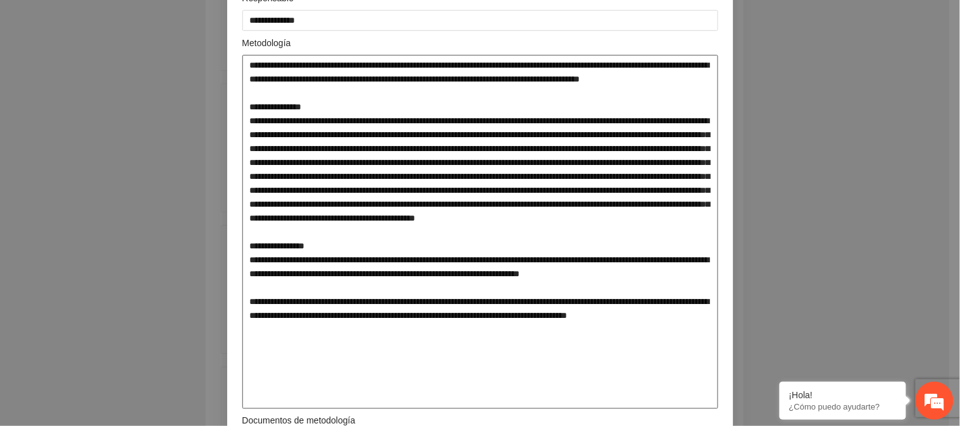
drag, startPoint x: 326, startPoint y: 390, endPoint x: 249, endPoint y: 65, distance: 334.3
click at [249, 65] on textarea at bounding box center [480, 232] width 476 height 354
click at [325, 381] on textarea at bounding box center [480, 232] width 476 height 354
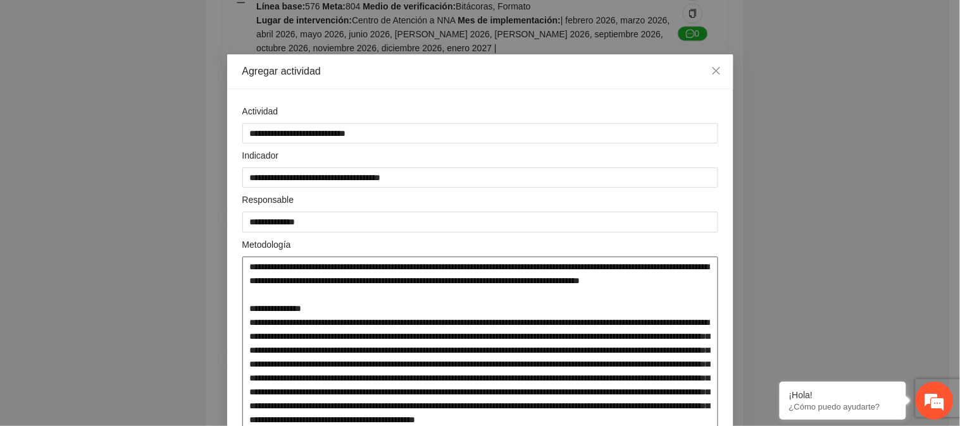
scroll to position [0, 0]
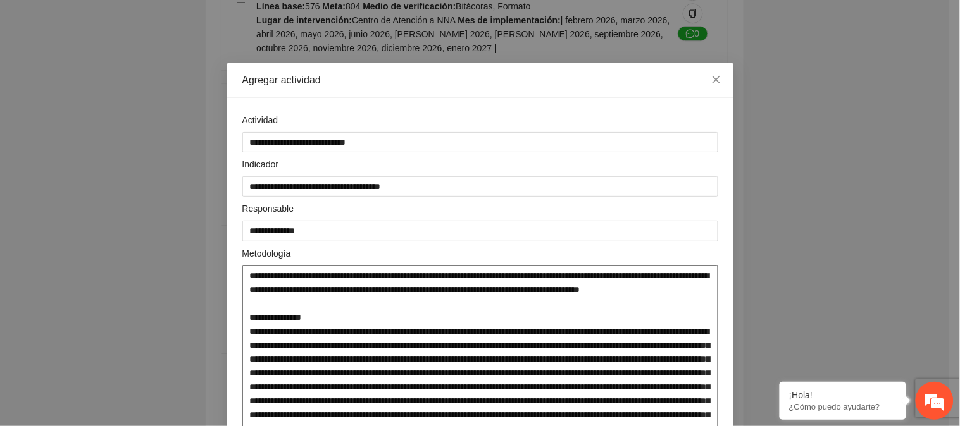
drag, startPoint x: 326, startPoint y: 384, endPoint x: 239, endPoint y: 274, distance: 140.5
click at [576, 241] on textarea "**********" at bounding box center [480, 231] width 476 height 20
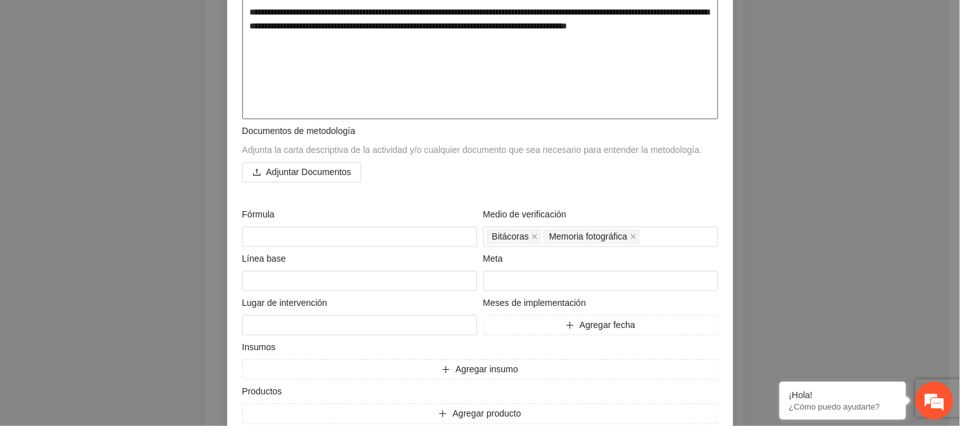
scroll to position [562, 0]
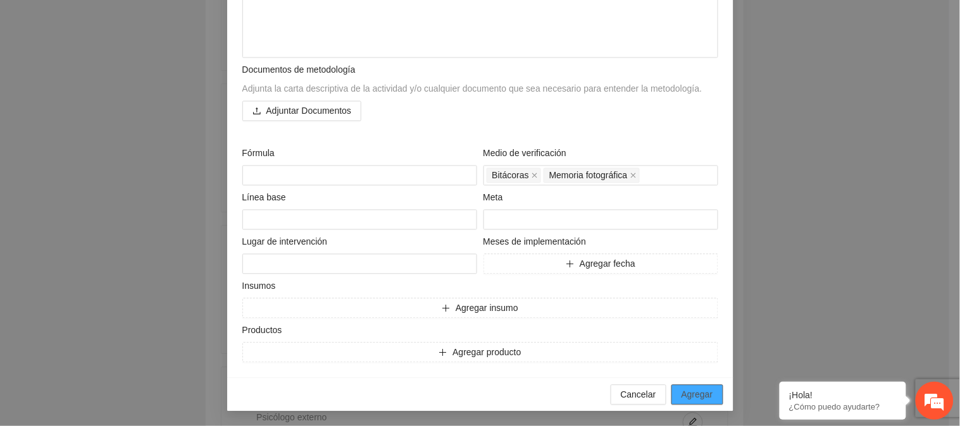
click at [703, 390] on span "Agregar" at bounding box center [697, 395] width 32 height 14
click at [565, 264] on icon "plus" at bounding box center [569, 264] width 9 height 9
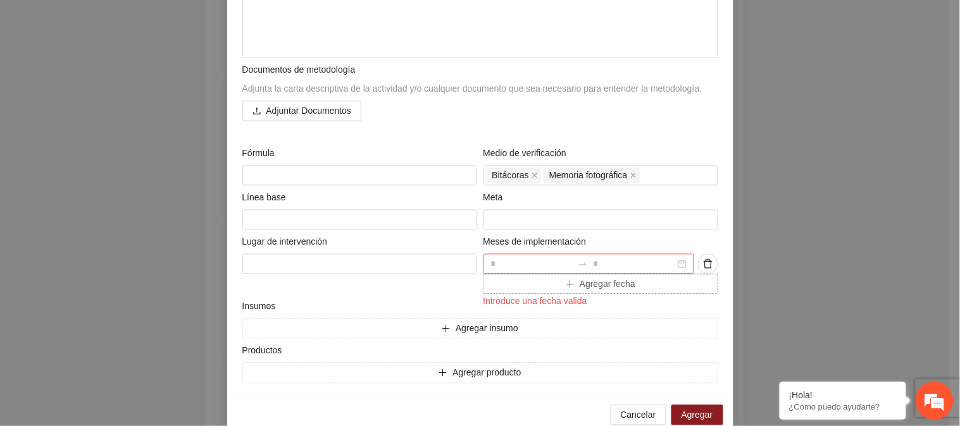
click at [560, 264] on input at bounding box center [532, 264] width 82 height 14
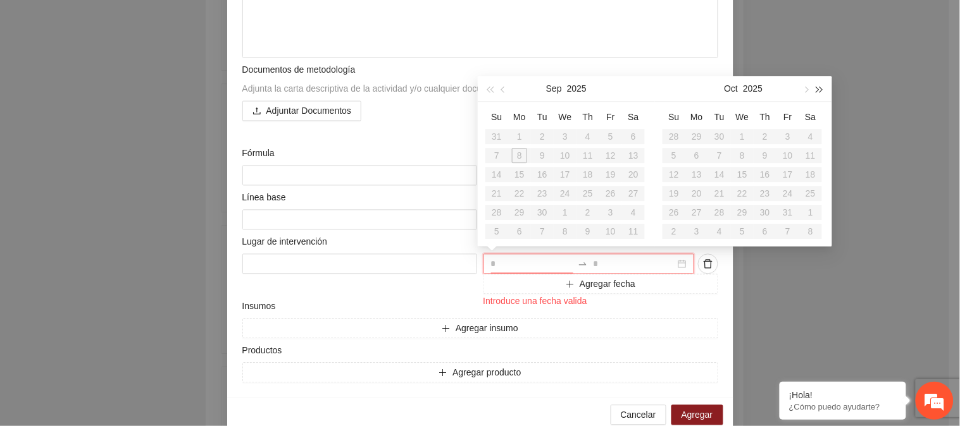
click at [817, 89] on span "button" at bounding box center [820, 89] width 6 height 6
click at [810, 89] on button "button" at bounding box center [805, 88] width 14 height 25
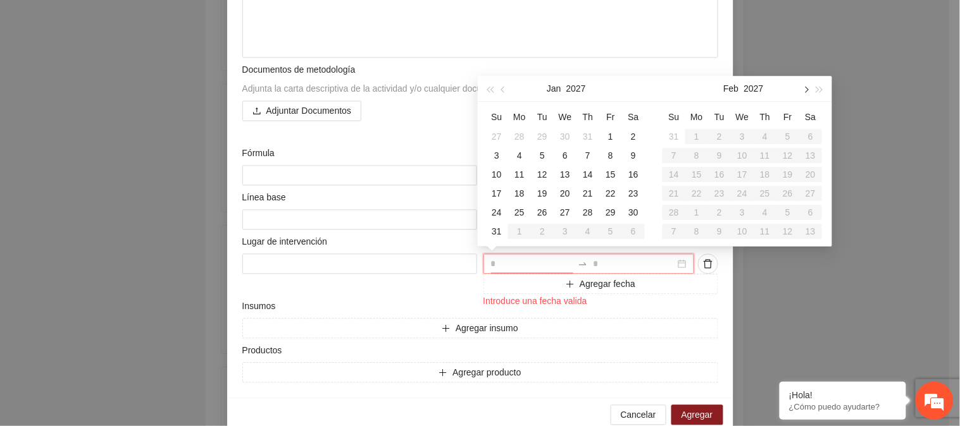
click at [808, 89] on button "button" at bounding box center [805, 88] width 14 height 25
click at [502, 94] on button "button" at bounding box center [504, 88] width 14 height 25
click at [810, 91] on button "button" at bounding box center [805, 88] width 14 height 25
click at [503, 93] on button "button" at bounding box center [504, 88] width 14 height 25
click at [832, 54] on div "**********" at bounding box center [480, 213] width 960 height 426
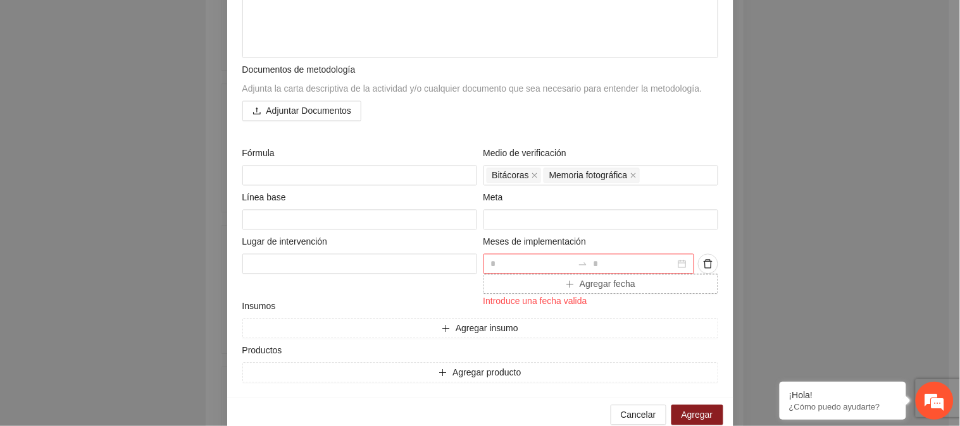
click at [612, 287] on span "Agregar fecha" at bounding box center [607, 285] width 56 height 14
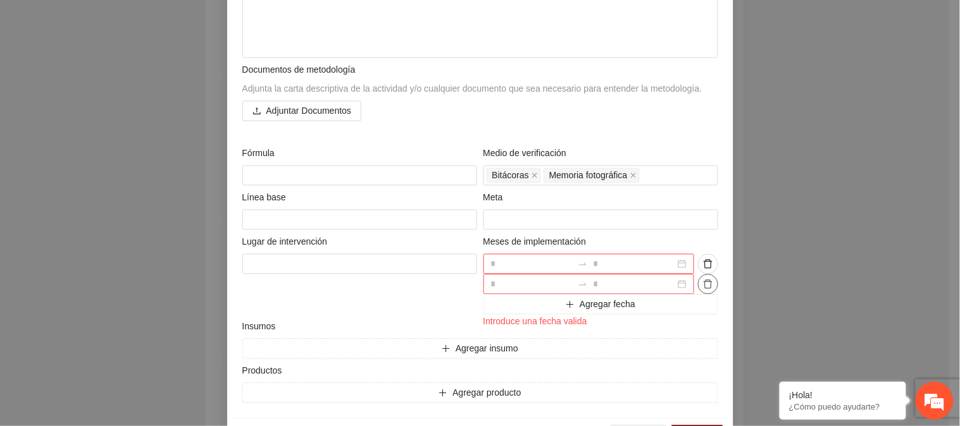
click at [698, 283] on span "delete" at bounding box center [707, 285] width 19 height 10
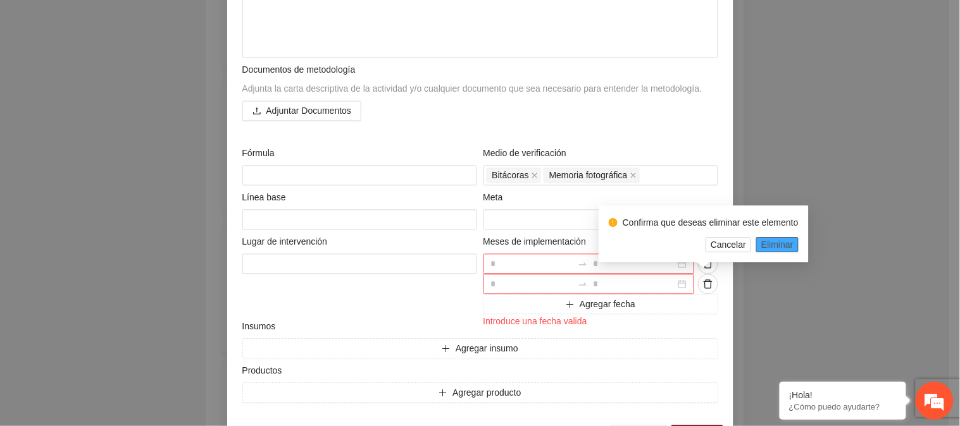
click at [775, 243] on span "Eliminar" at bounding box center [777, 245] width 32 height 14
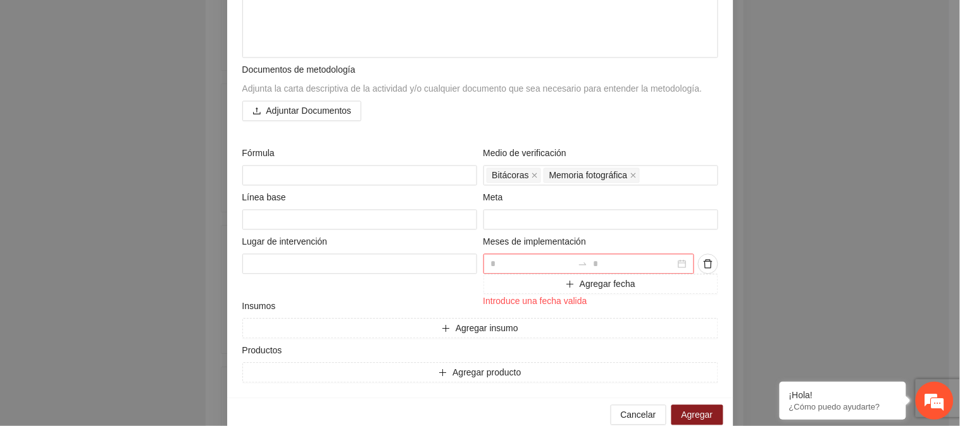
click at [640, 261] on input at bounding box center [634, 264] width 82 height 14
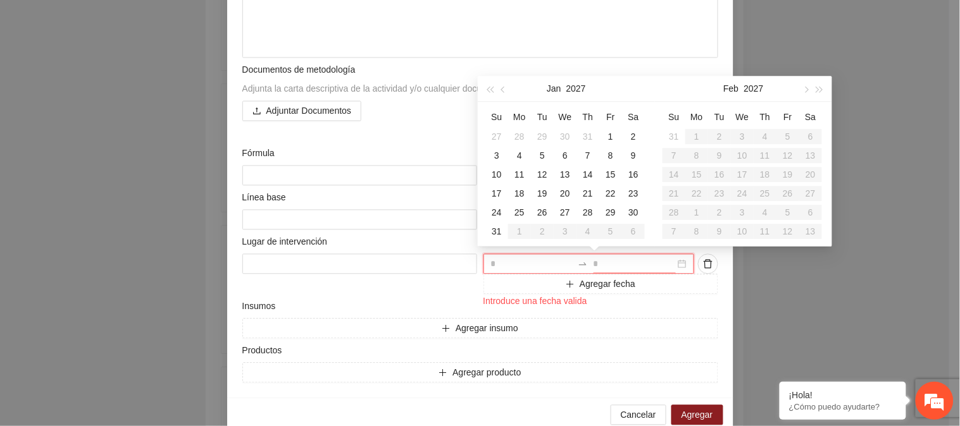
click at [528, 254] on div at bounding box center [588, 264] width 211 height 20
click at [532, 261] on input at bounding box center [532, 264] width 82 height 14
click at [491, 263] on input at bounding box center [532, 264] width 82 height 14
click at [503, 89] on span "button" at bounding box center [504, 89] width 6 height 6
click at [712, 307] on div "Insumos Agregar insumo" at bounding box center [480, 319] width 482 height 39
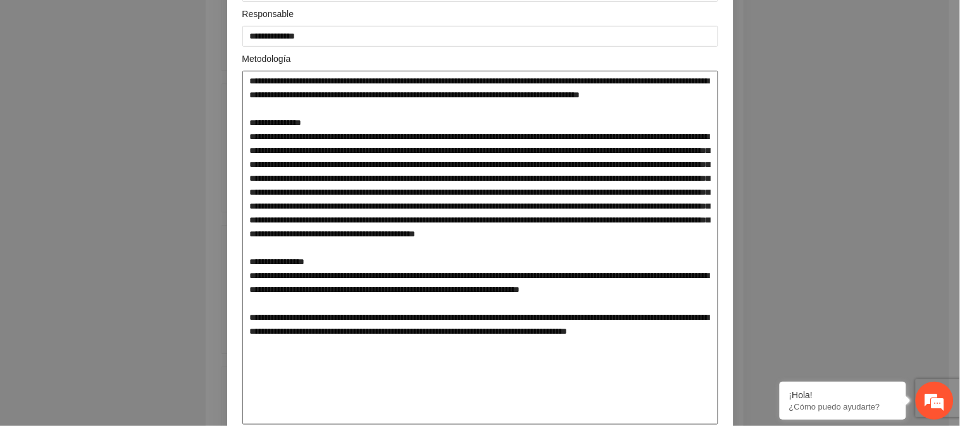
scroll to position [197, 0]
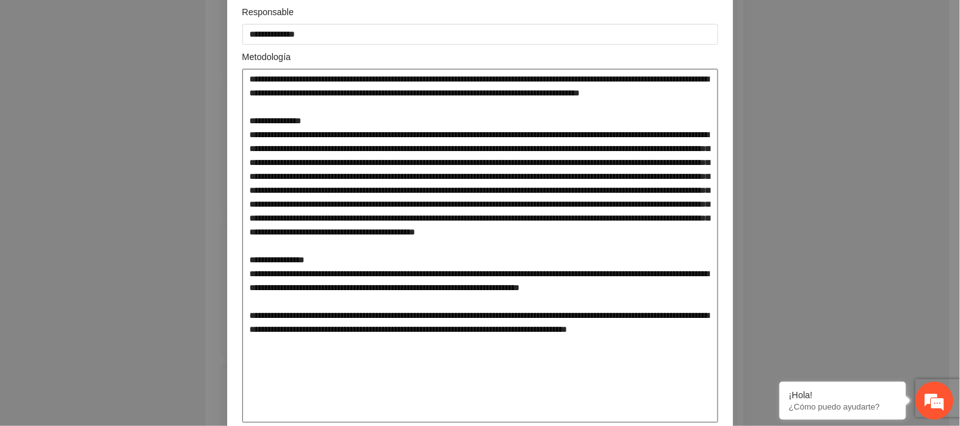
click at [555, 94] on textarea at bounding box center [480, 246] width 476 height 354
click at [645, 149] on textarea at bounding box center [480, 246] width 476 height 354
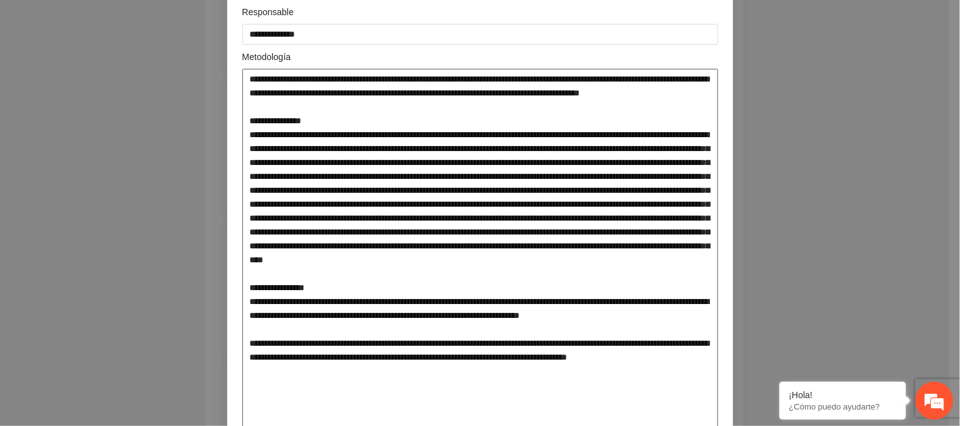
click at [286, 180] on textarea at bounding box center [480, 260] width 476 height 382
click at [427, 190] on textarea at bounding box center [480, 260] width 476 height 382
click at [475, 177] on textarea at bounding box center [480, 260] width 476 height 382
click at [648, 179] on textarea at bounding box center [480, 260] width 476 height 382
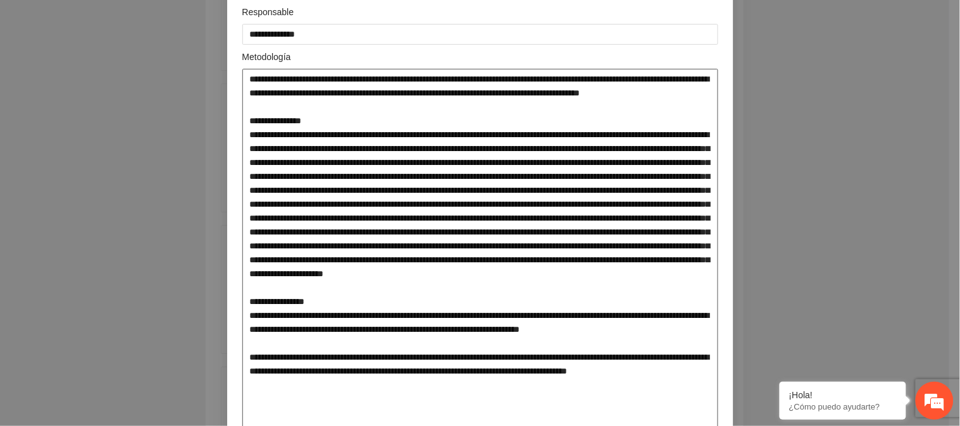
click at [630, 205] on textarea at bounding box center [480, 267] width 476 height 396
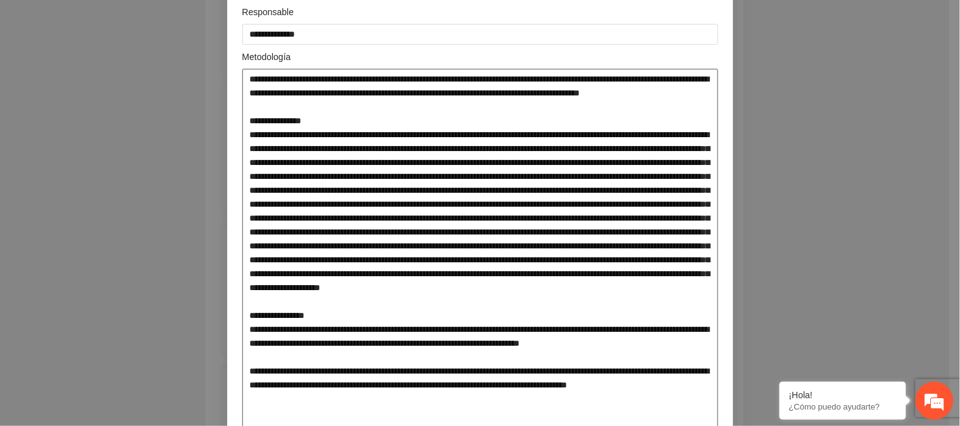
click at [641, 163] on textarea at bounding box center [480, 274] width 476 height 410
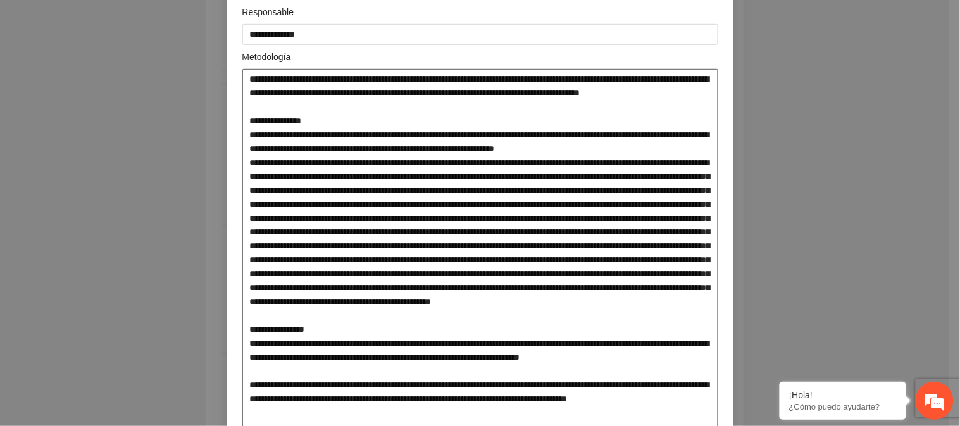
drag, startPoint x: 242, startPoint y: 204, endPoint x: 378, endPoint y: 217, distance: 136.6
click at [378, 217] on textarea at bounding box center [480, 281] width 476 height 424
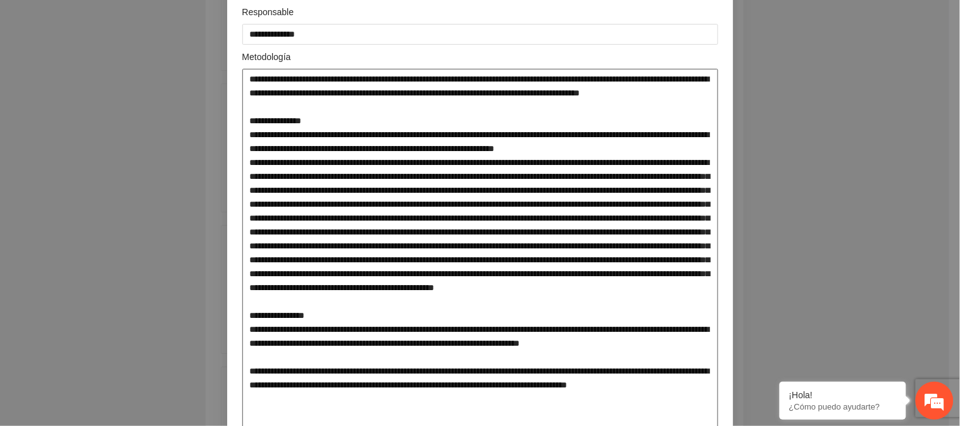
drag, startPoint x: 559, startPoint y: 206, endPoint x: 247, endPoint y: 204, distance: 311.8
click at [247, 204] on textarea at bounding box center [480, 274] width 476 height 410
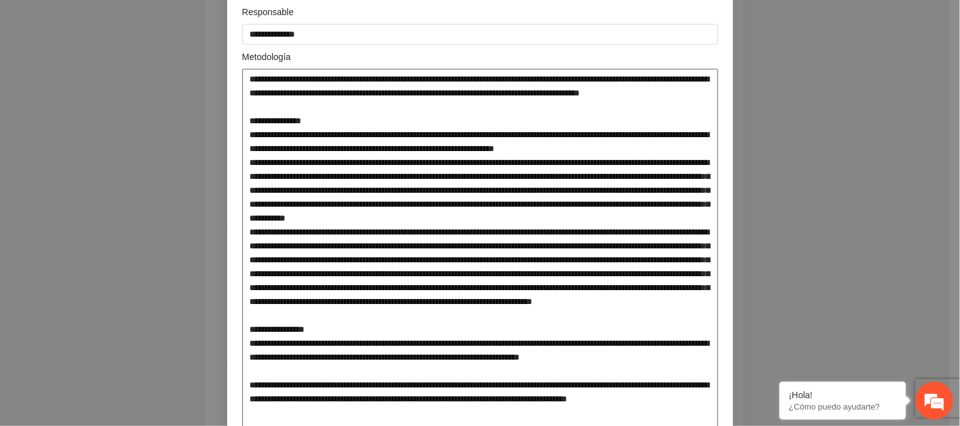
click at [273, 245] on textarea at bounding box center [480, 281] width 476 height 424
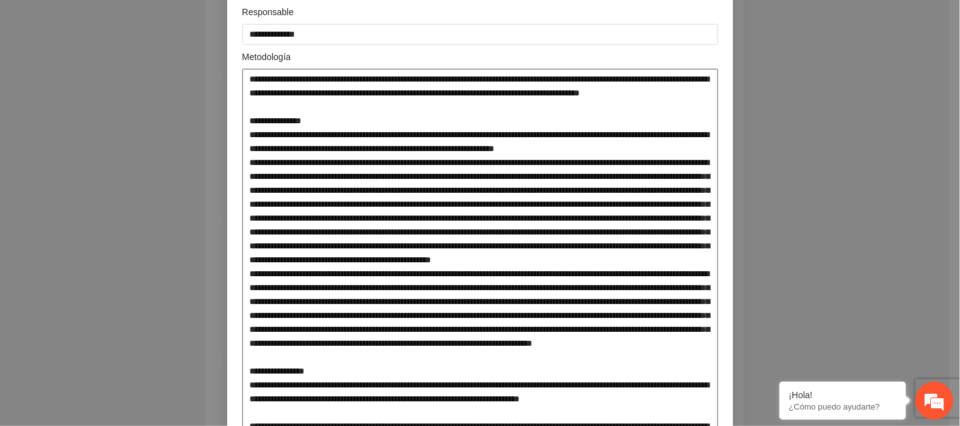
click at [244, 317] on textarea at bounding box center [480, 308] width 476 height 479
drag, startPoint x: 285, startPoint y: 346, endPoint x: 241, endPoint y: 320, distance: 51.3
click at [242, 320] on textarea at bounding box center [480, 308] width 476 height 479
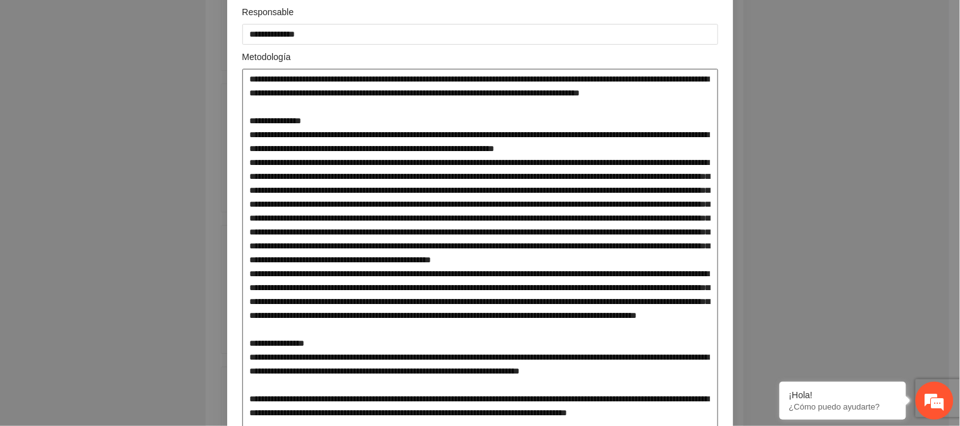
click at [559, 330] on textarea at bounding box center [480, 295] width 476 height 452
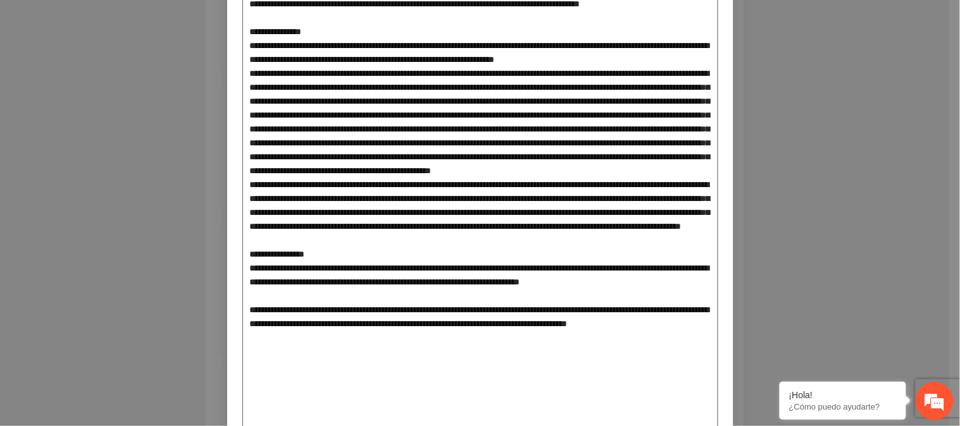
scroll to position [269, 0]
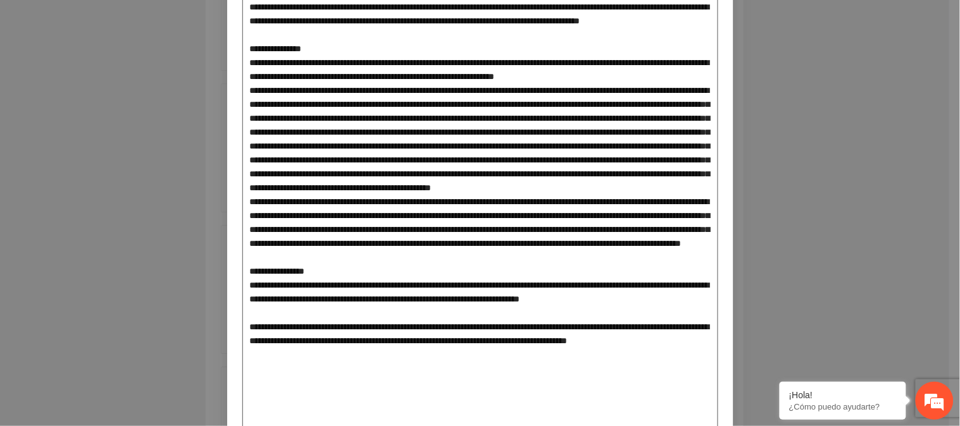
click at [553, 175] on textarea at bounding box center [480, 223] width 476 height 452
click at [636, 204] on textarea at bounding box center [480, 223] width 476 height 452
click at [690, 204] on textarea at bounding box center [480, 223] width 476 height 452
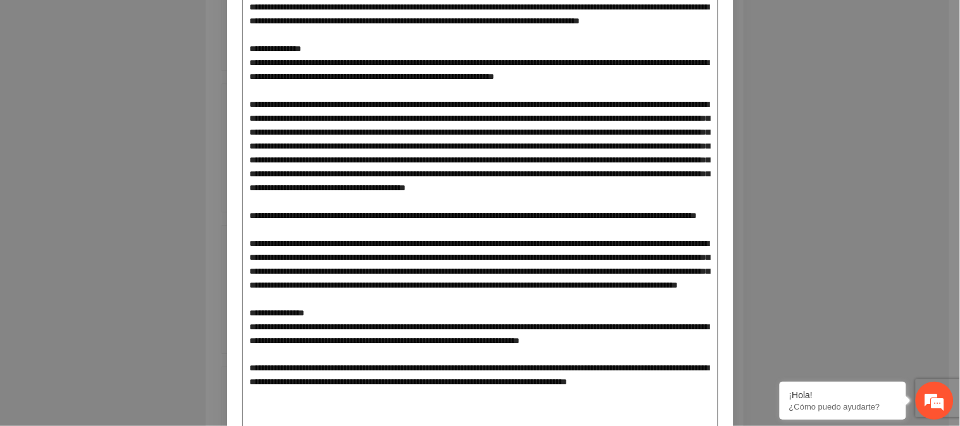
click at [268, 185] on textarea at bounding box center [480, 243] width 476 height 493
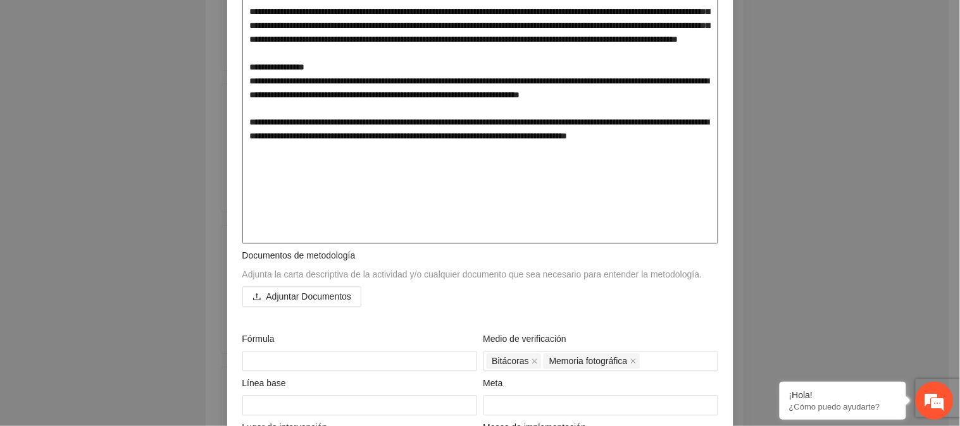
scroll to position [655, 0]
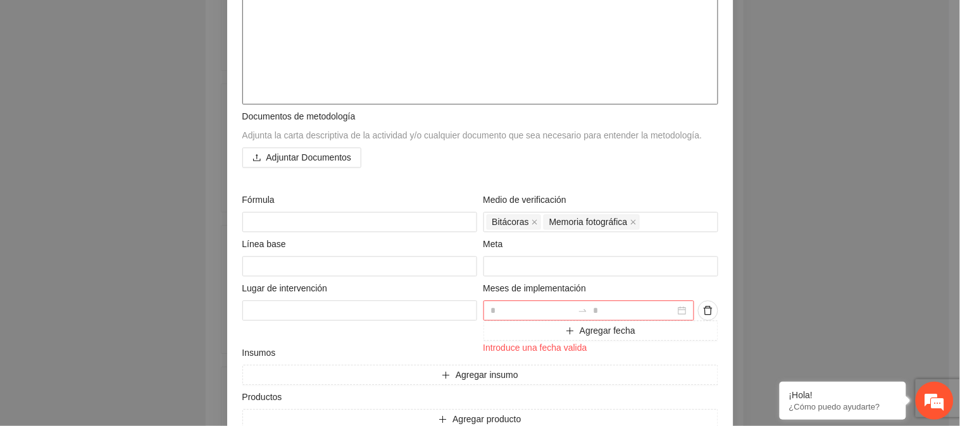
drag, startPoint x: 242, startPoint y: 75, endPoint x: 397, endPoint y: 81, distance: 155.1
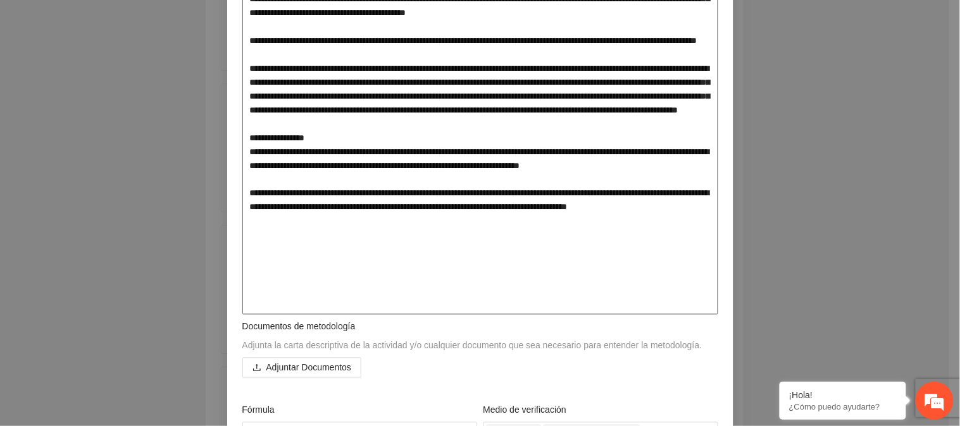
scroll to position [584, 0]
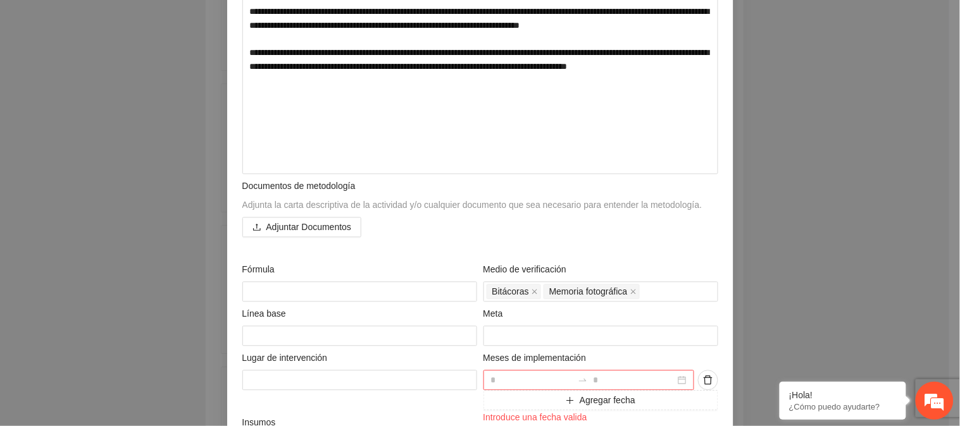
click at [572, 228] on div "Adjuntar Documentos" at bounding box center [480, 228] width 476 height 20
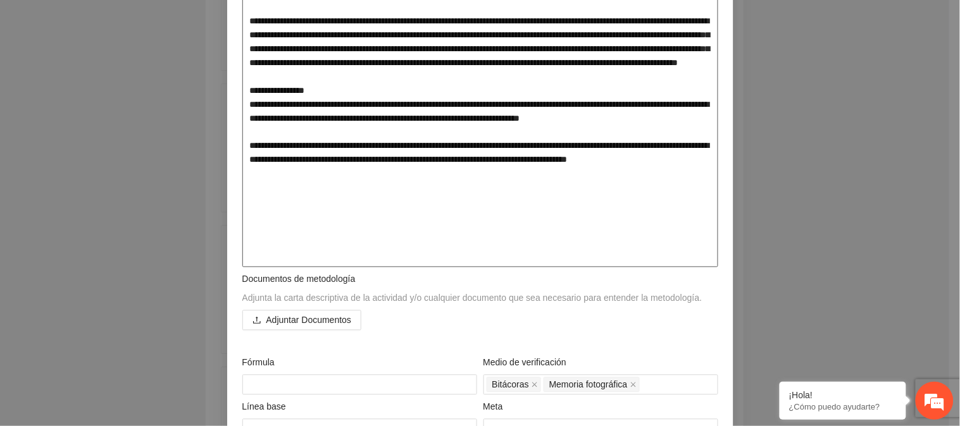
scroll to position [633, 0]
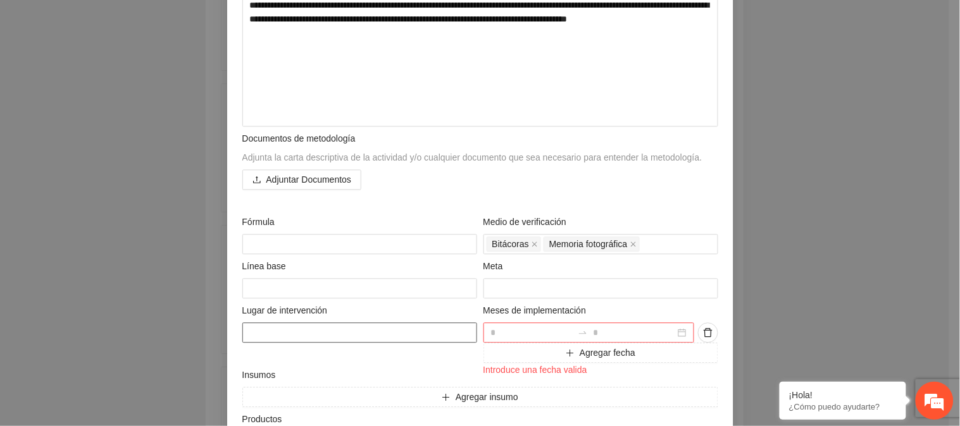
click at [393, 333] on textarea at bounding box center [359, 333] width 235 height 20
click at [314, 287] on textarea at bounding box center [359, 288] width 235 height 20
click at [508, 292] on input "number" at bounding box center [600, 288] width 235 height 20
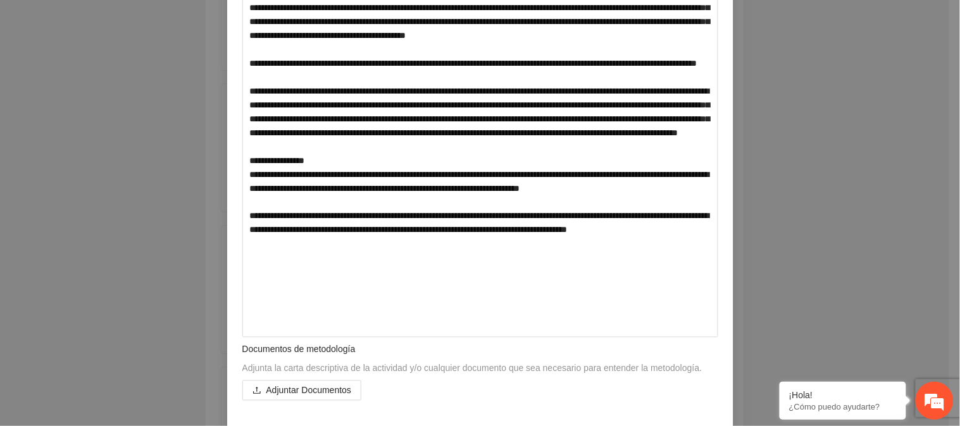
scroll to position [722, 0]
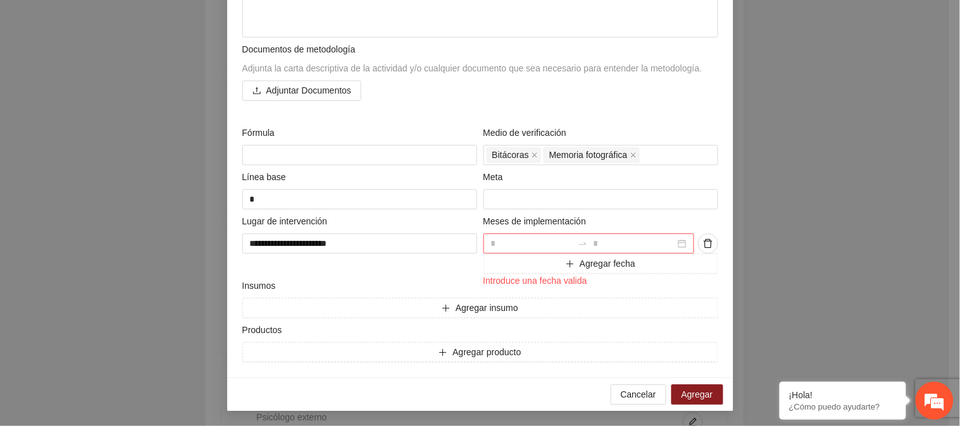
click at [677, 245] on div at bounding box center [588, 243] width 211 height 20
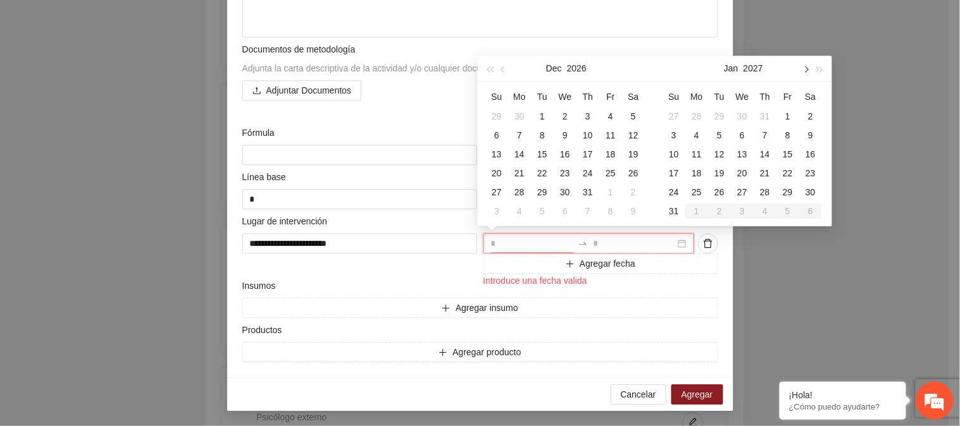
click at [805, 67] on span "button" at bounding box center [805, 69] width 6 height 6
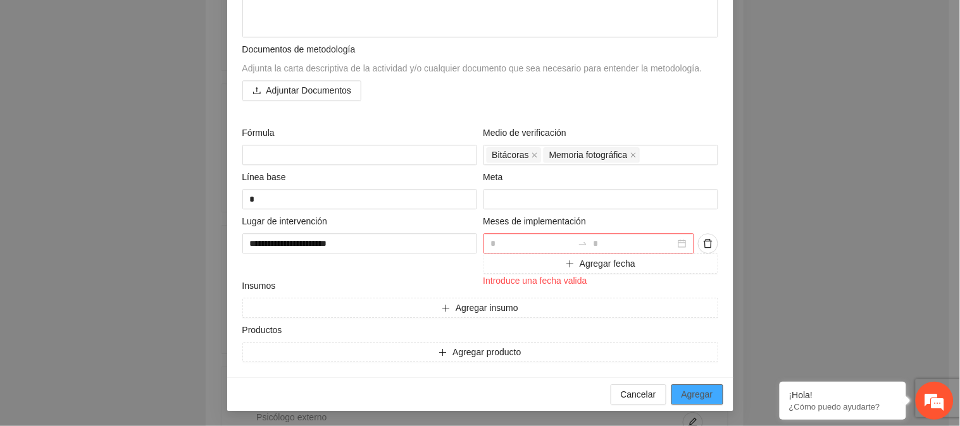
click at [674, 393] on button "Agregar" at bounding box center [697, 395] width 52 height 20
click at [673, 244] on div at bounding box center [588, 243] width 211 height 20
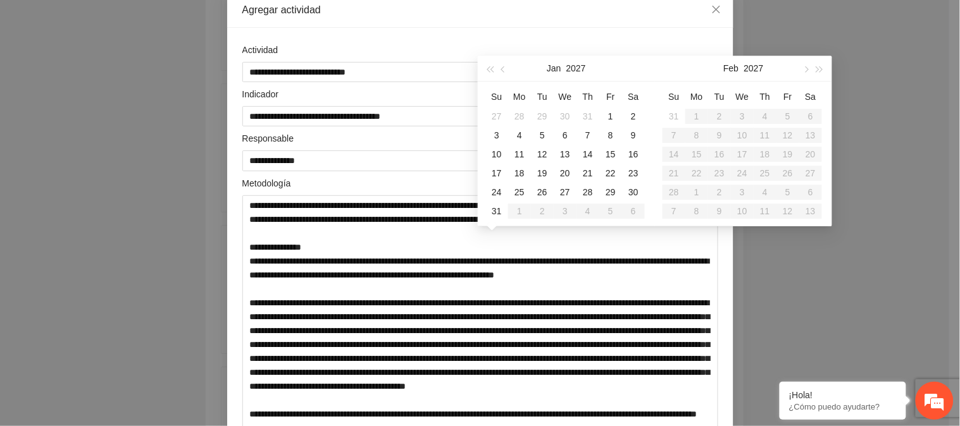
scroll to position [0, 0]
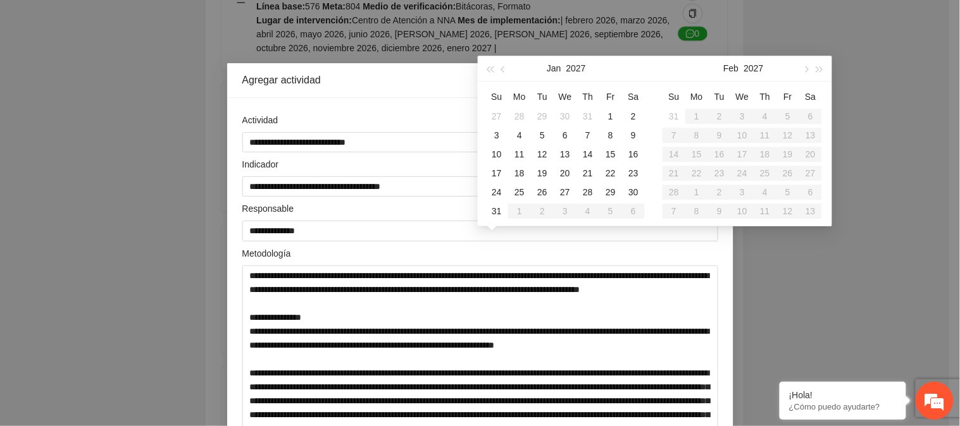
click at [837, 296] on div "**********" at bounding box center [480, 213] width 960 height 426
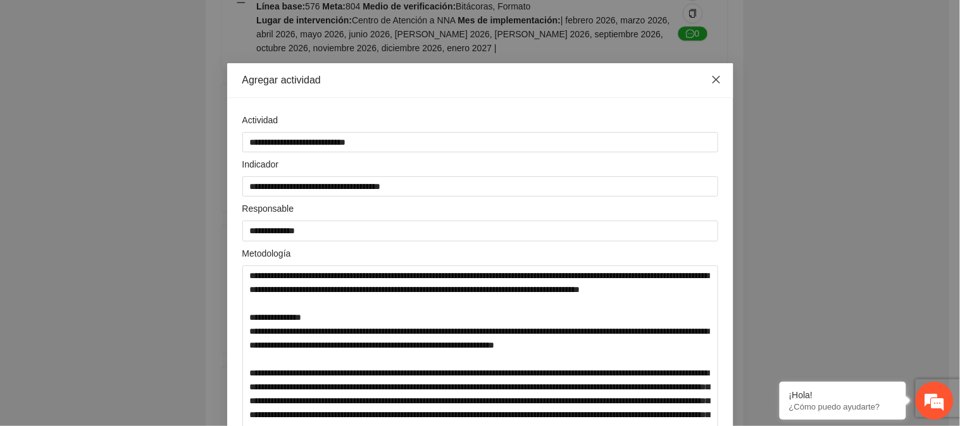
click at [712, 82] on icon "close" at bounding box center [716, 80] width 8 height 8
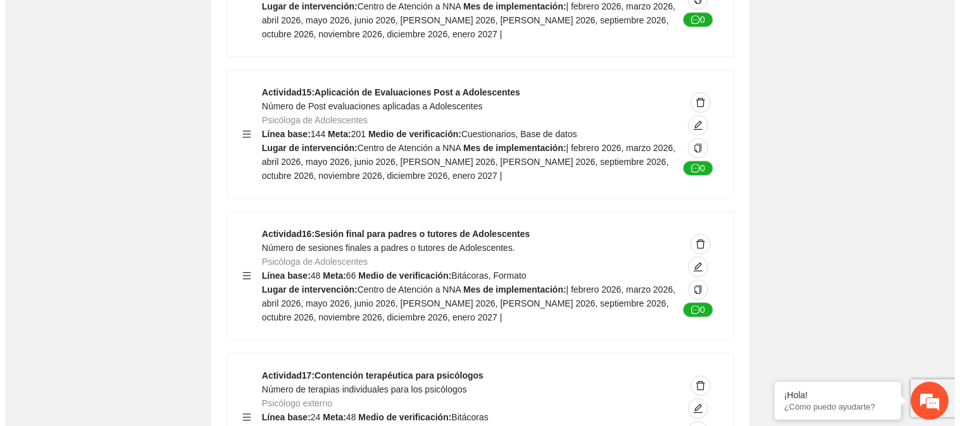
scroll to position [7168, 0]
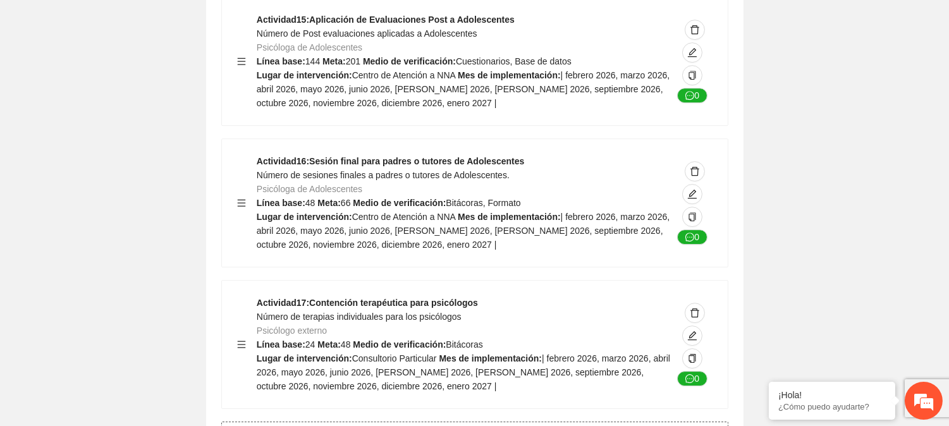
click at [416, 422] on button "Agregar actividad" at bounding box center [474, 432] width 507 height 20
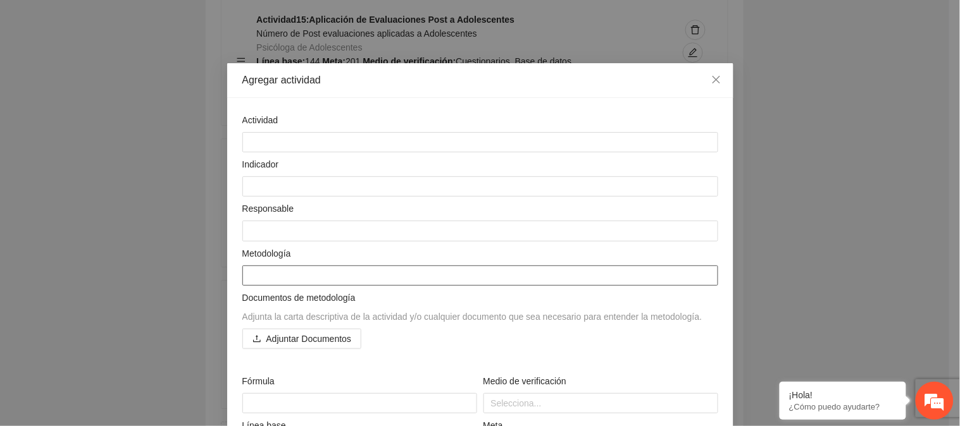
click at [295, 266] on textarea at bounding box center [480, 276] width 476 height 20
paste textarea "**********"
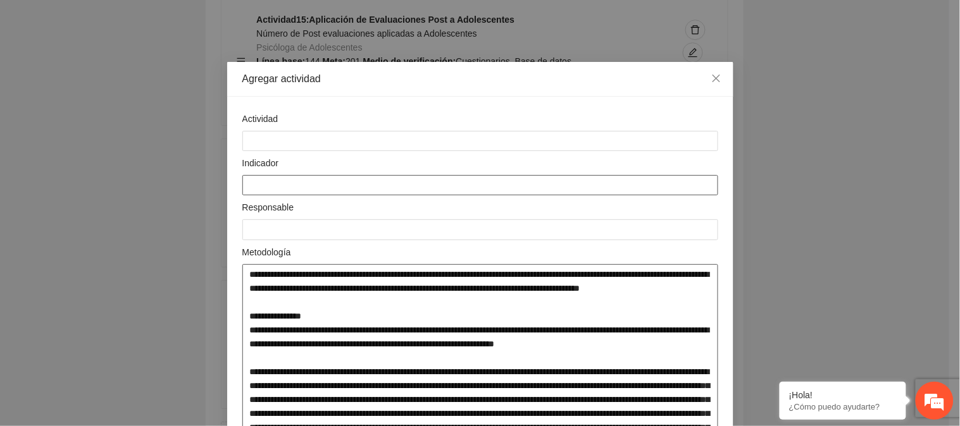
scroll to position [0, 0]
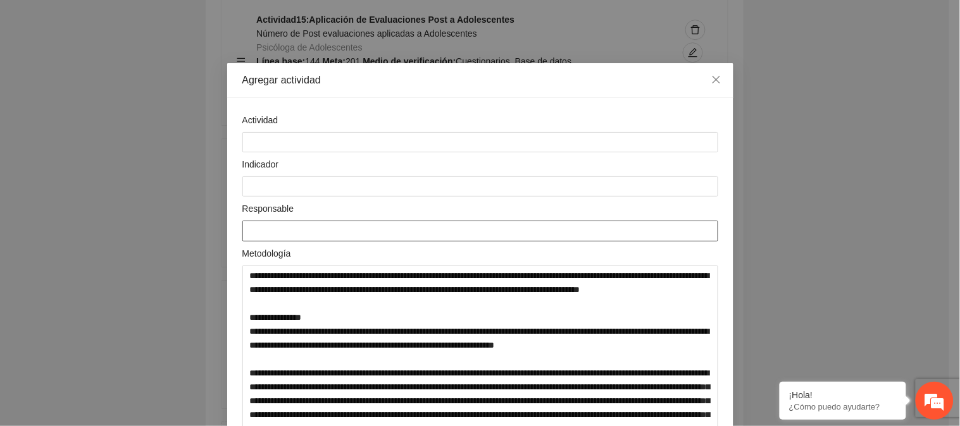
click at [270, 232] on textarea at bounding box center [480, 231] width 476 height 20
click at [242, 180] on textarea at bounding box center [480, 186] width 476 height 20
click at [269, 186] on textarea "*" at bounding box center [480, 186] width 476 height 20
click at [268, 134] on textarea at bounding box center [480, 142] width 476 height 20
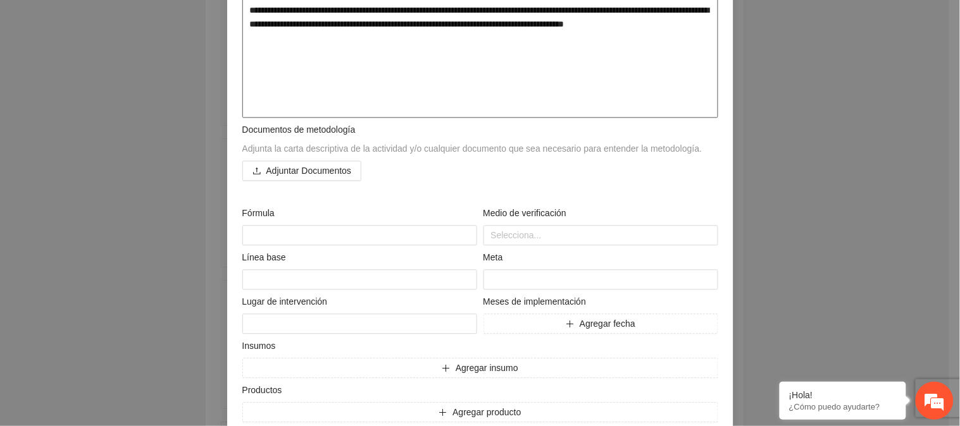
scroll to position [633, 0]
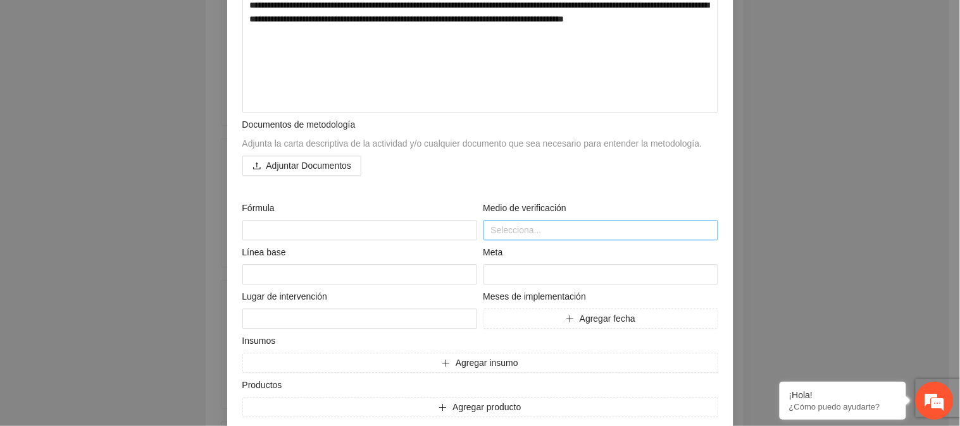
click at [517, 238] on div "Selecciona..." at bounding box center [600, 230] width 235 height 20
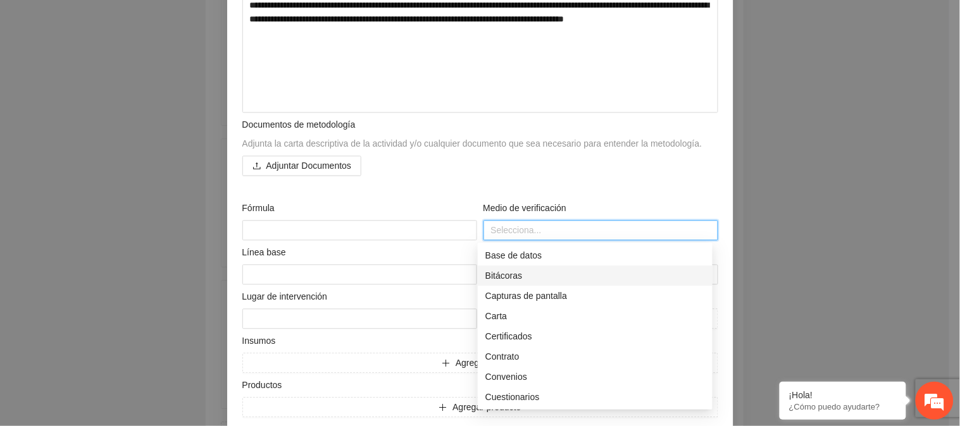
click at [528, 277] on div "Bitácoras" at bounding box center [594, 276] width 219 height 14
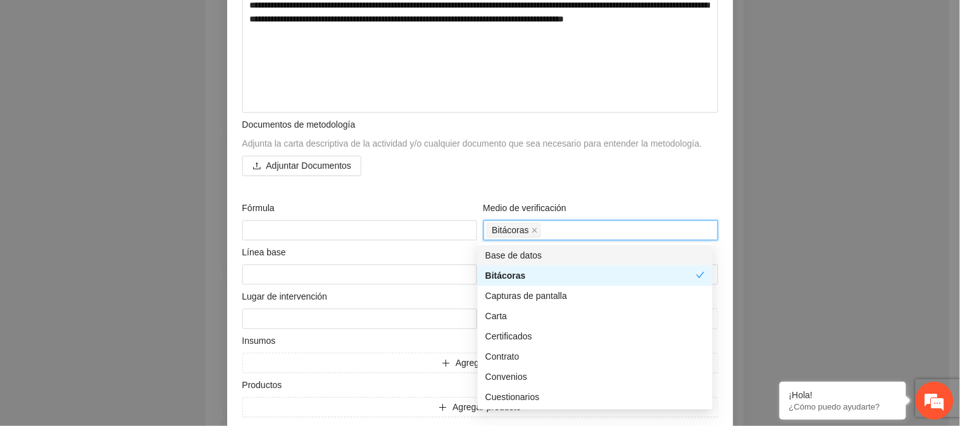
click at [592, 185] on div "Documentos de metodología Adjunta la carta descriptiva de la actividad y/o cual…" at bounding box center [480, 154] width 482 height 72
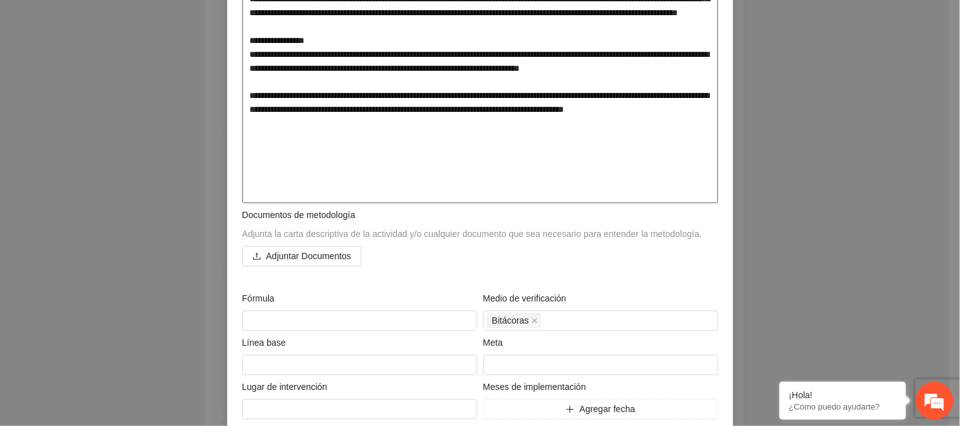
scroll to position [562, 0]
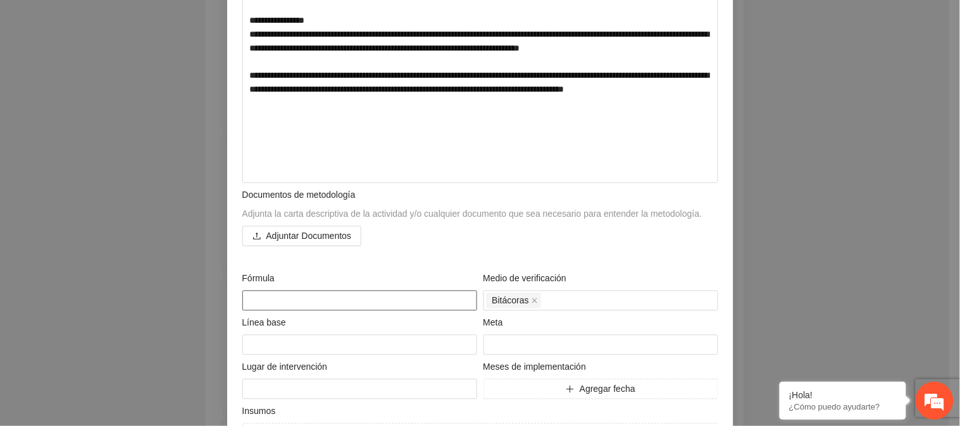
click at [306, 299] on textarea at bounding box center [359, 301] width 235 height 20
click at [311, 342] on textarea at bounding box center [359, 345] width 235 height 20
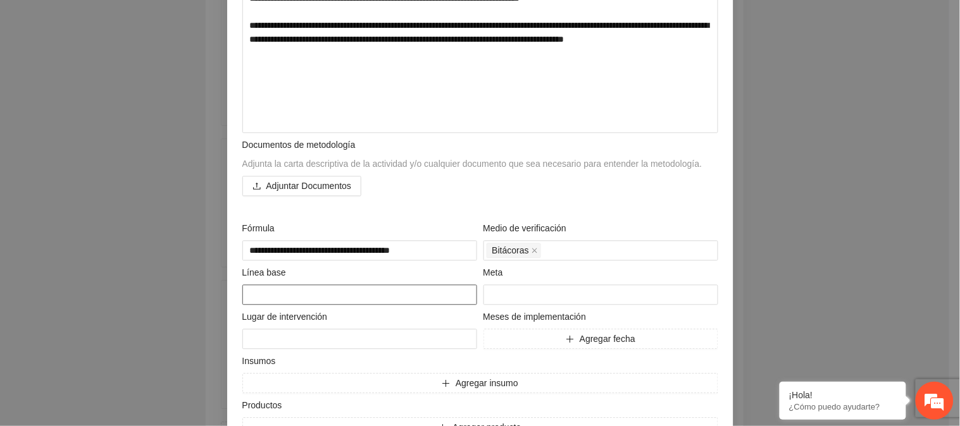
scroll to position [633, 0]
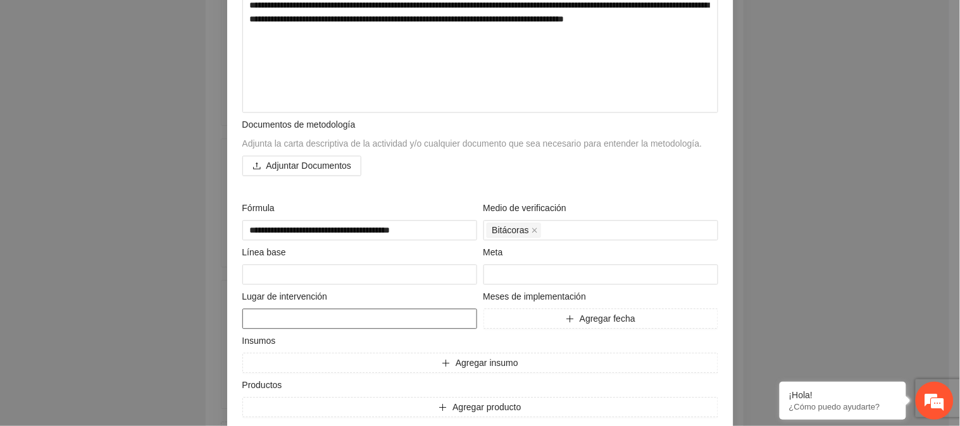
click at [344, 319] on textarea at bounding box center [359, 319] width 235 height 20
click at [506, 318] on button "Agregar fecha" at bounding box center [600, 319] width 235 height 20
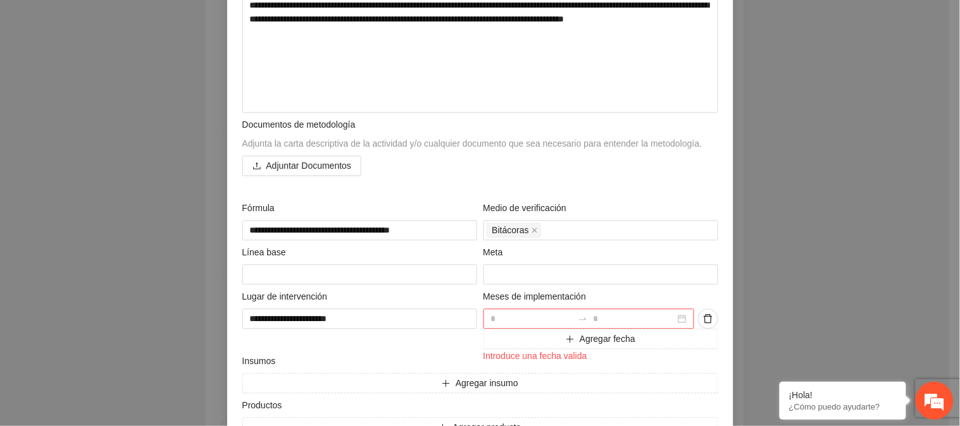
click at [680, 316] on div at bounding box center [588, 319] width 211 height 20
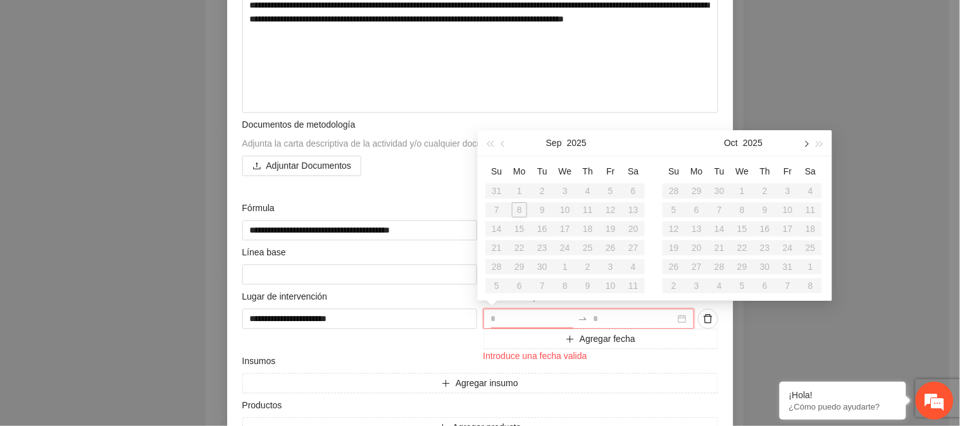
click at [806, 136] on button "button" at bounding box center [805, 142] width 14 height 25
click at [669, 188] on div "1" at bounding box center [673, 190] width 15 height 15
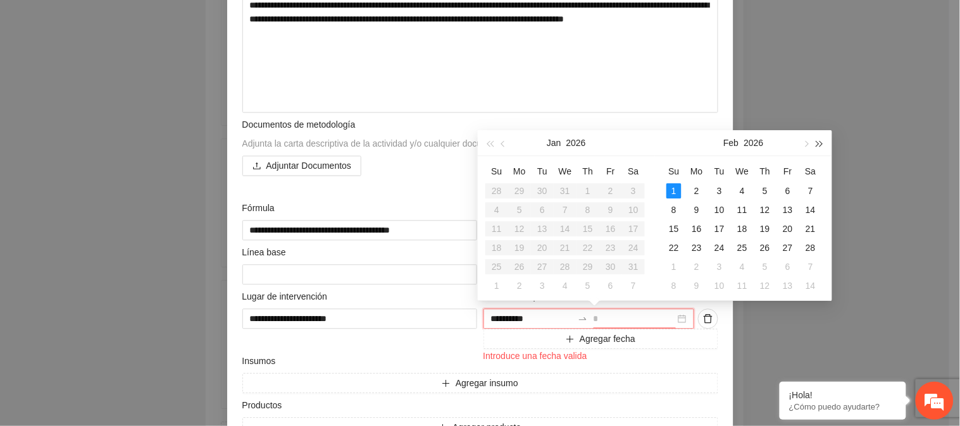
click at [817, 144] on span "button" at bounding box center [820, 144] width 6 height 6
click at [627, 270] on div "30" at bounding box center [633, 266] width 15 height 15
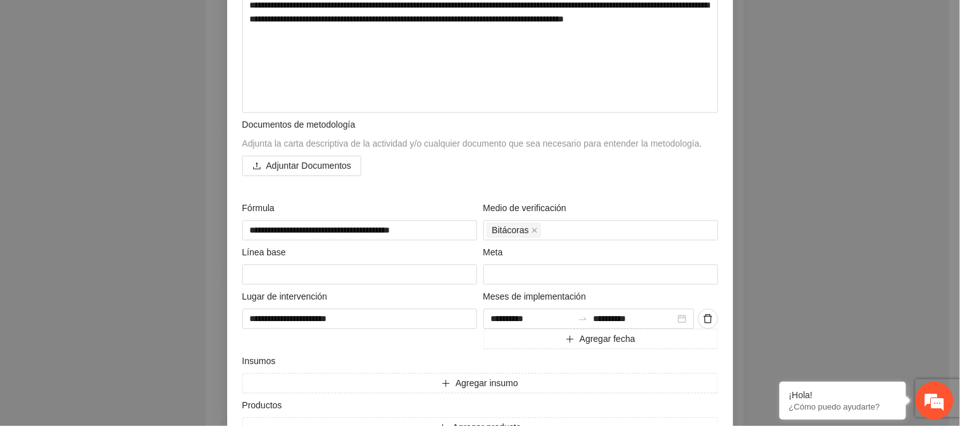
click at [381, 365] on div "Insumos" at bounding box center [480, 363] width 476 height 19
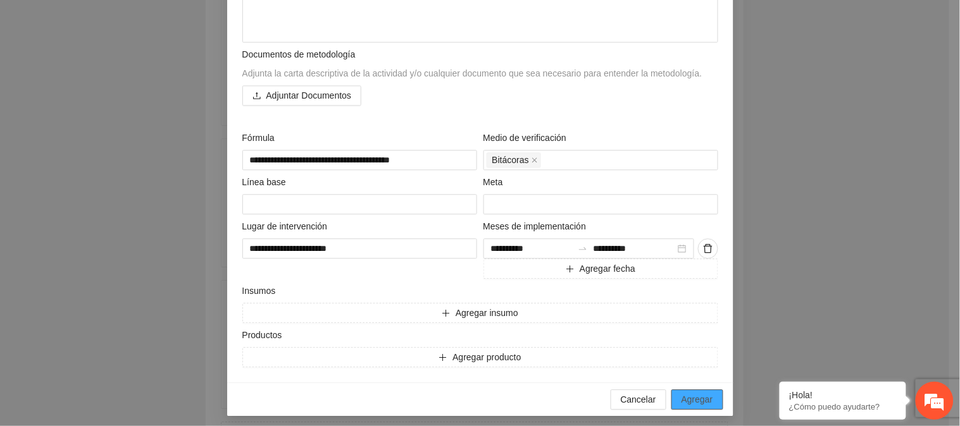
click at [700, 406] on span "Agregar" at bounding box center [697, 400] width 32 height 14
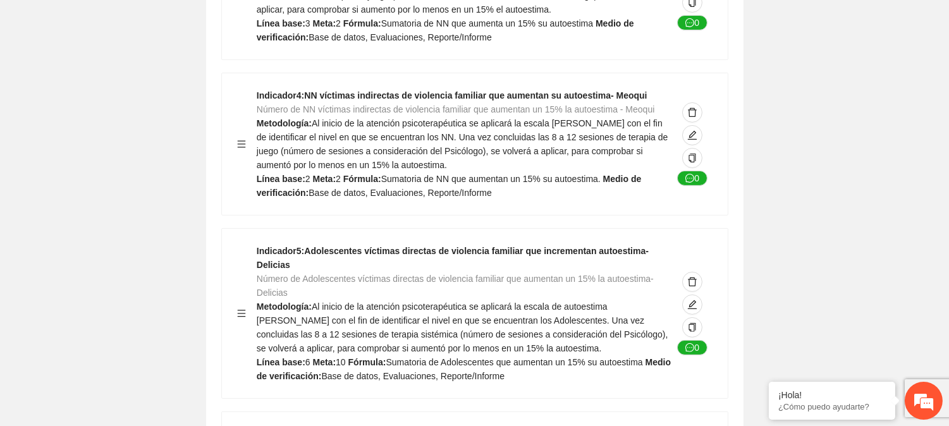
scroll to position [0, 0]
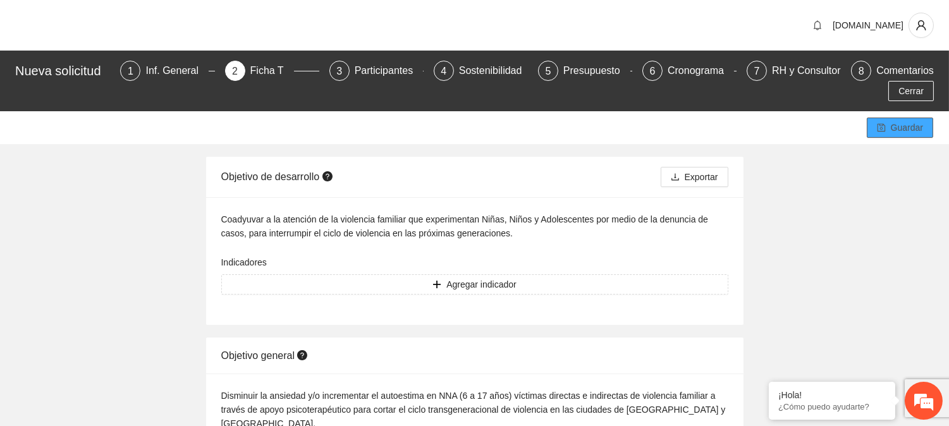
click at [913, 123] on span "Guardar" at bounding box center [907, 128] width 32 height 14
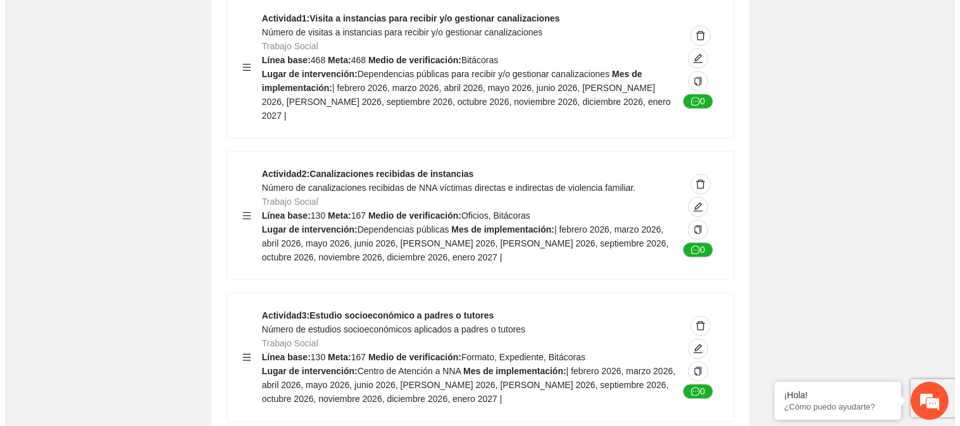
scroll to position [5060, 0]
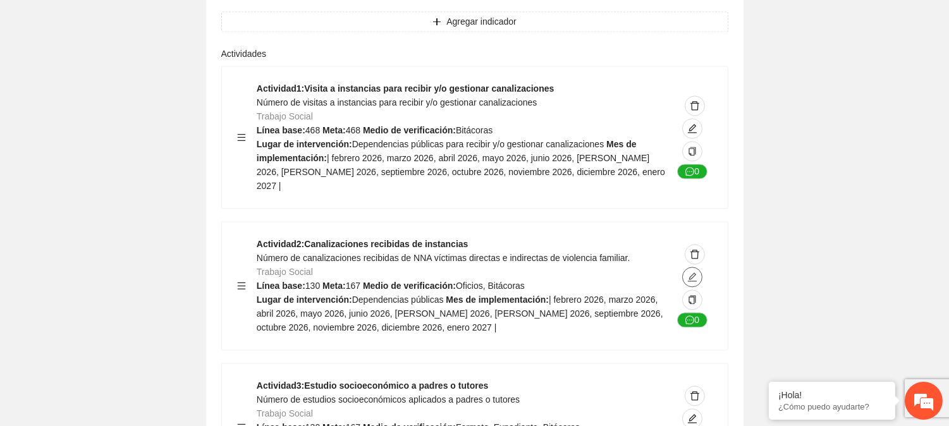
drag, startPoint x: 695, startPoint y: 154, endPoint x: 691, endPoint y: 160, distance: 6.8
click at [691, 267] on button "button" at bounding box center [692, 277] width 20 height 20
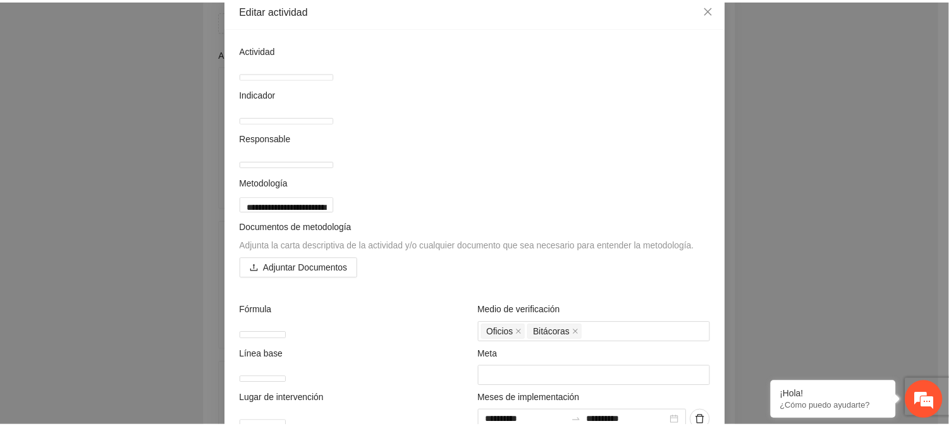
scroll to position [0, 0]
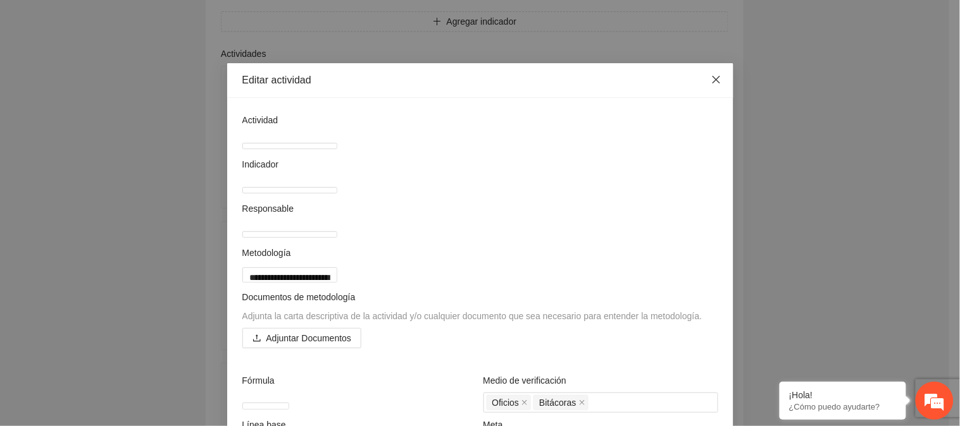
click at [713, 77] on icon "close" at bounding box center [716, 80] width 10 height 10
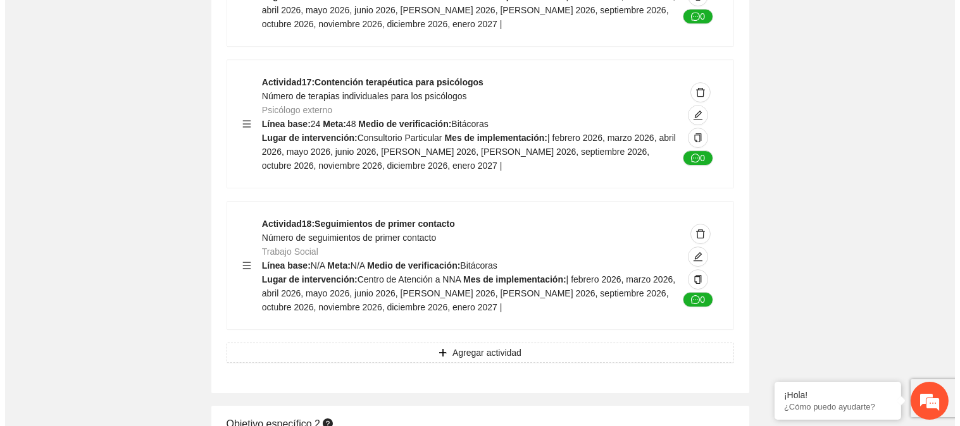
scroll to position [7309, 0]
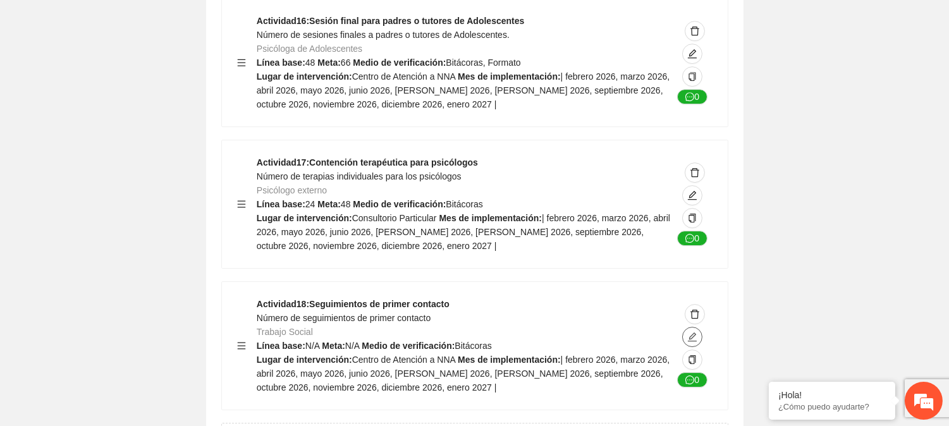
click at [686, 332] on span "edit" at bounding box center [692, 337] width 19 height 10
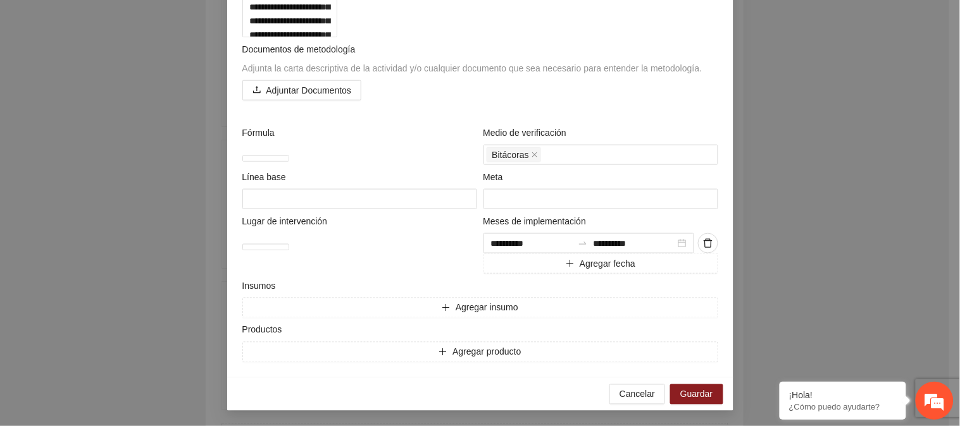
scroll to position [703, 0]
click at [280, 206] on textarea at bounding box center [359, 199] width 235 height 20
click at [557, 197] on input "number" at bounding box center [600, 199] width 235 height 20
click at [432, 312] on button "Agregar insumo" at bounding box center [480, 308] width 476 height 20
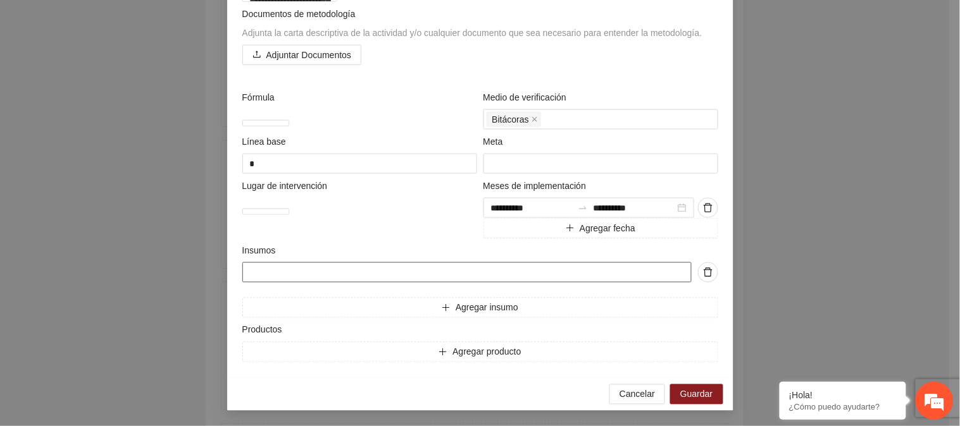
click at [337, 283] on input "text" at bounding box center [466, 272] width 449 height 20
click at [500, 318] on button "Agregar insumo" at bounding box center [480, 308] width 476 height 20
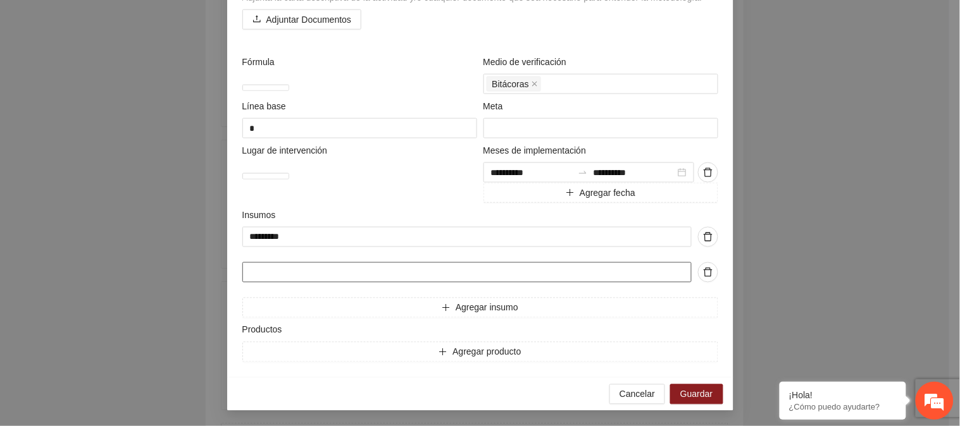
click at [487, 283] on input "text" at bounding box center [466, 272] width 449 height 20
click at [483, 318] on button "Agregar insumo" at bounding box center [480, 308] width 476 height 20
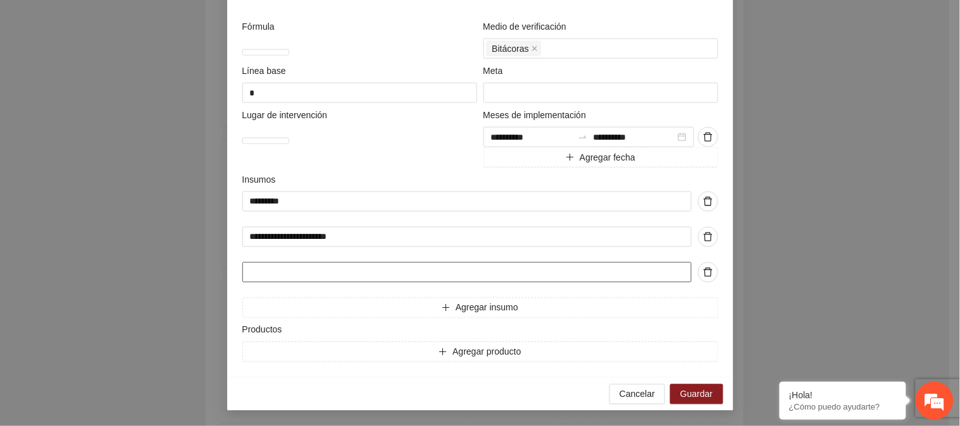
click at [433, 283] on input "text" at bounding box center [466, 272] width 449 height 20
click at [517, 318] on button "Agregar insumo" at bounding box center [480, 308] width 476 height 20
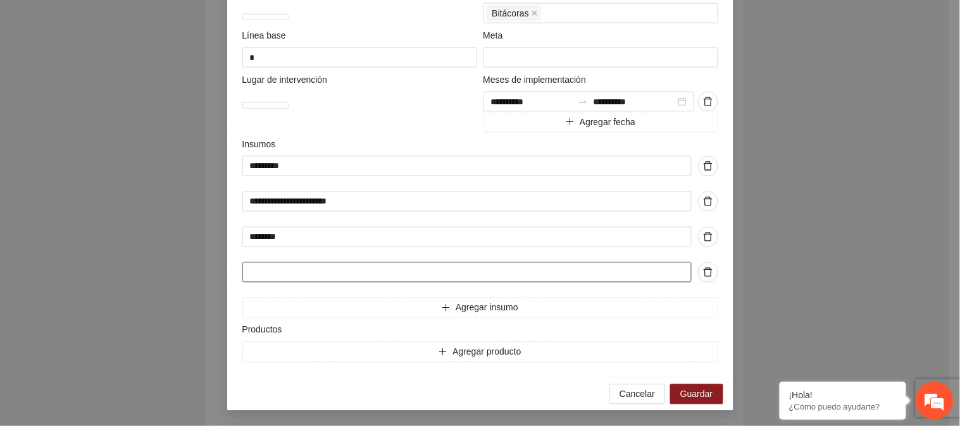
click at [517, 283] on input "text" at bounding box center [466, 272] width 449 height 20
click at [455, 315] on span "Agregar insumo" at bounding box center [486, 308] width 63 height 14
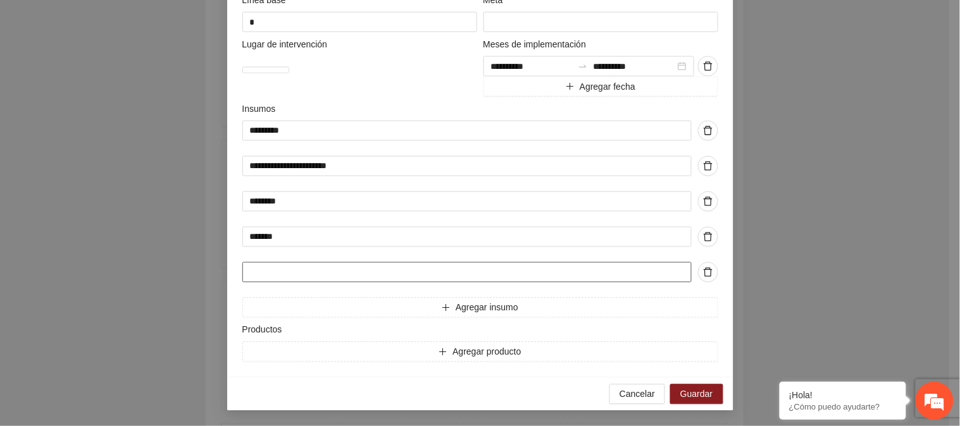
click at [268, 283] on input "text" at bounding box center [466, 272] width 449 height 20
click at [462, 310] on span "Agregar insumo" at bounding box center [486, 308] width 63 height 14
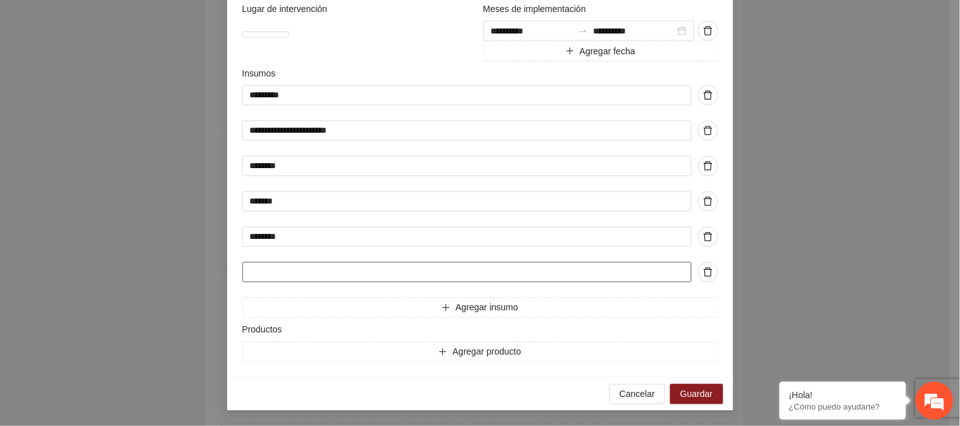
click at [324, 283] on input "text" at bounding box center [466, 272] width 449 height 20
click at [422, 354] on button "Agregar producto" at bounding box center [480, 352] width 476 height 20
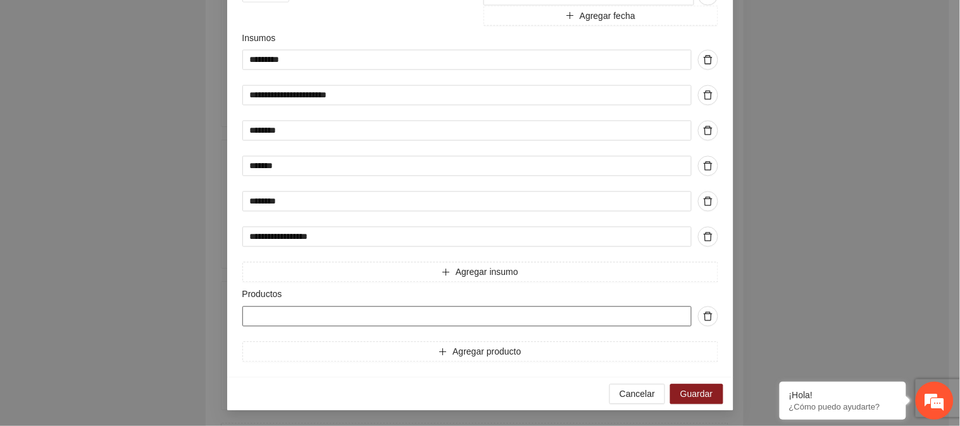
click at [279, 327] on input "text" at bounding box center [466, 317] width 449 height 20
click at [703, 389] on span "Guardar" at bounding box center [696, 395] width 32 height 14
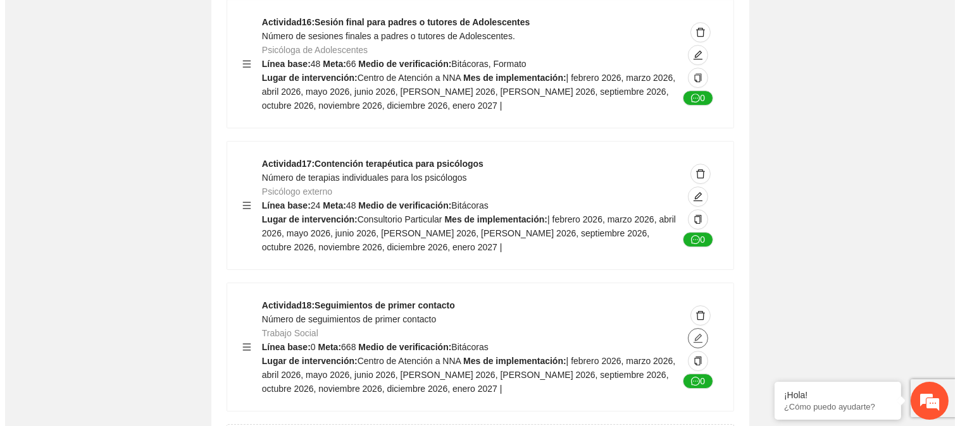
scroll to position [7309, 0]
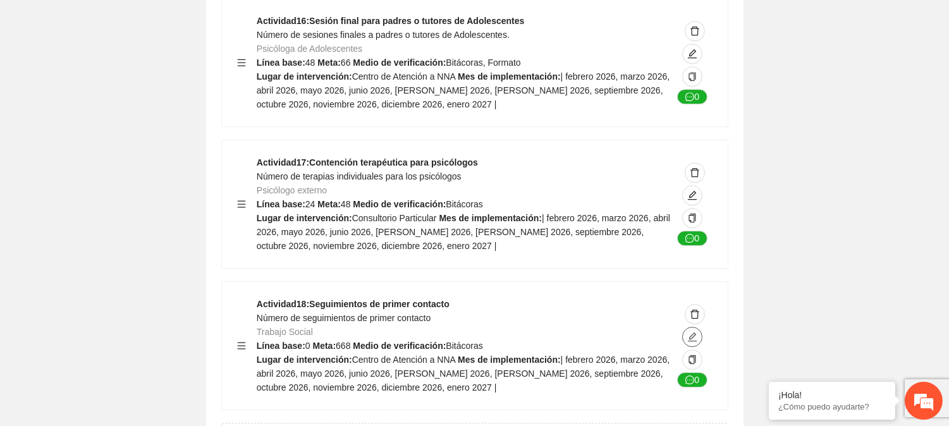
click at [689, 332] on icon "edit" at bounding box center [693, 337] width 10 height 10
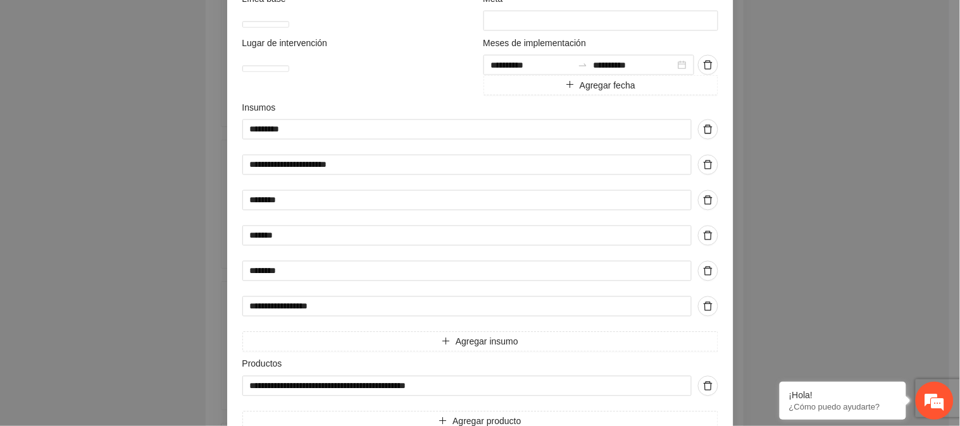
scroll to position [562, 0]
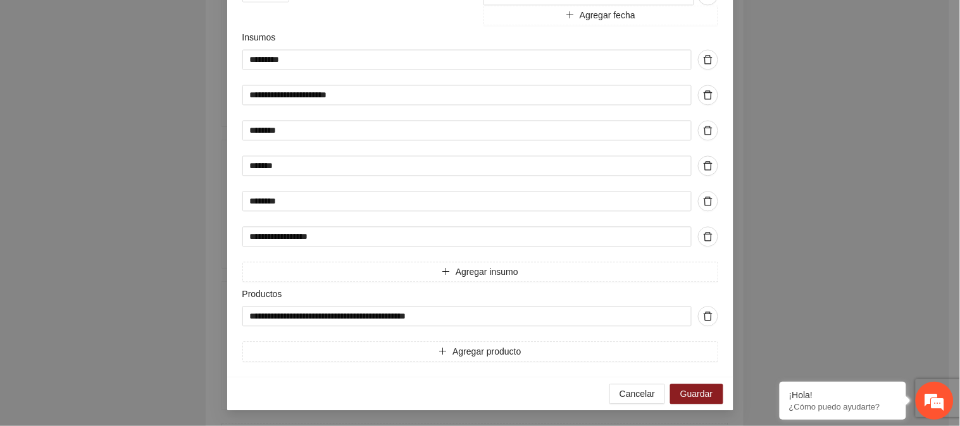
scroll to position [984, 0]
click at [692, 401] on span "Guardar" at bounding box center [696, 395] width 32 height 14
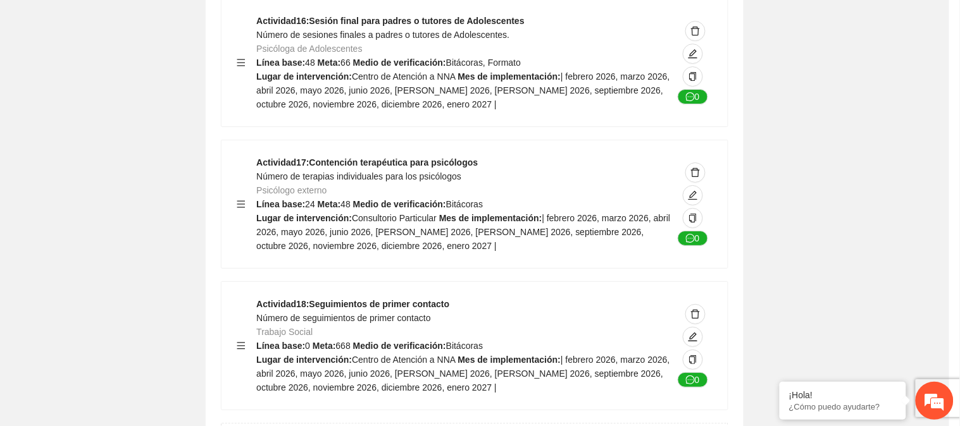
scroll to position [228, 0]
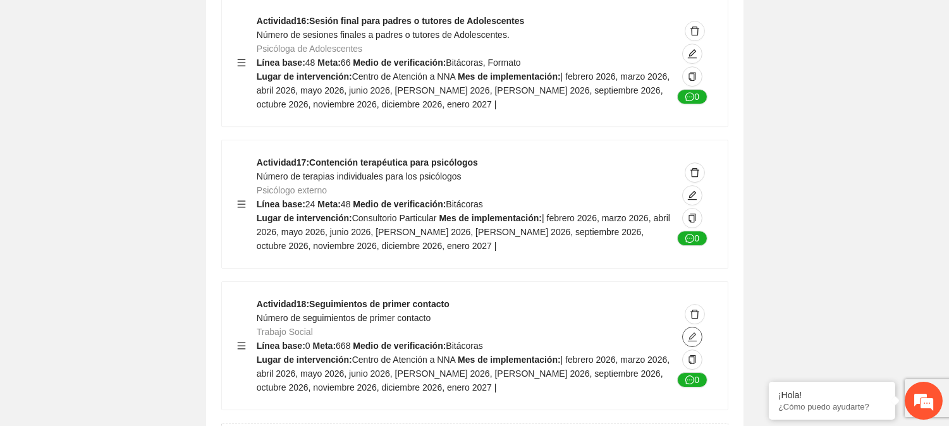
click at [686, 332] on span "edit" at bounding box center [692, 337] width 19 height 10
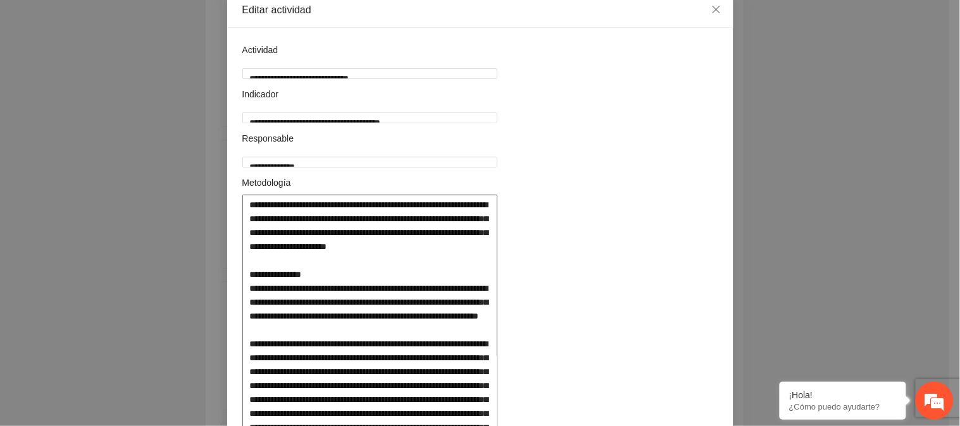
scroll to position [140, 0]
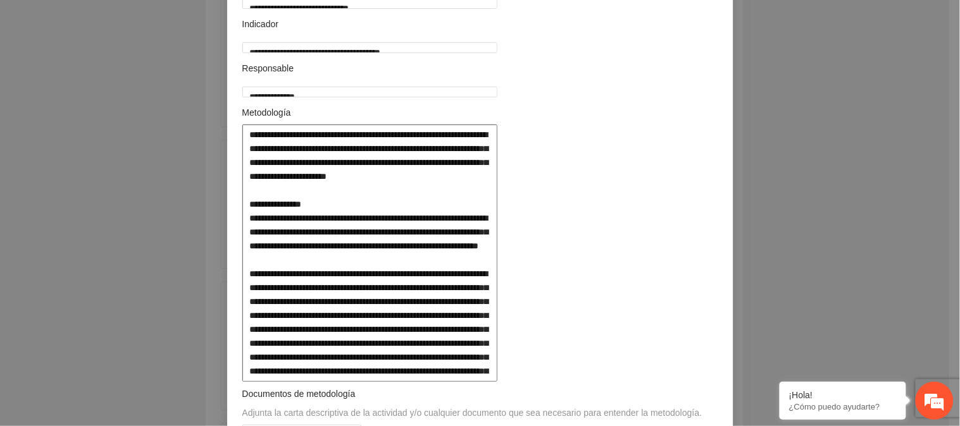
click at [498, 218] on textarea at bounding box center [370, 253] width 256 height 257
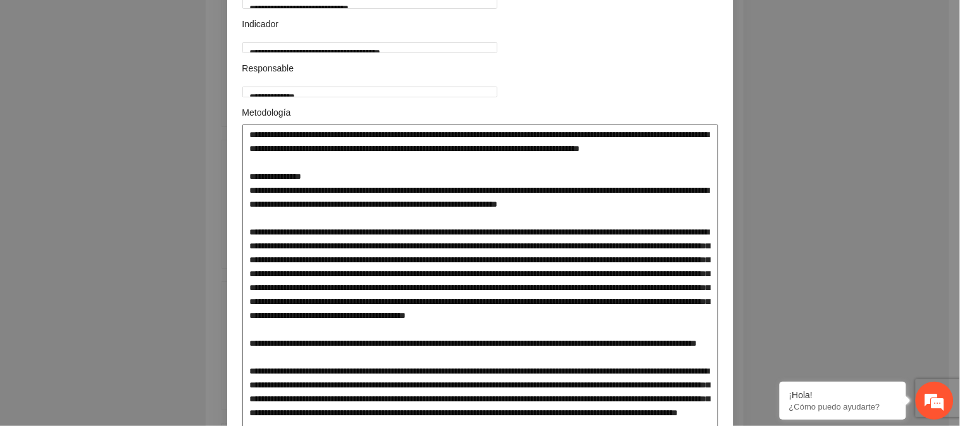
click at [299, 219] on textarea at bounding box center [480, 364] width 476 height 479
click at [642, 247] on textarea at bounding box center [480, 364] width 476 height 479
click at [610, 245] on textarea at bounding box center [480, 364] width 476 height 479
click at [666, 247] on textarea at bounding box center [480, 364] width 476 height 479
click at [680, 247] on textarea at bounding box center [480, 364] width 476 height 479
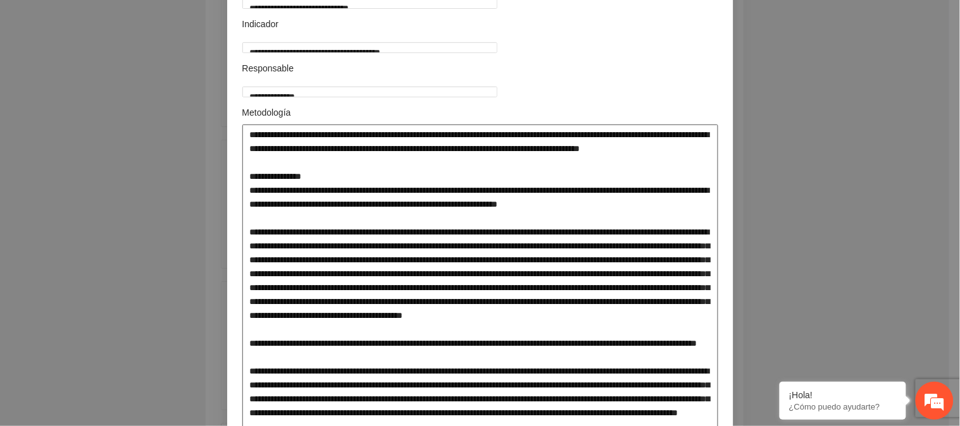
drag, startPoint x: 302, startPoint y: 259, endPoint x: 237, endPoint y: 261, distance: 64.5
click at [242, 261] on textarea at bounding box center [480, 364] width 476 height 479
click at [693, 244] on textarea at bounding box center [480, 364] width 476 height 479
click at [440, 264] on textarea at bounding box center [480, 364] width 476 height 479
click at [529, 261] on textarea at bounding box center [480, 364] width 476 height 479
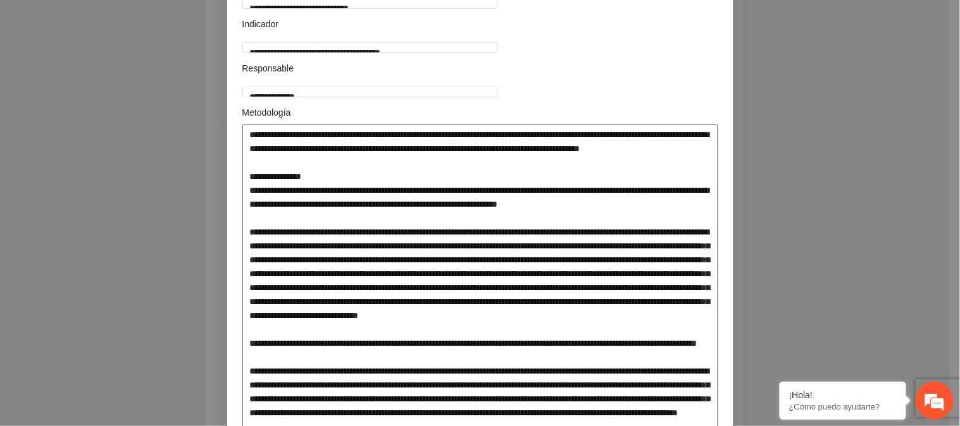
click at [563, 258] on textarea at bounding box center [480, 364] width 476 height 479
click at [596, 258] on textarea at bounding box center [480, 364] width 476 height 479
click at [318, 273] on textarea at bounding box center [480, 364] width 476 height 479
click at [383, 274] on textarea at bounding box center [480, 364] width 476 height 479
drag, startPoint x: 511, startPoint y: 245, endPoint x: 523, endPoint y: 239, distance: 13.3
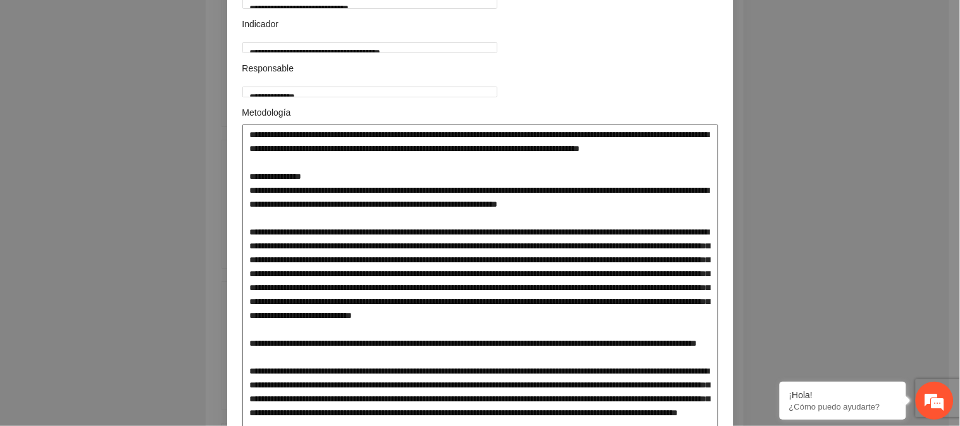
click at [515, 244] on textarea at bounding box center [480, 364] width 476 height 479
drag, startPoint x: 678, startPoint y: 261, endPoint x: 655, endPoint y: 261, distance: 23.4
click at [655, 261] on textarea at bounding box center [480, 364] width 476 height 479
click at [434, 274] on textarea at bounding box center [480, 364] width 476 height 479
click at [438, 274] on textarea at bounding box center [480, 364] width 476 height 479
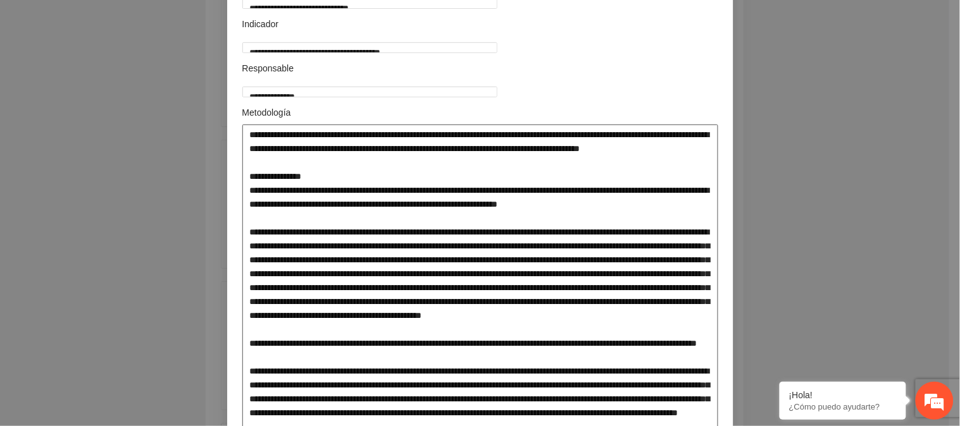
click at [319, 286] on textarea at bounding box center [480, 364] width 476 height 479
click at [355, 285] on textarea at bounding box center [480, 364] width 476 height 479
click at [541, 286] on textarea at bounding box center [480, 364] width 476 height 479
click at [661, 287] on textarea at bounding box center [480, 364] width 476 height 479
drag, startPoint x: 304, startPoint y: 314, endPoint x: 370, endPoint y: 316, distance: 66.5
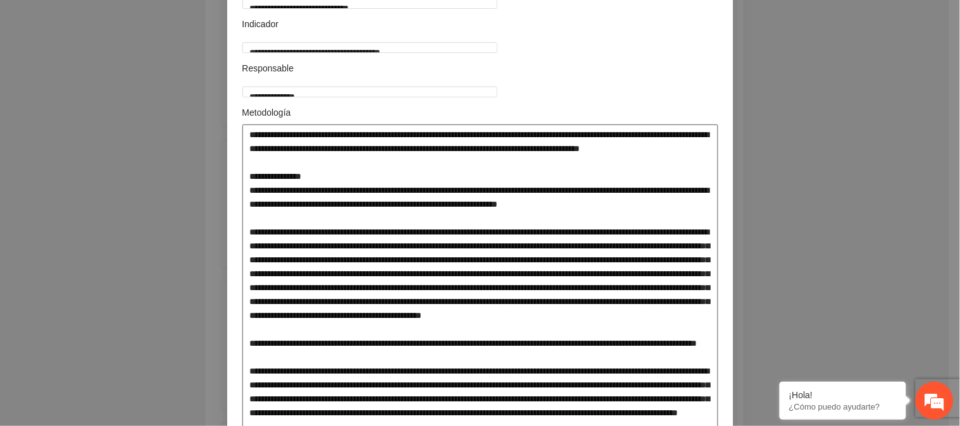
click at [370, 316] on textarea at bounding box center [480, 364] width 476 height 479
click at [483, 324] on textarea at bounding box center [480, 364] width 476 height 479
drag, startPoint x: 370, startPoint y: 330, endPoint x: 695, endPoint y: 349, distance: 325.0
click at [695, 349] on textarea at bounding box center [480, 364] width 476 height 479
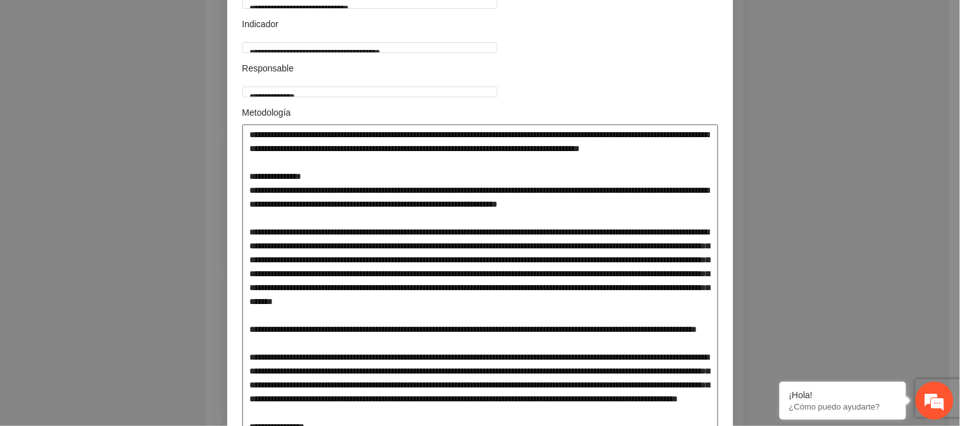
click at [362, 326] on textarea at bounding box center [480, 358] width 476 height 466
click at [589, 359] on textarea at bounding box center [480, 358] width 476 height 466
click at [589, 357] on textarea at bounding box center [480, 358] width 476 height 466
click at [617, 357] on textarea at bounding box center [480, 358] width 476 height 466
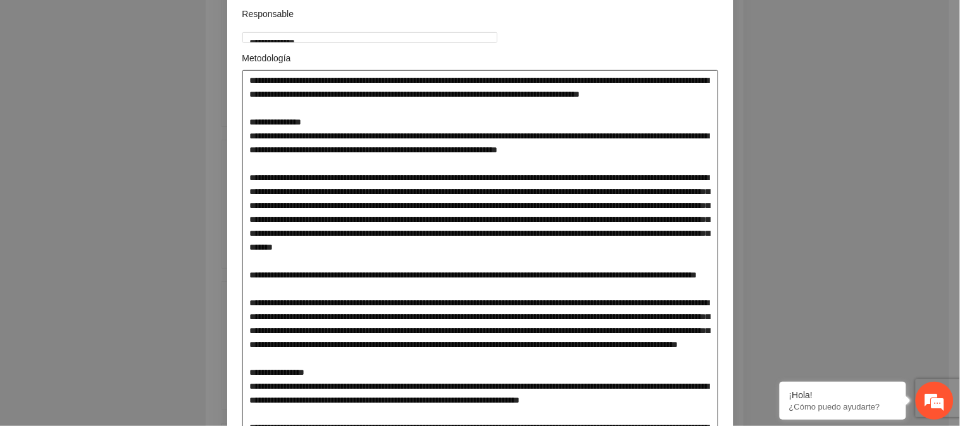
scroll to position [211, 0]
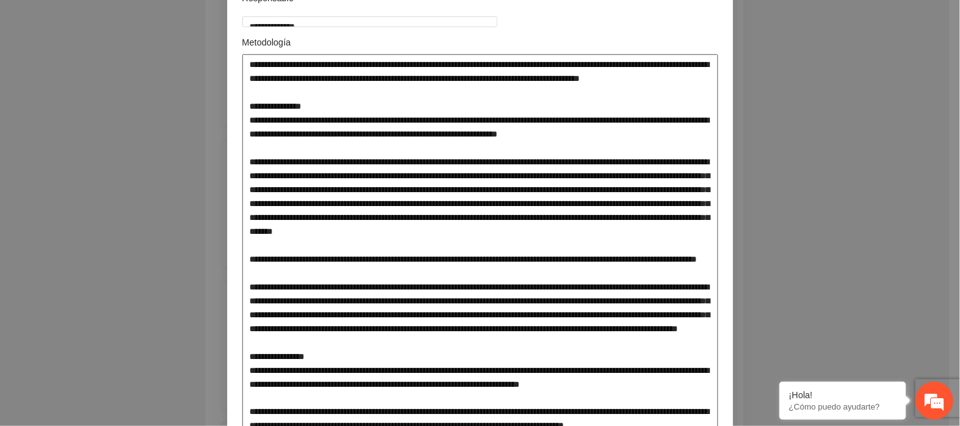
click at [390, 321] on textarea at bounding box center [480, 287] width 476 height 466
click at [392, 302] on textarea at bounding box center [480, 287] width 476 height 466
click at [283, 332] on textarea at bounding box center [480, 287] width 476 height 466
click at [302, 345] on textarea at bounding box center [480, 287] width 476 height 466
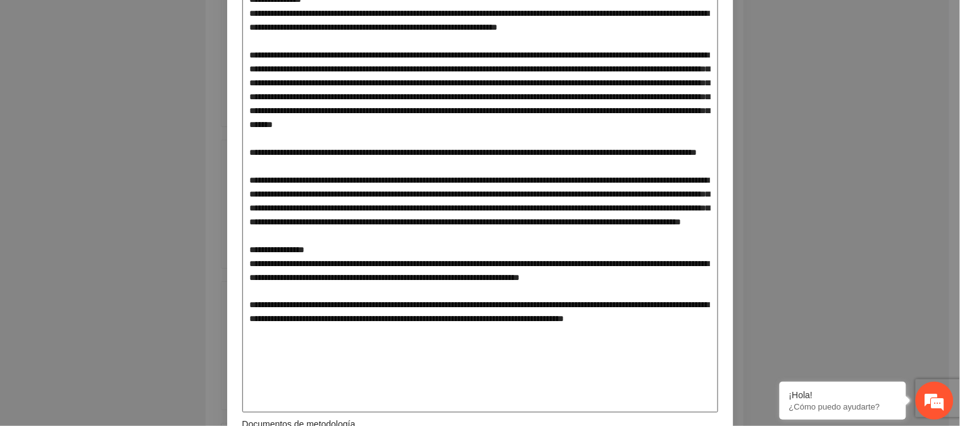
scroll to position [351, 0]
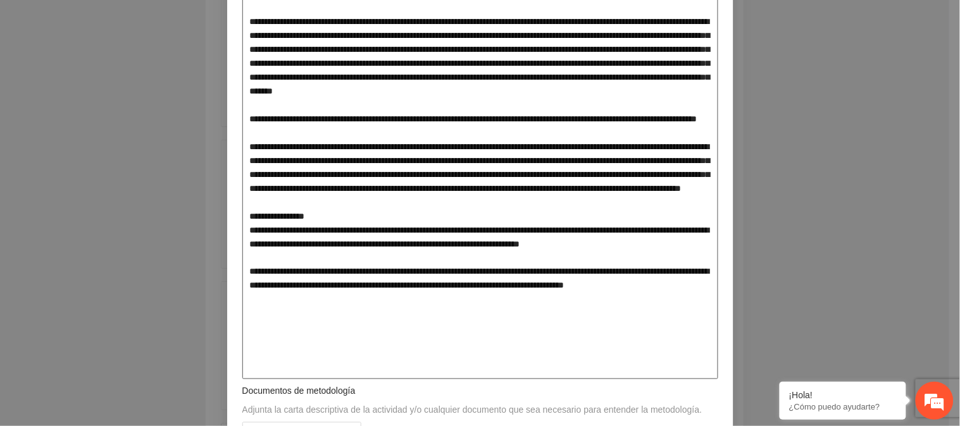
click at [333, 370] on textarea at bounding box center [480, 147] width 476 height 466
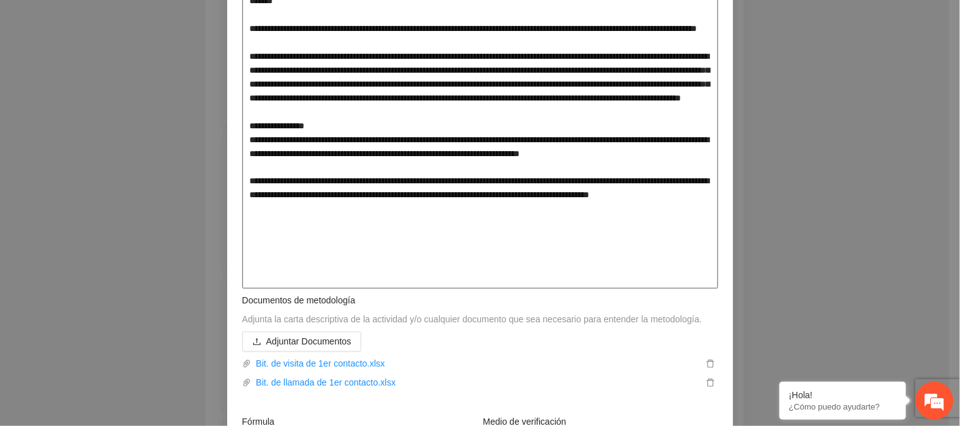
scroll to position [421, 0]
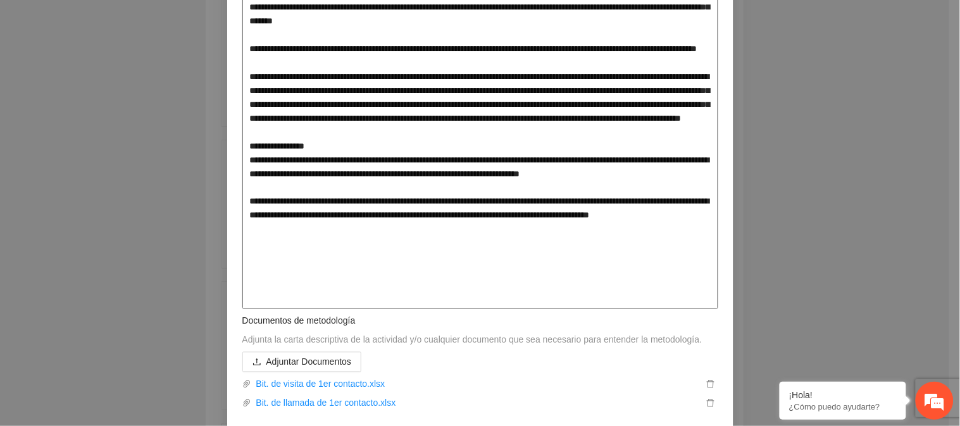
drag, startPoint x: 571, startPoint y: 144, endPoint x: 653, endPoint y: 152, distance: 82.0
click at [653, 152] on textarea at bounding box center [480, 77] width 476 height 466
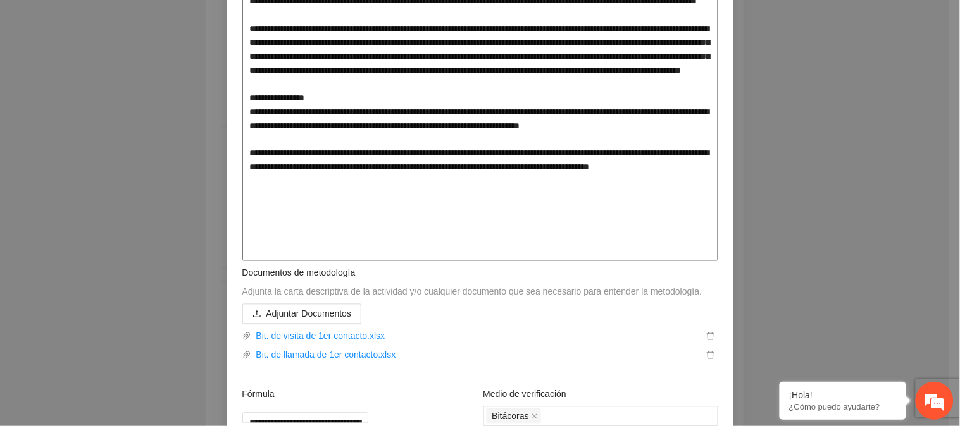
scroll to position [491, 0]
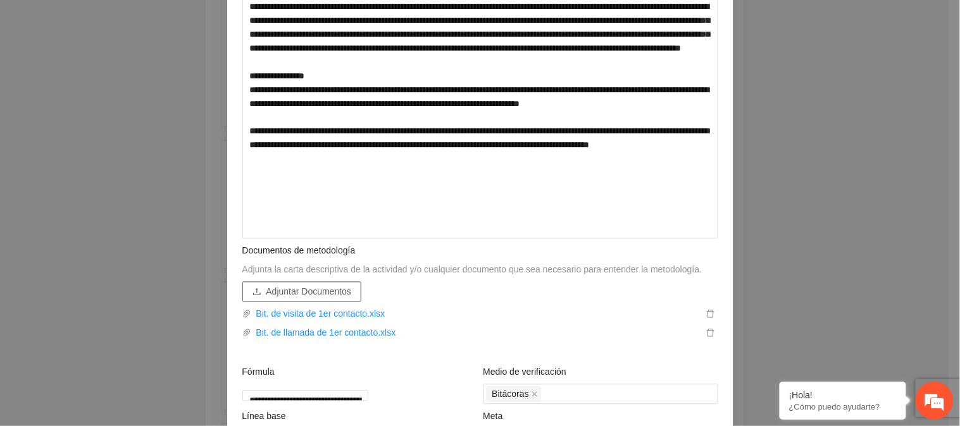
click at [311, 290] on span "Adjuntar Documentos" at bounding box center [308, 292] width 85 height 14
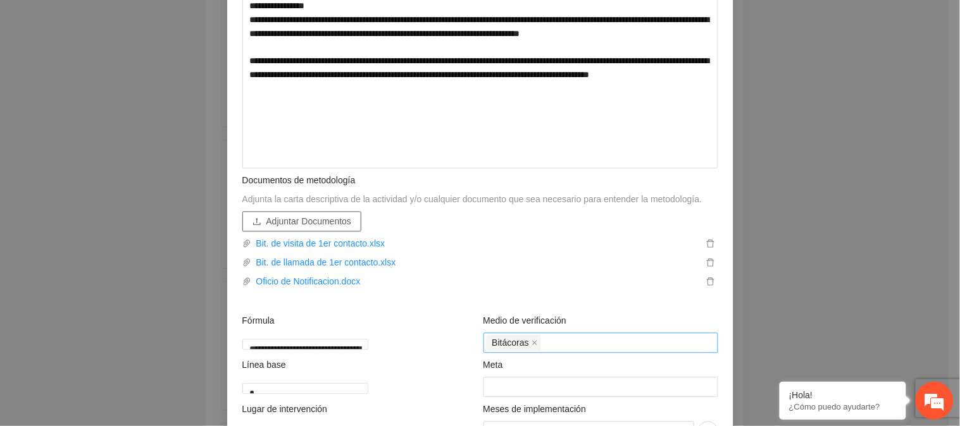
click at [582, 344] on div "Bitácoras" at bounding box center [600, 344] width 228 height 18
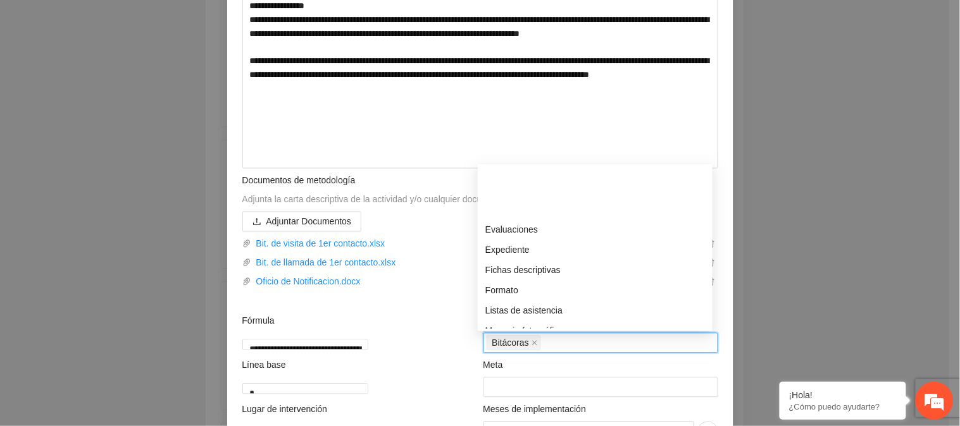
scroll to position [281, 0]
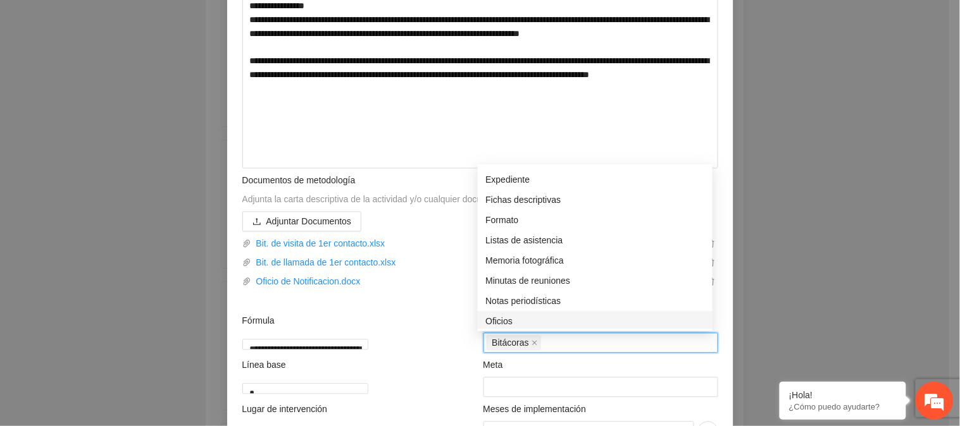
click at [501, 318] on div "Oficios" at bounding box center [594, 321] width 219 height 14
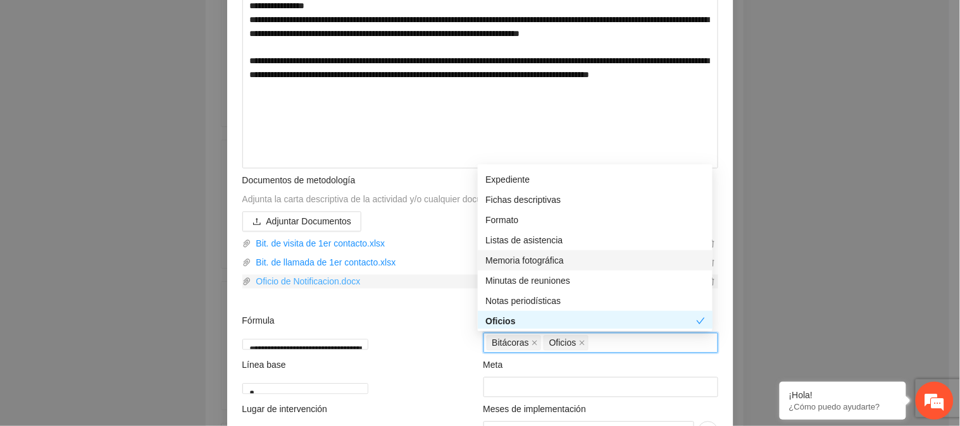
click at [417, 283] on link "Oficio de Notificacion.docx" at bounding box center [477, 282] width 452 height 14
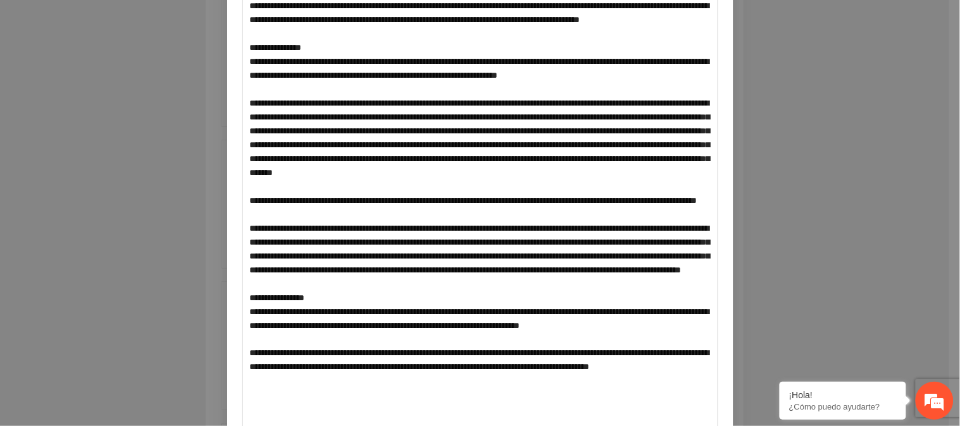
scroll to position [211, 0]
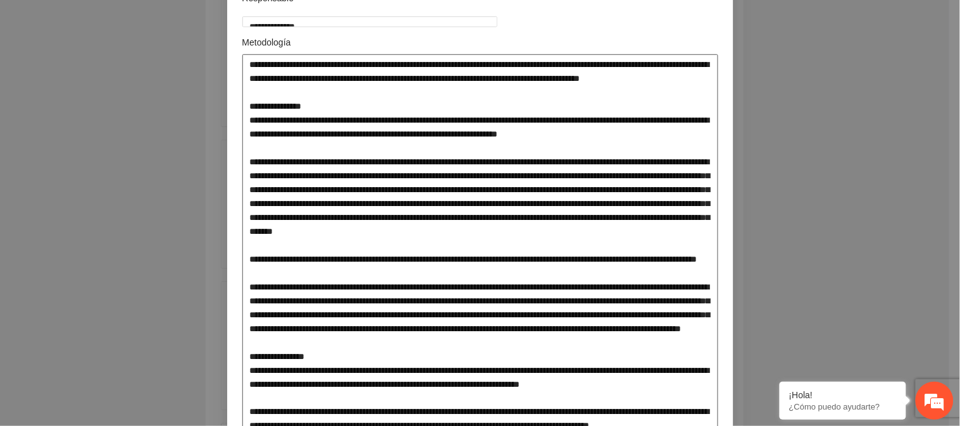
click at [697, 217] on textarea at bounding box center [480, 287] width 476 height 466
click at [521, 206] on textarea at bounding box center [480, 287] width 476 height 466
click at [479, 232] on textarea at bounding box center [480, 287] width 476 height 466
click at [371, 245] on textarea at bounding box center [480, 287] width 476 height 466
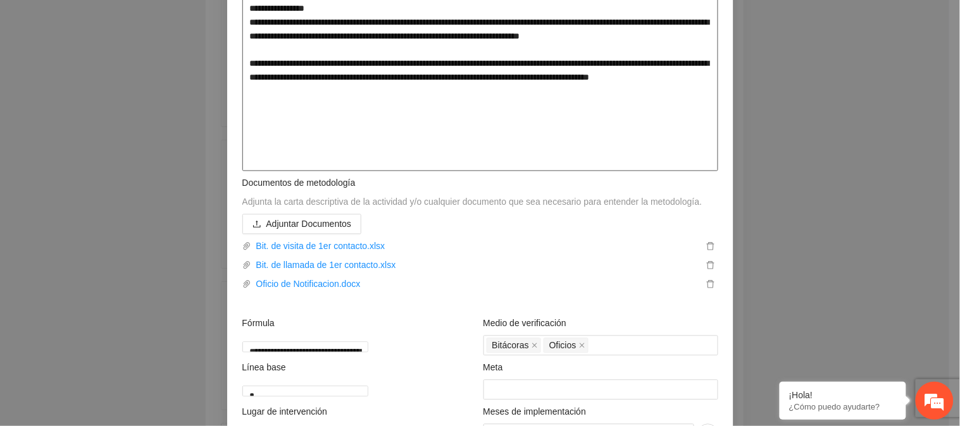
scroll to position [633, 0]
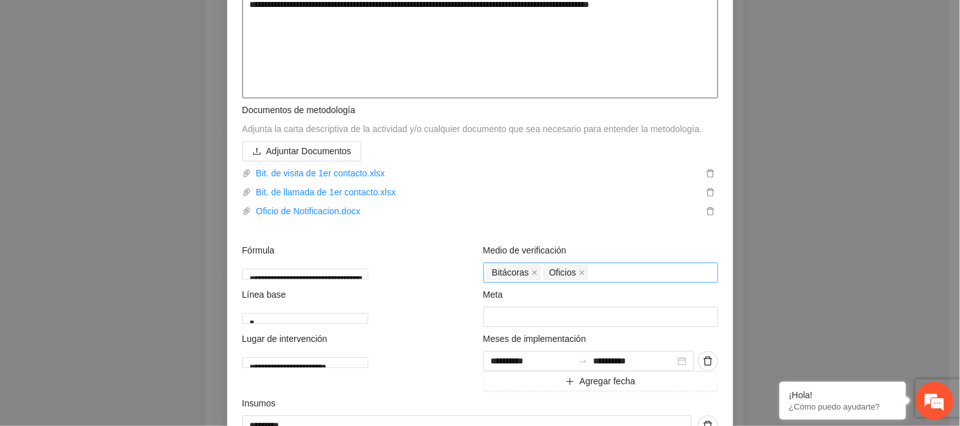
click at [626, 273] on div "Bitácoras Oficios" at bounding box center [600, 273] width 228 height 18
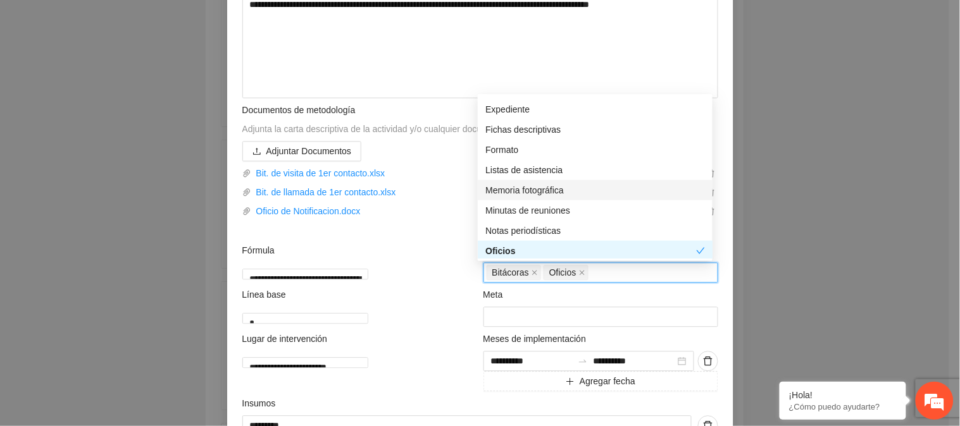
click at [559, 187] on div "Memoria fotográfica" at bounding box center [594, 190] width 219 height 14
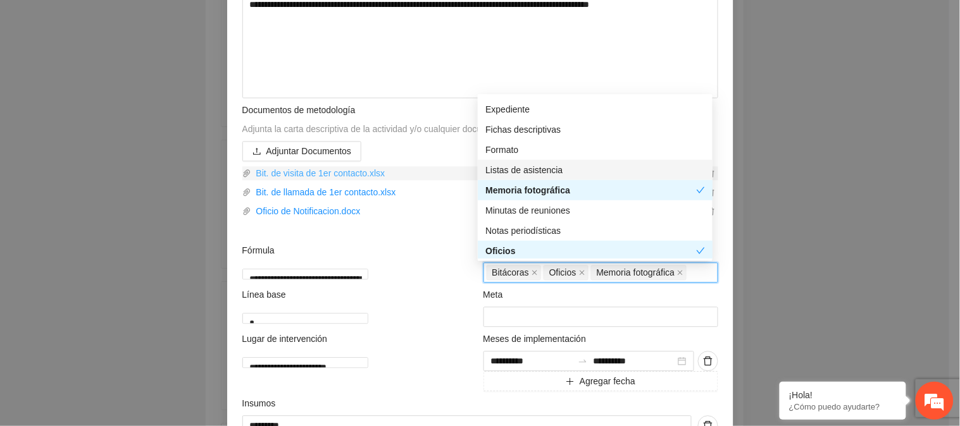
click at [450, 176] on link "Bit. de visita de 1er contacto.xlsx" at bounding box center [477, 173] width 452 height 14
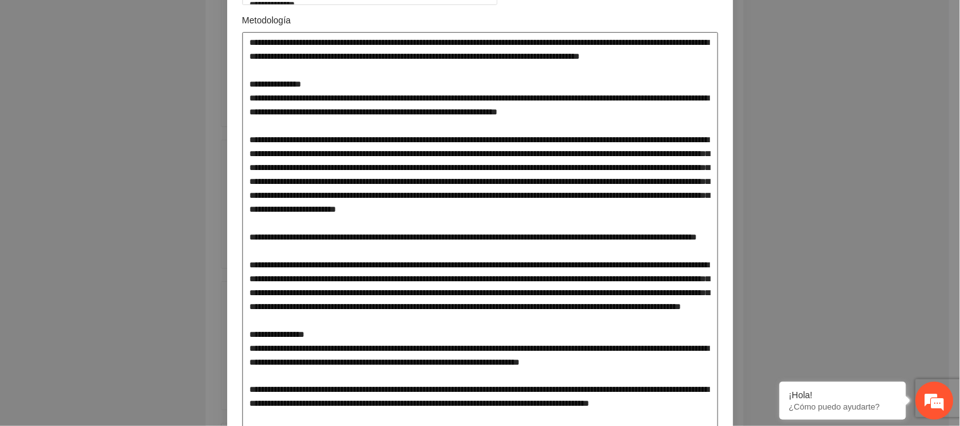
scroll to position [211, 0]
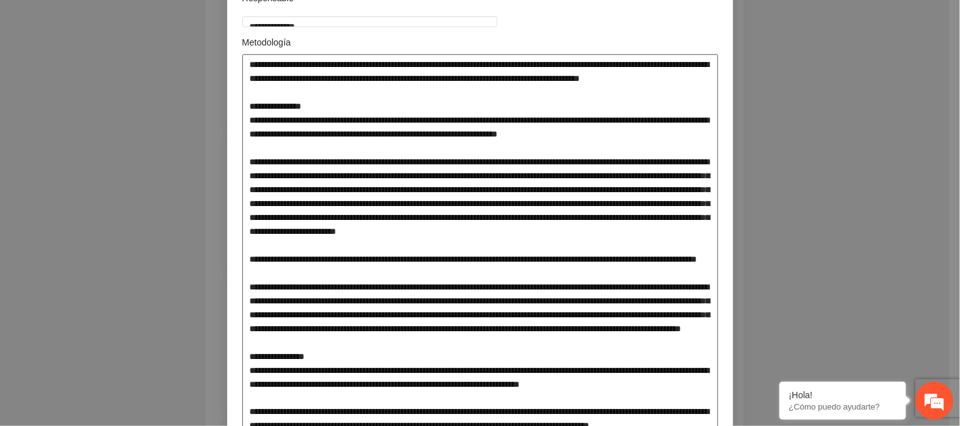
click at [631, 218] on textarea at bounding box center [480, 287] width 476 height 466
click at [633, 215] on textarea at bounding box center [480, 287] width 476 height 466
click at [620, 217] on textarea at bounding box center [480, 287] width 476 height 466
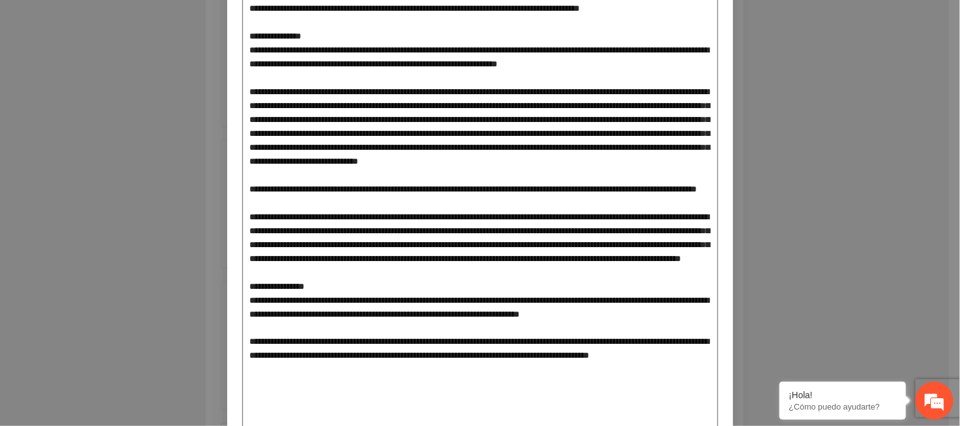
click at [325, 299] on textarea at bounding box center [480, 217] width 476 height 466
click at [324, 301] on textarea at bounding box center [480, 217] width 476 height 466
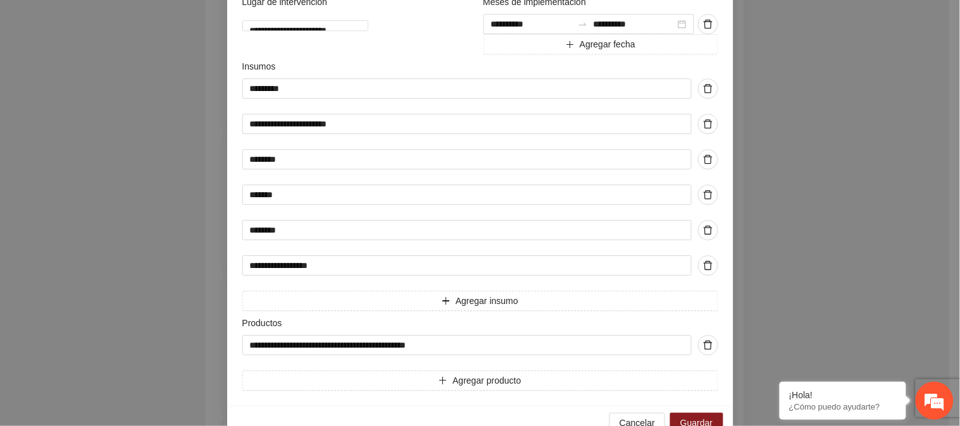
scroll to position [1013, 0]
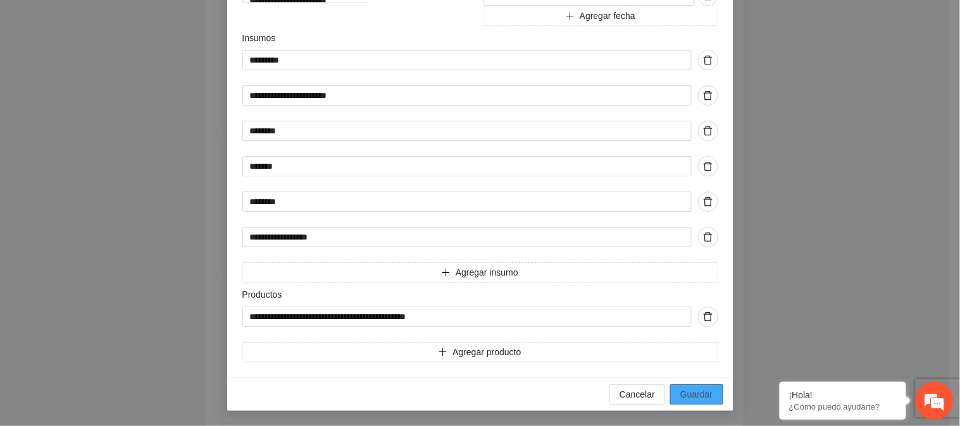
click at [696, 393] on span "Guardar" at bounding box center [696, 395] width 32 height 14
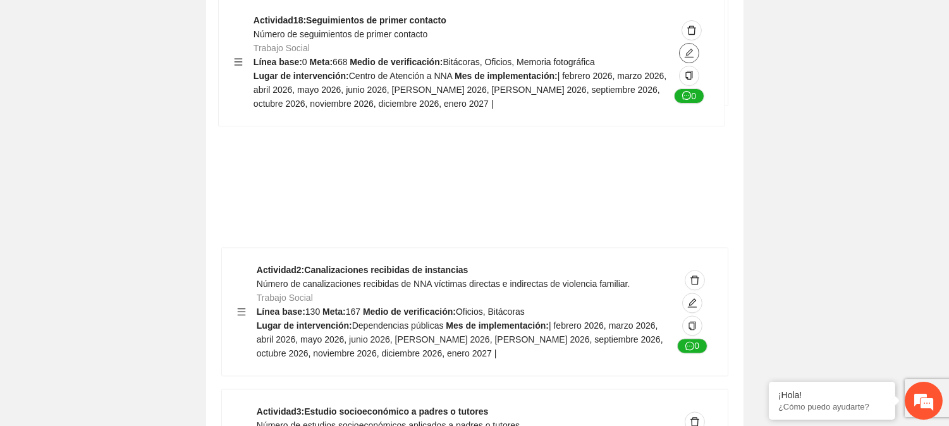
scroll to position [5123, 0]
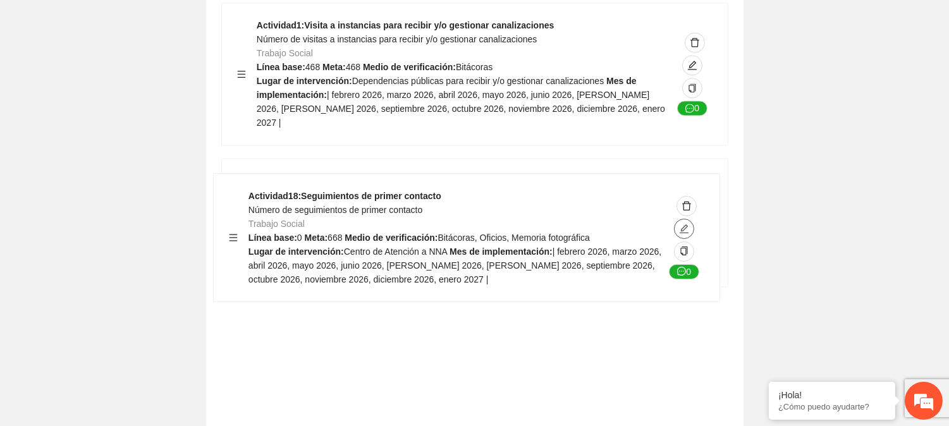
drag, startPoint x: 240, startPoint y: 222, endPoint x: 232, endPoint y: 234, distance: 14.6
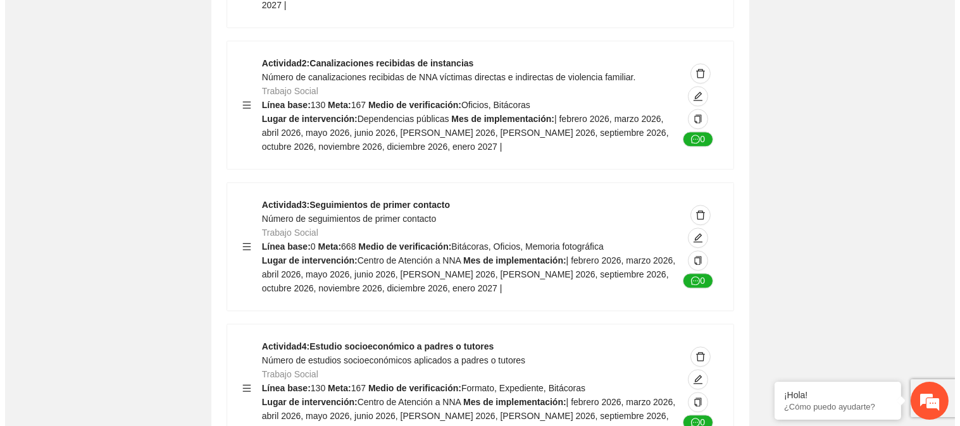
scroll to position [5264, 0]
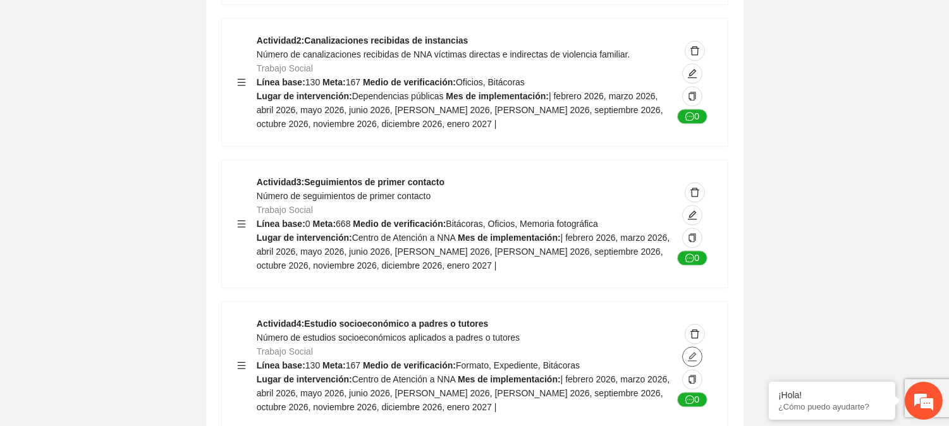
click at [696, 352] on icon "edit" at bounding box center [692, 356] width 9 height 9
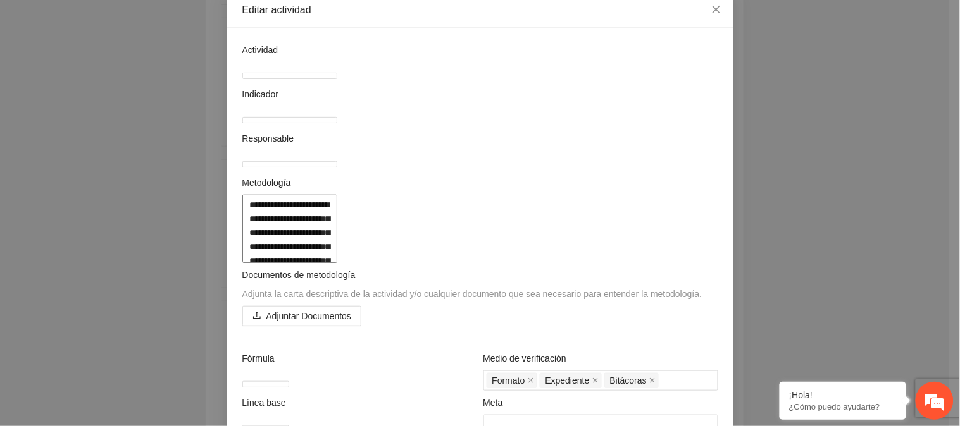
scroll to position [140, 0]
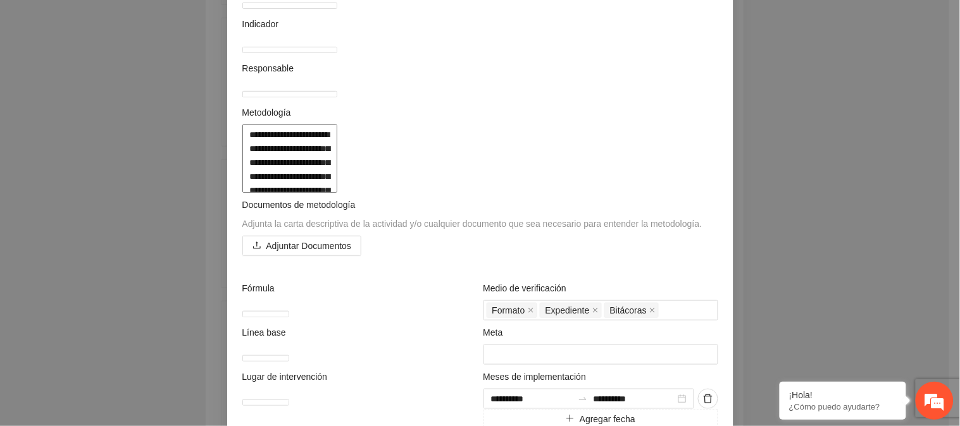
click at [337, 193] on textarea at bounding box center [289, 159] width 95 height 68
